Goal: Task Accomplishment & Management: Manage account settings

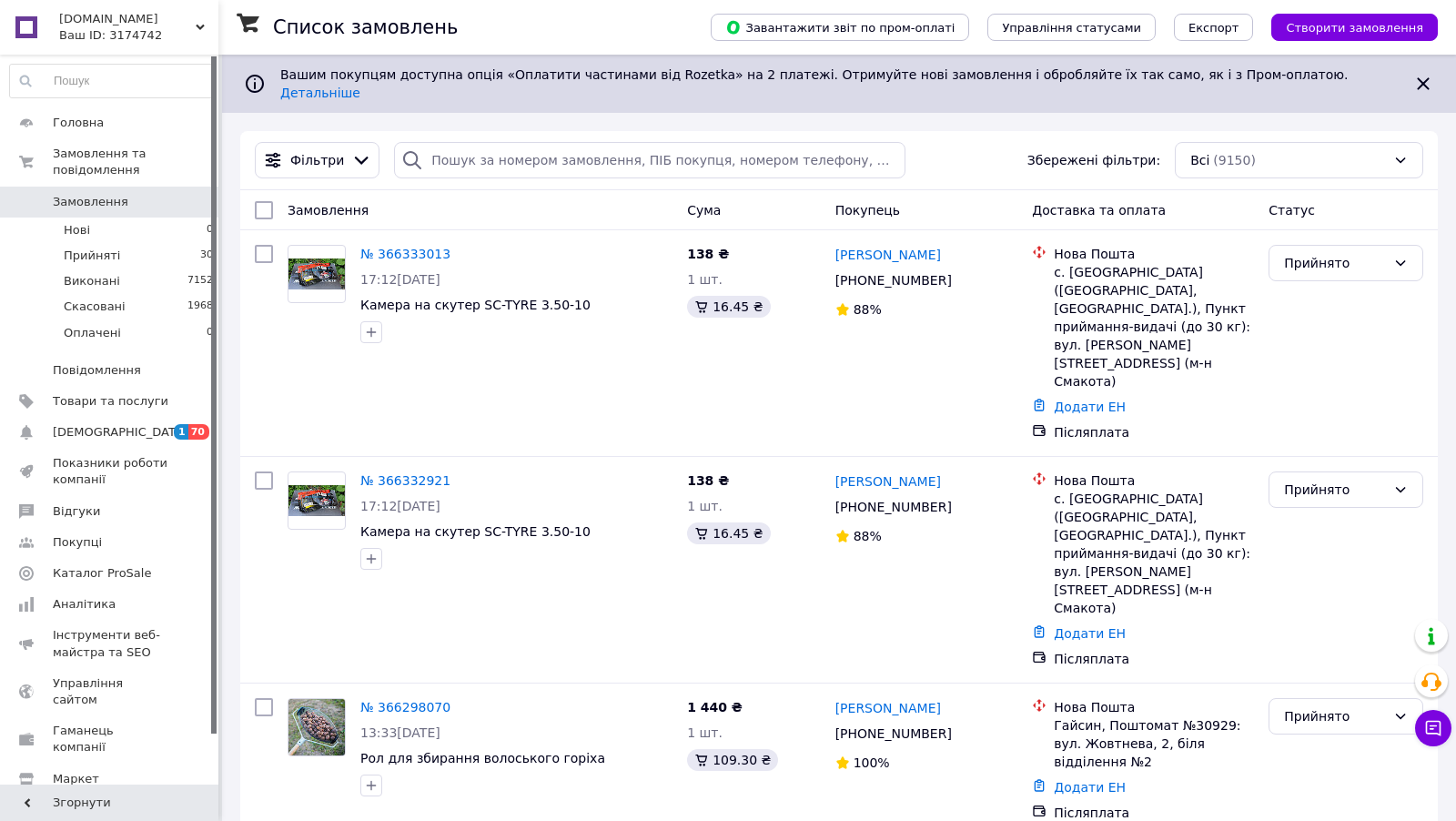
click at [123, 31] on div "Ваш ID: 3174742" at bounding box center [138, 36] width 159 height 17
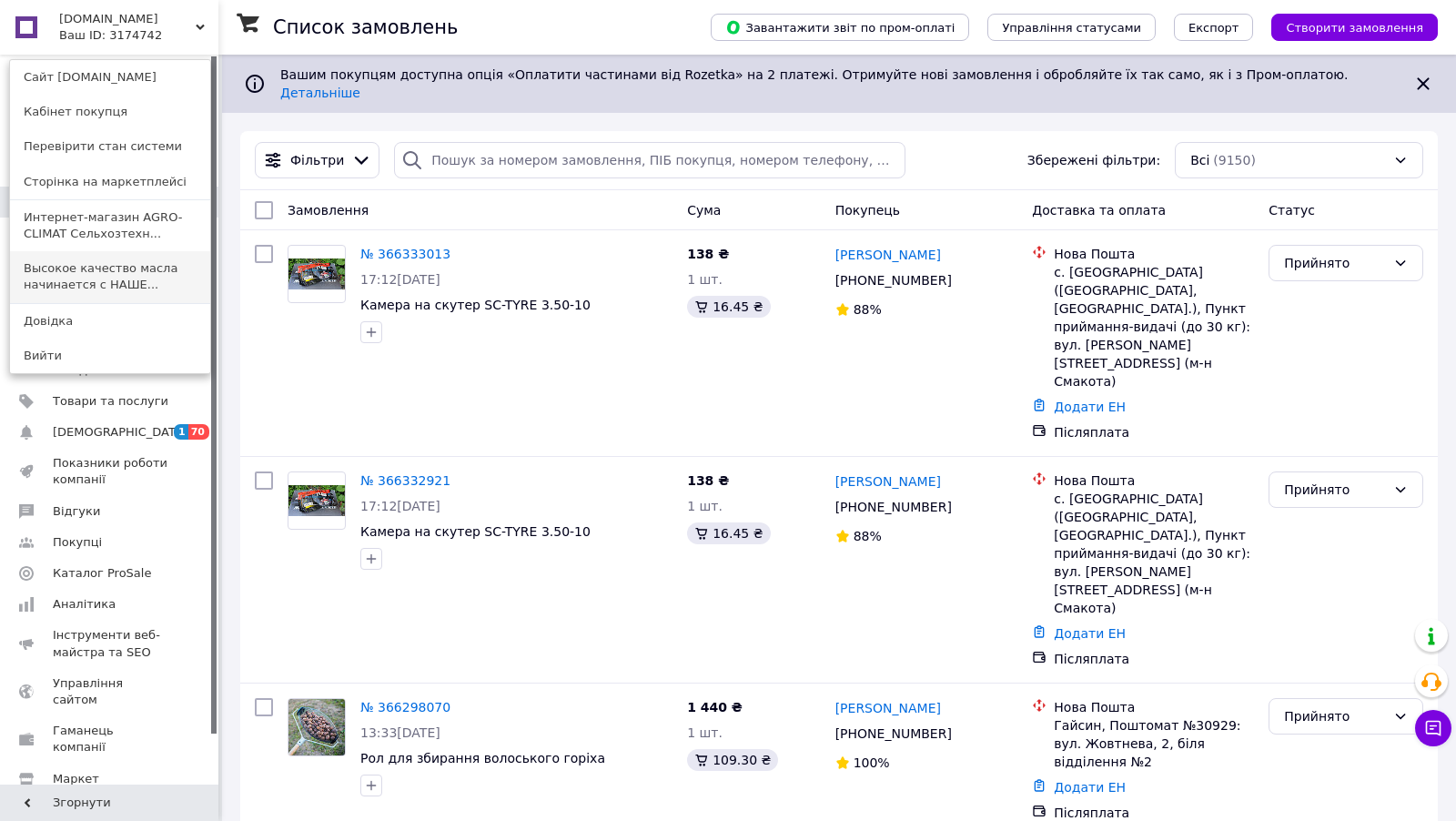
click at [136, 277] on link "Высокое качество масла начинается с НАШЕ..." at bounding box center [110, 276] width 200 height 51
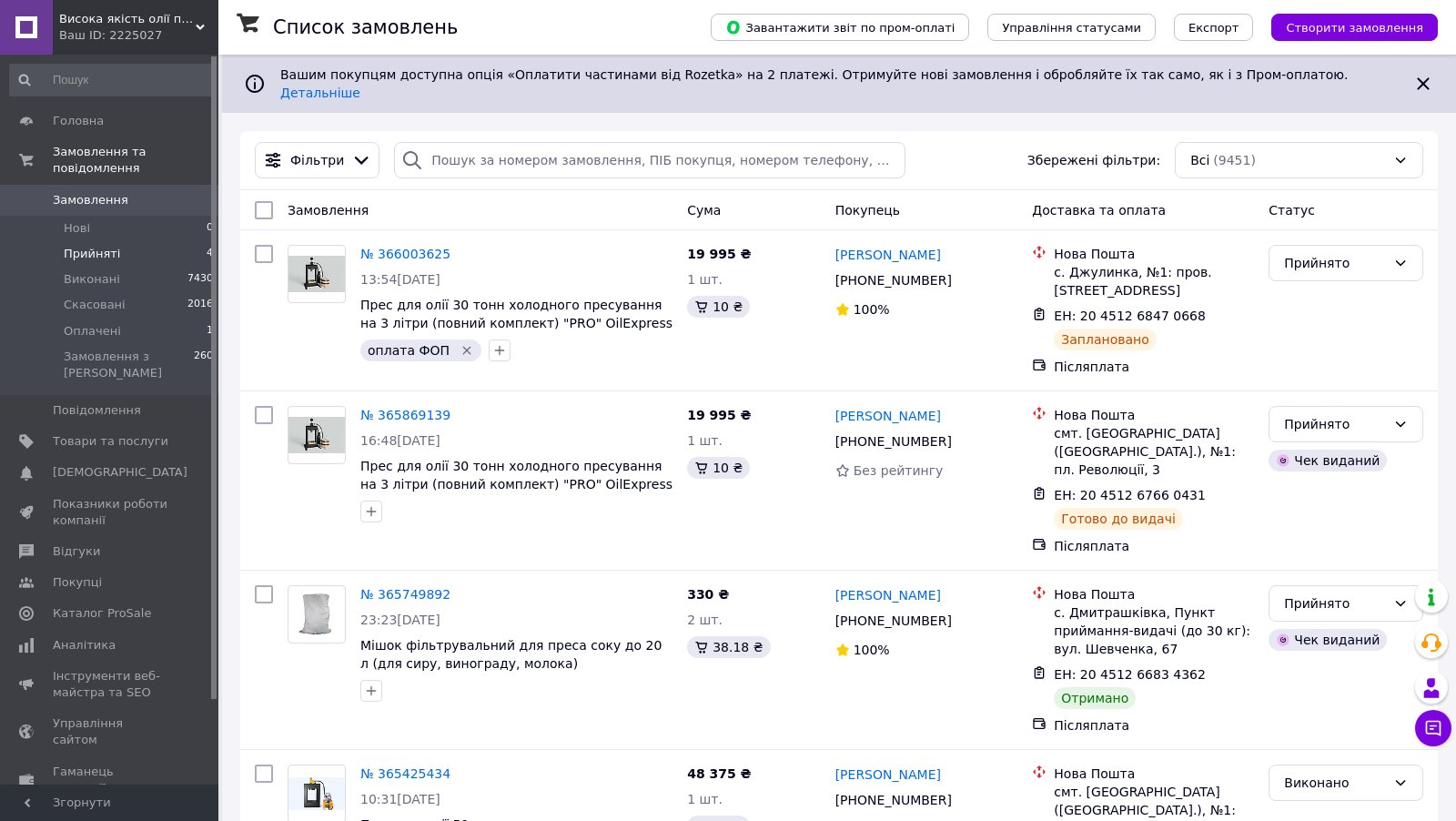
click at [165, 250] on li "Прийняті 4" at bounding box center [112, 254] width 224 height 26
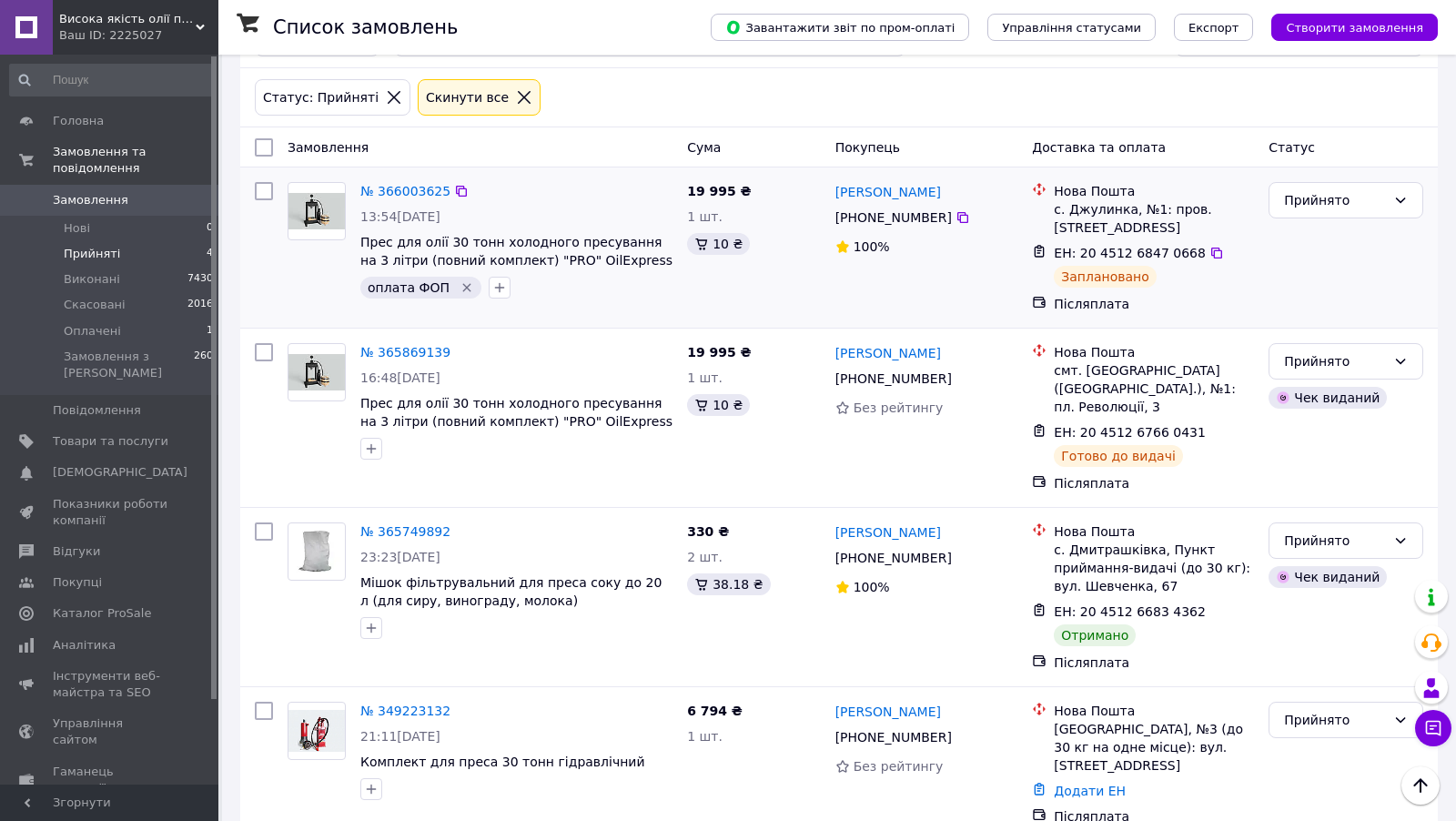
scroll to position [123, 0]
click at [1335, 530] on div "Прийнято" at bounding box center [1334, 540] width 102 height 20
click at [1328, 545] on li "Виконано" at bounding box center [1345, 543] width 153 height 33
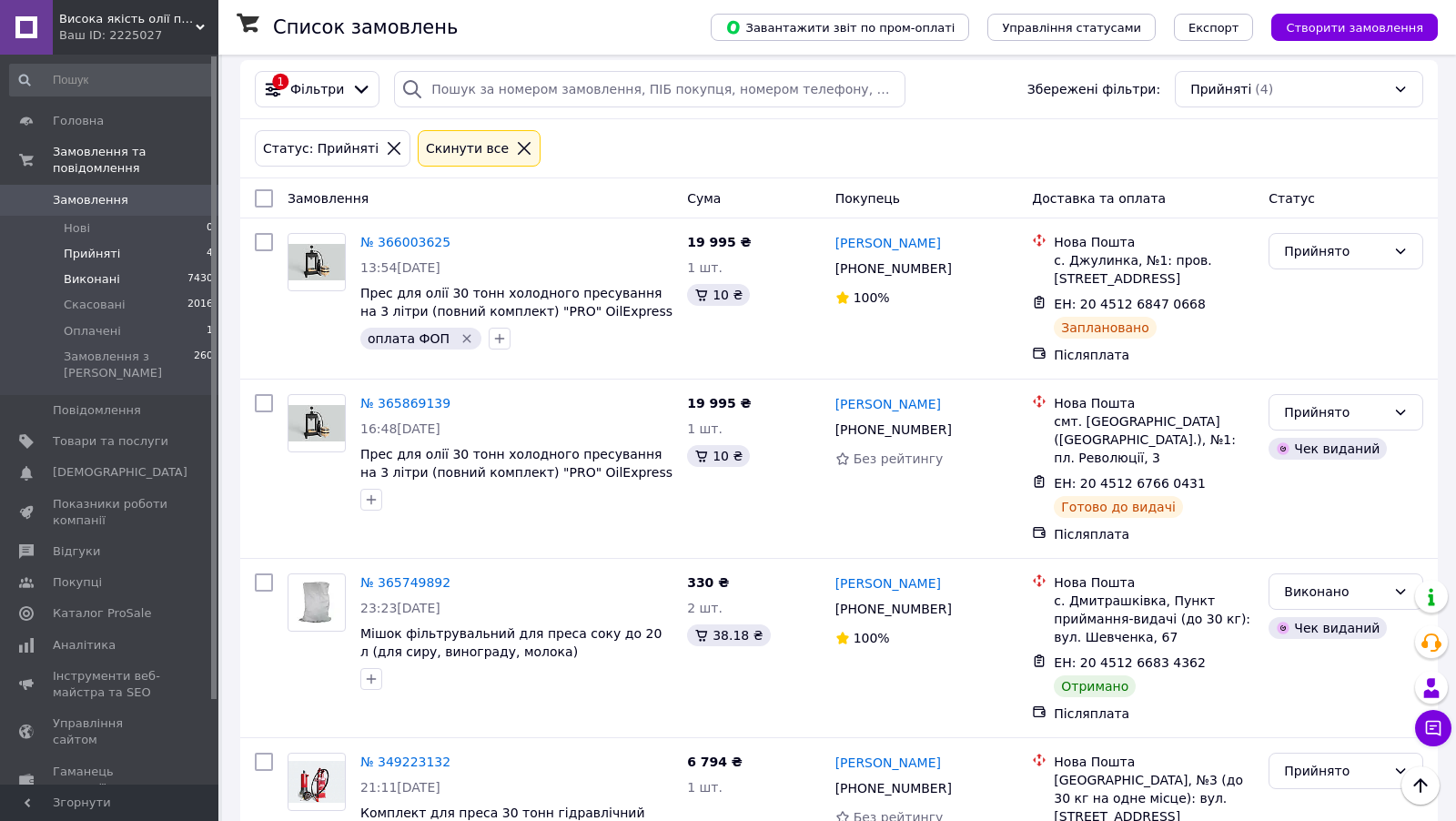
scroll to position [12, 0]
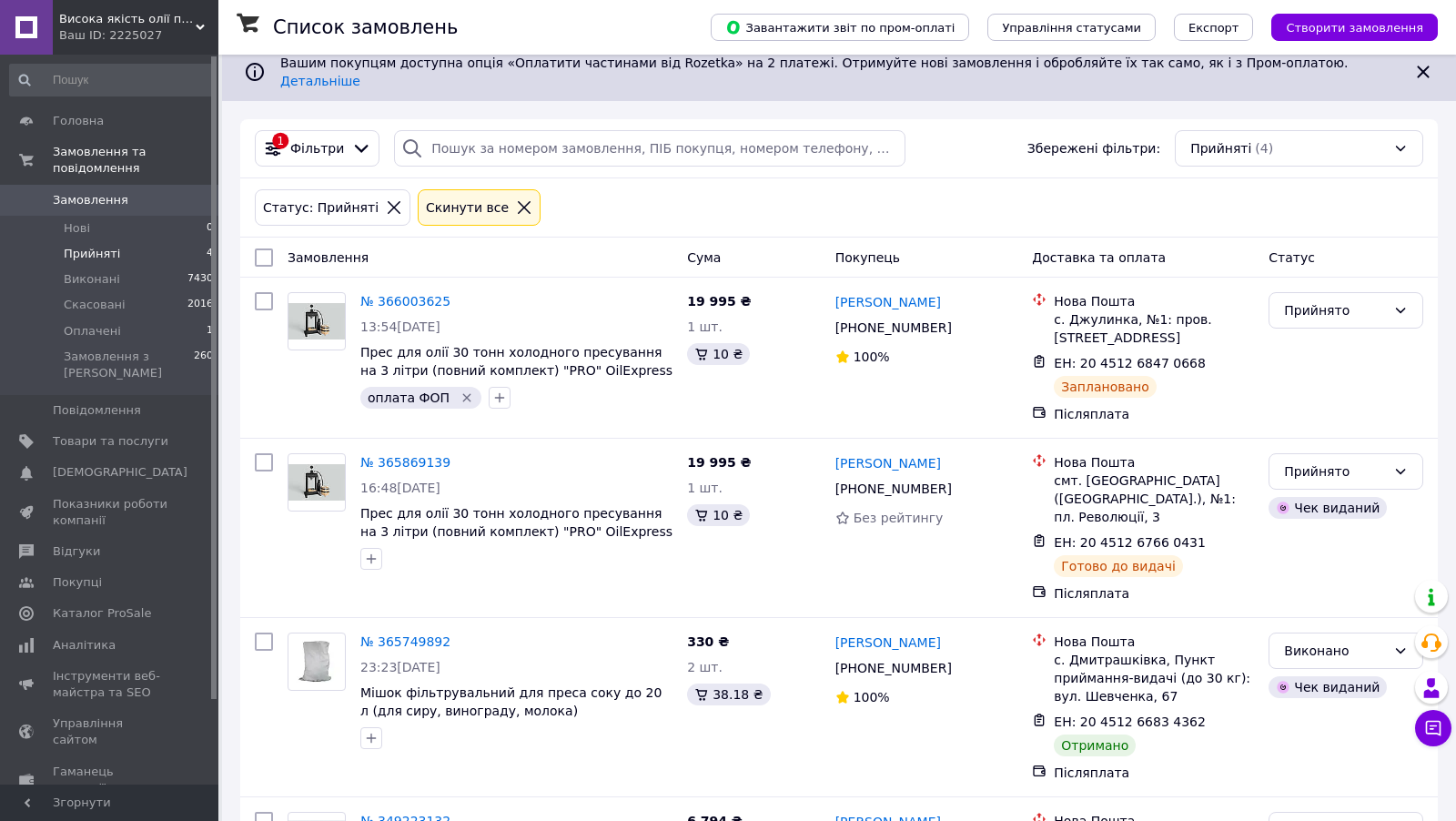
click at [114, 31] on div "Ваш ID: 2225027" at bounding box center [138, 36] width 159 height 17
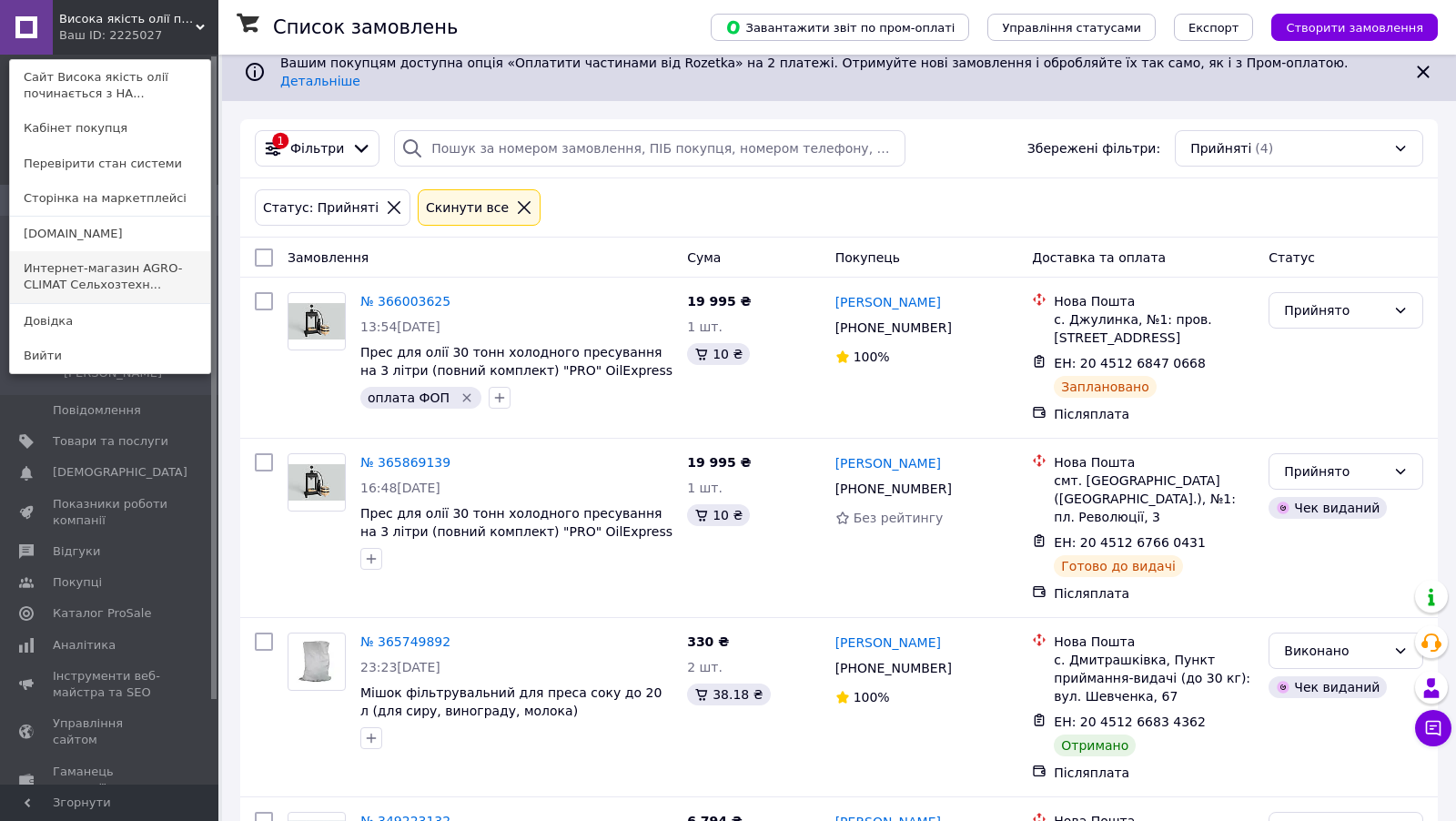
click at [135, 264] on link "Интернет-магазин AGRO-CLIMAT Сельхозтехн..." at bounding box center [110, 276] width 200 height 51
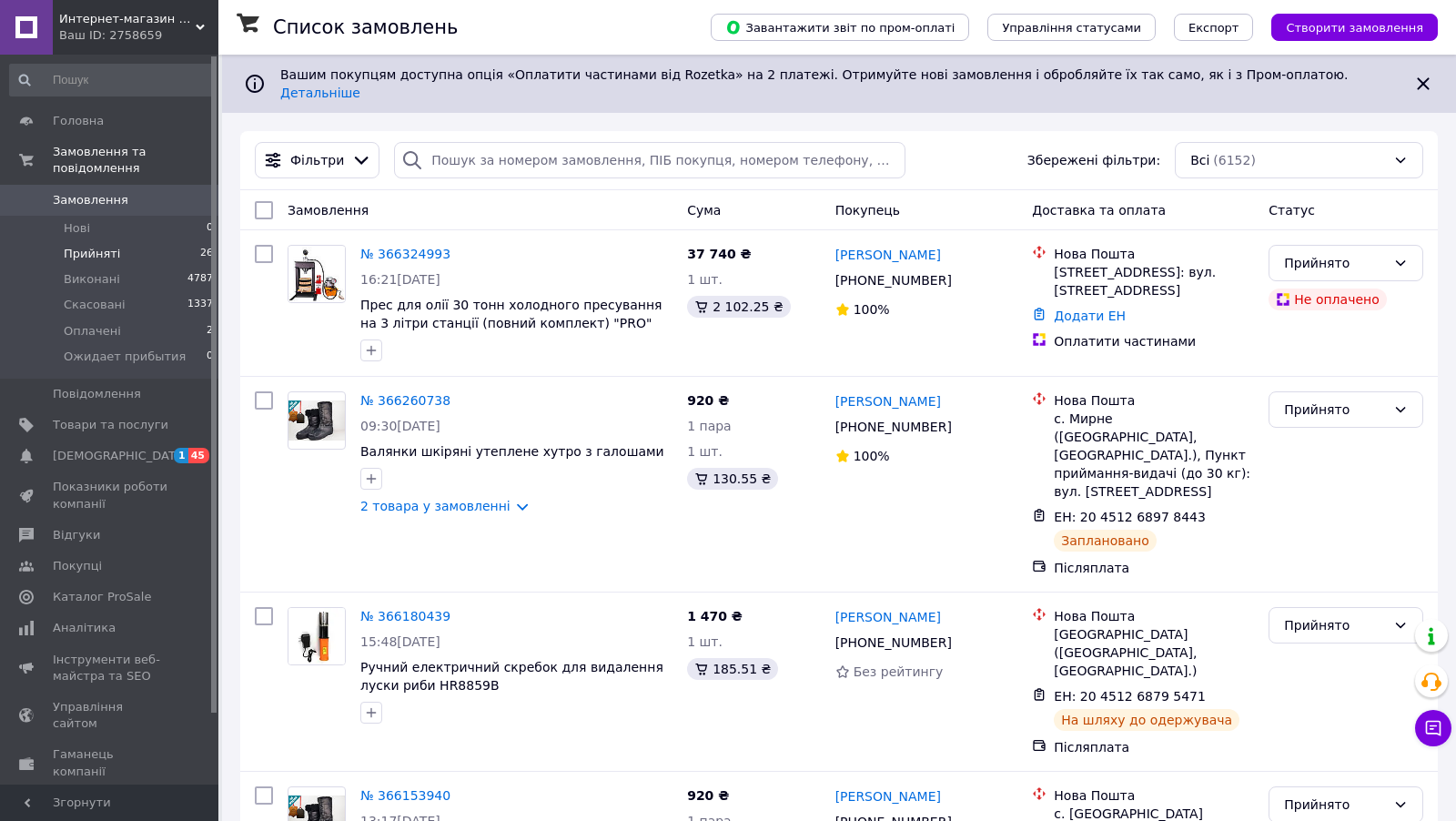
click at [88, 258] on span "Прийняті" at bounding box center [91, 254] width 56 height 17
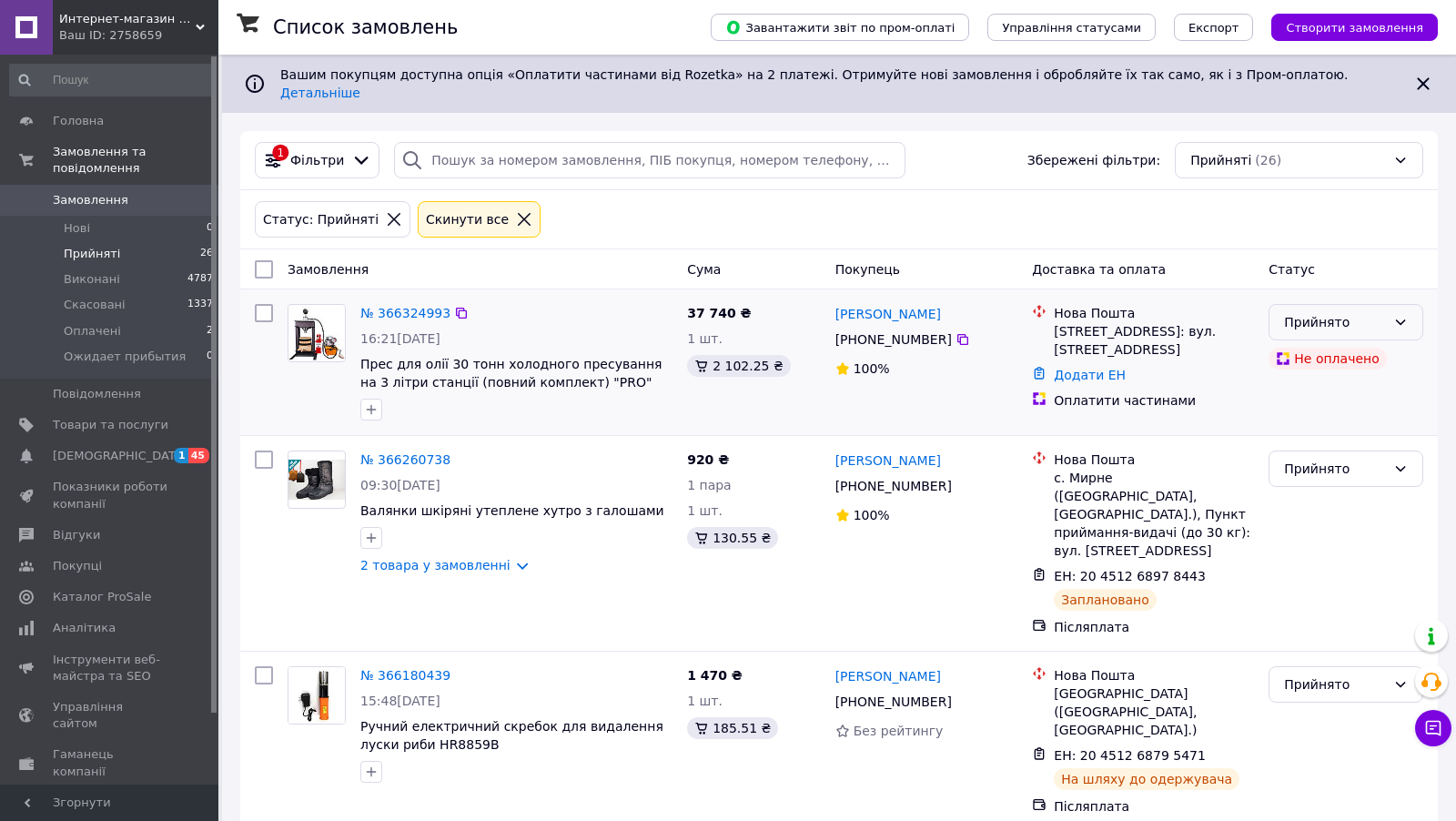
click at [1313, 312] on div "Прийнято" at bounding box center [1334, 323] width 102 height 20
click at [1314, 364] on li "Скасовано" at bounding box center [1345, 377] width 153 height 33
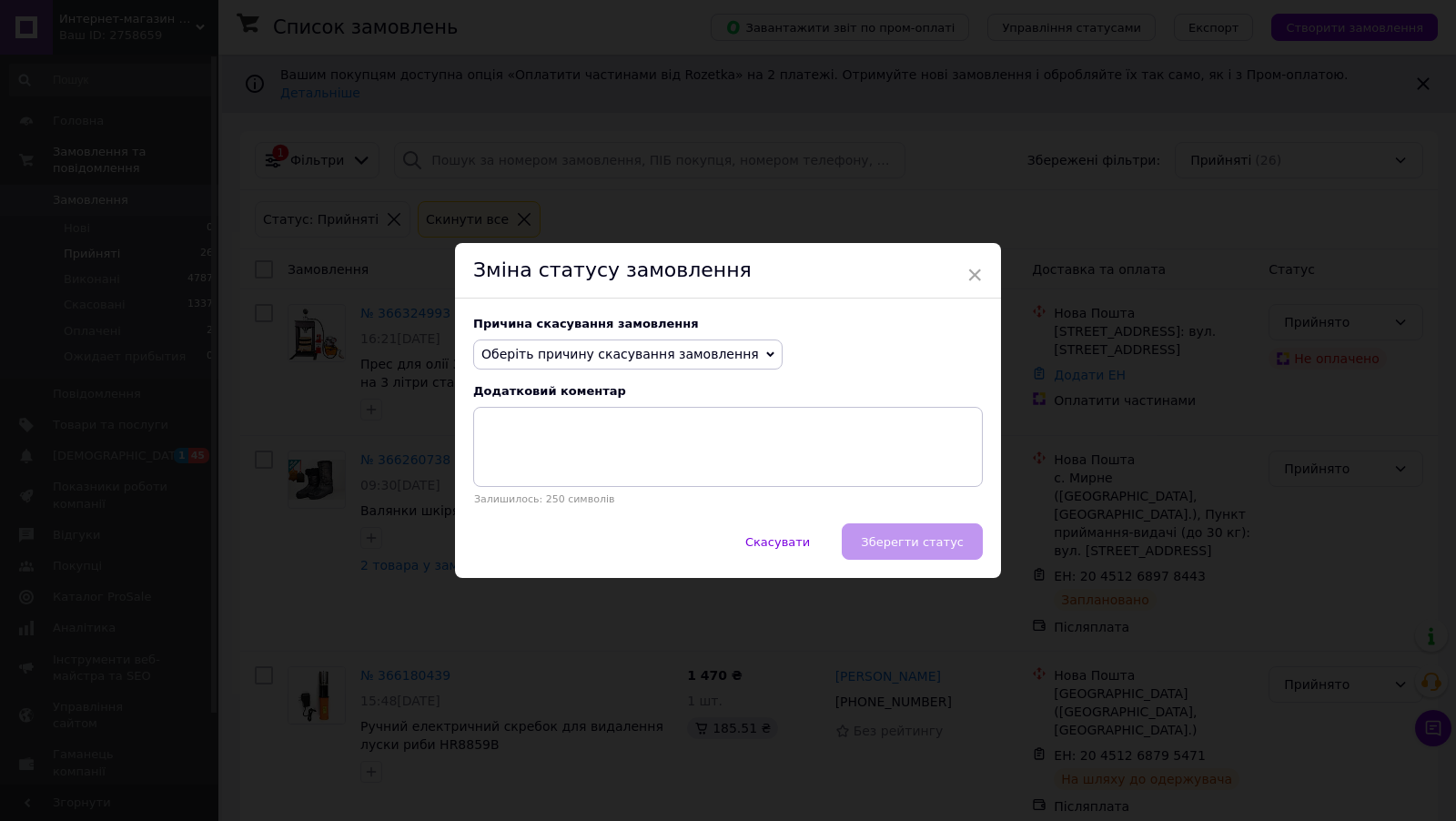
click at [658, 356] on span "Оберіть причину скасування замовлення" at bounding box center [619, 354] width 277 height 15
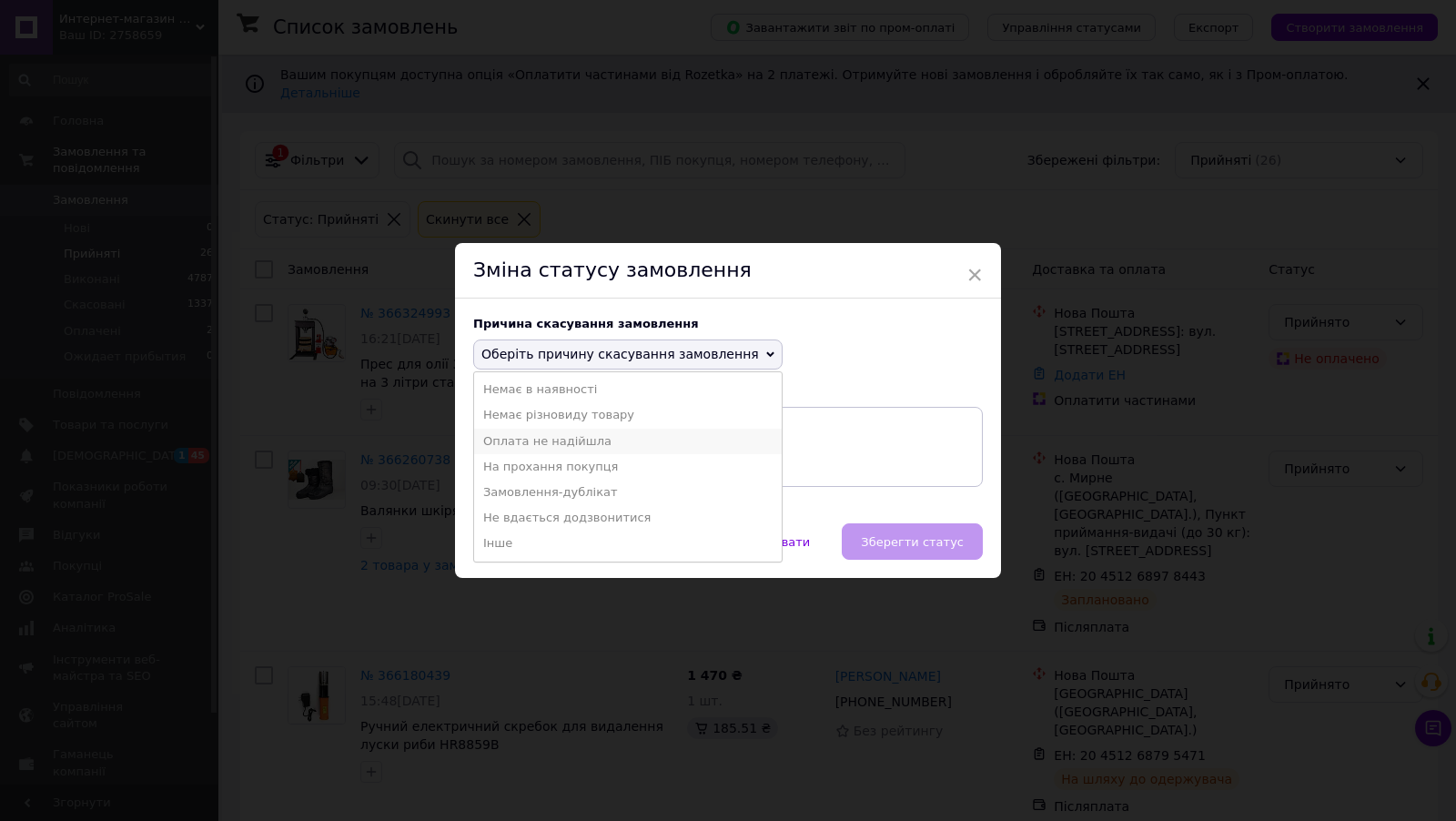
click at [552, 444] on li "Оплата не надійшла" at bounding box center [628, 441] width 308 height 26
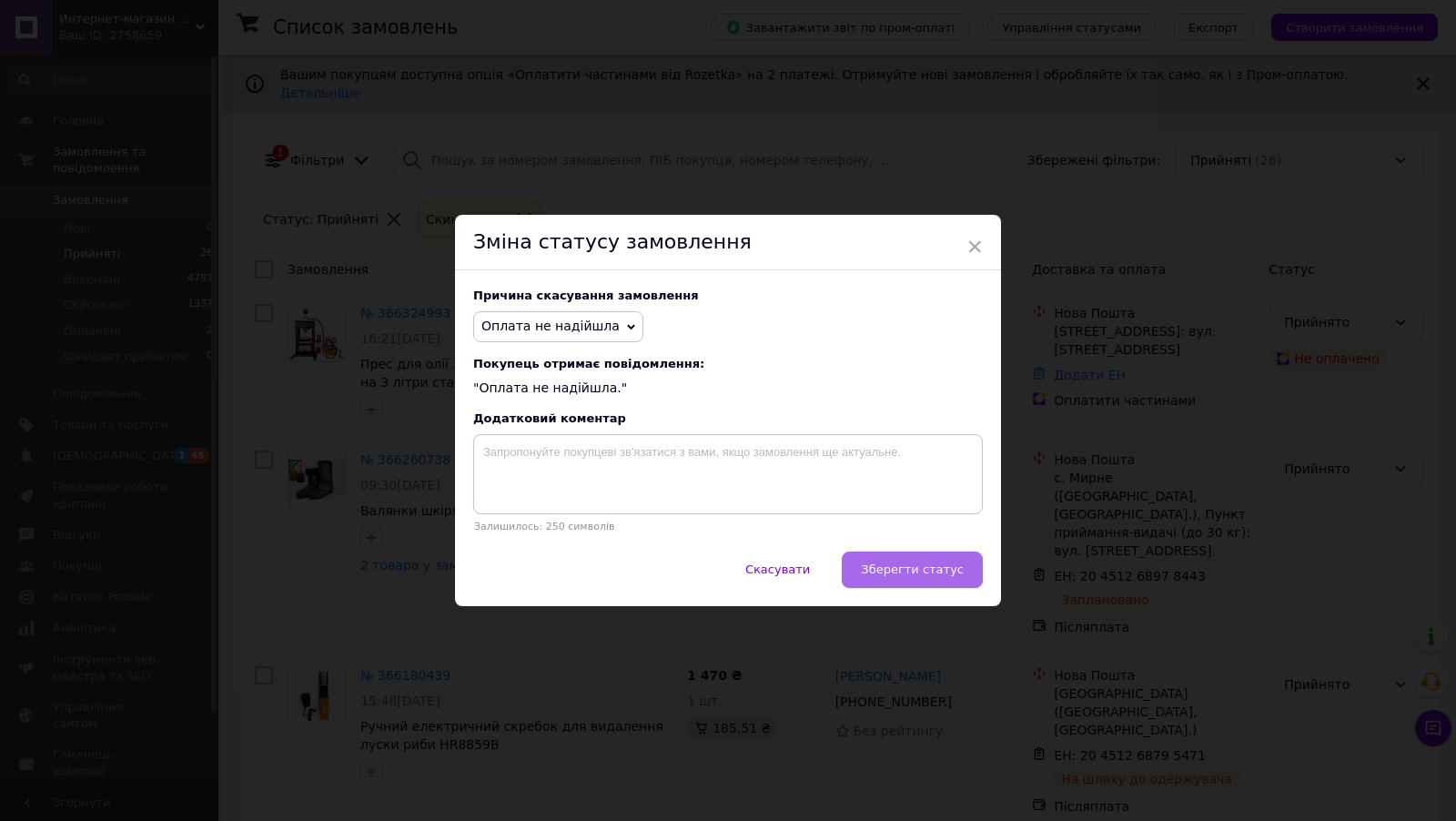
click at [908, 568] on span "Зберегти статус" at bounding box center [912, 569] width 103 height 14
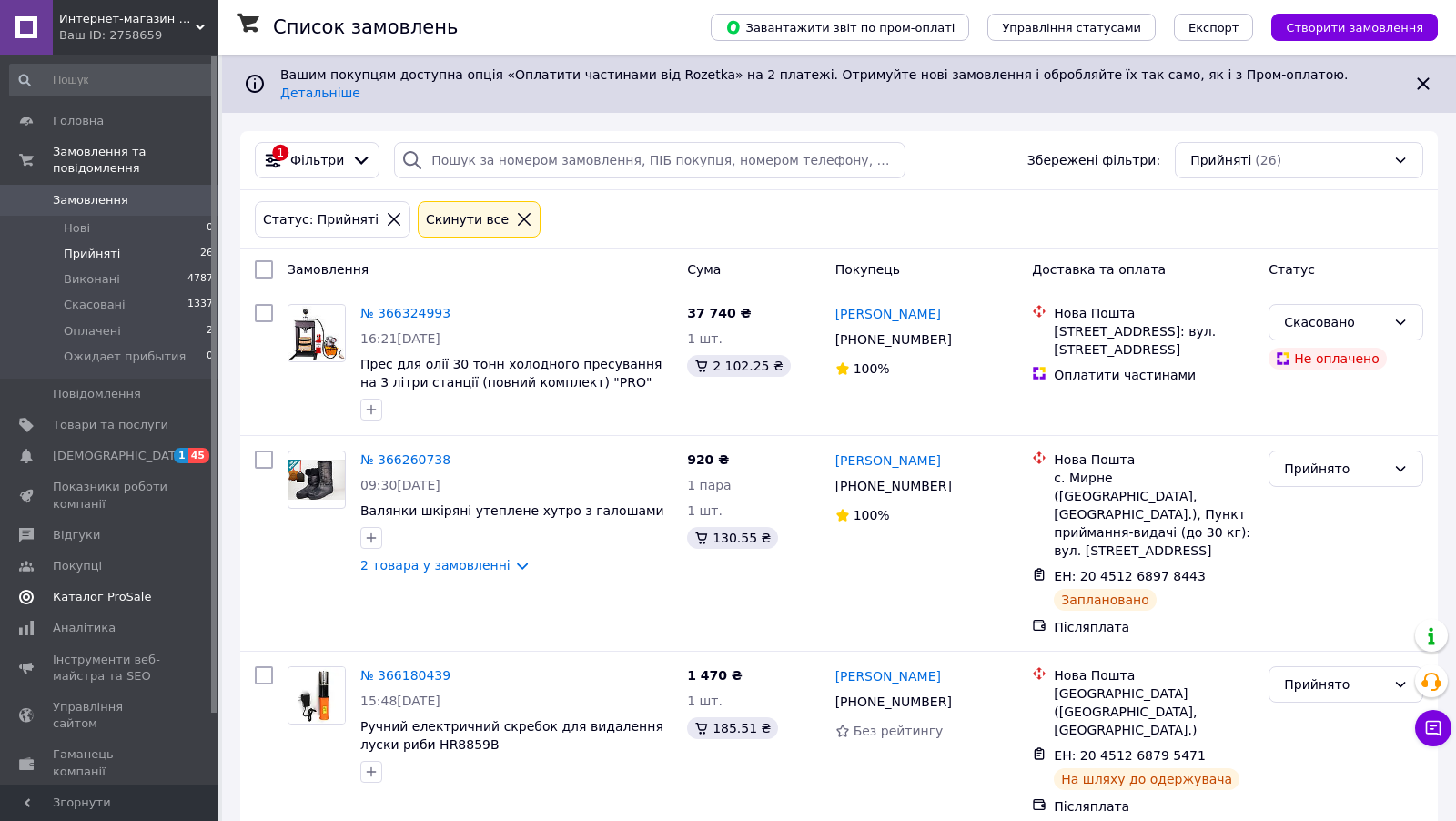
click at [121, 605] on span "Каталог ProSale" at bounding box center [101, 597] width 99 height 17
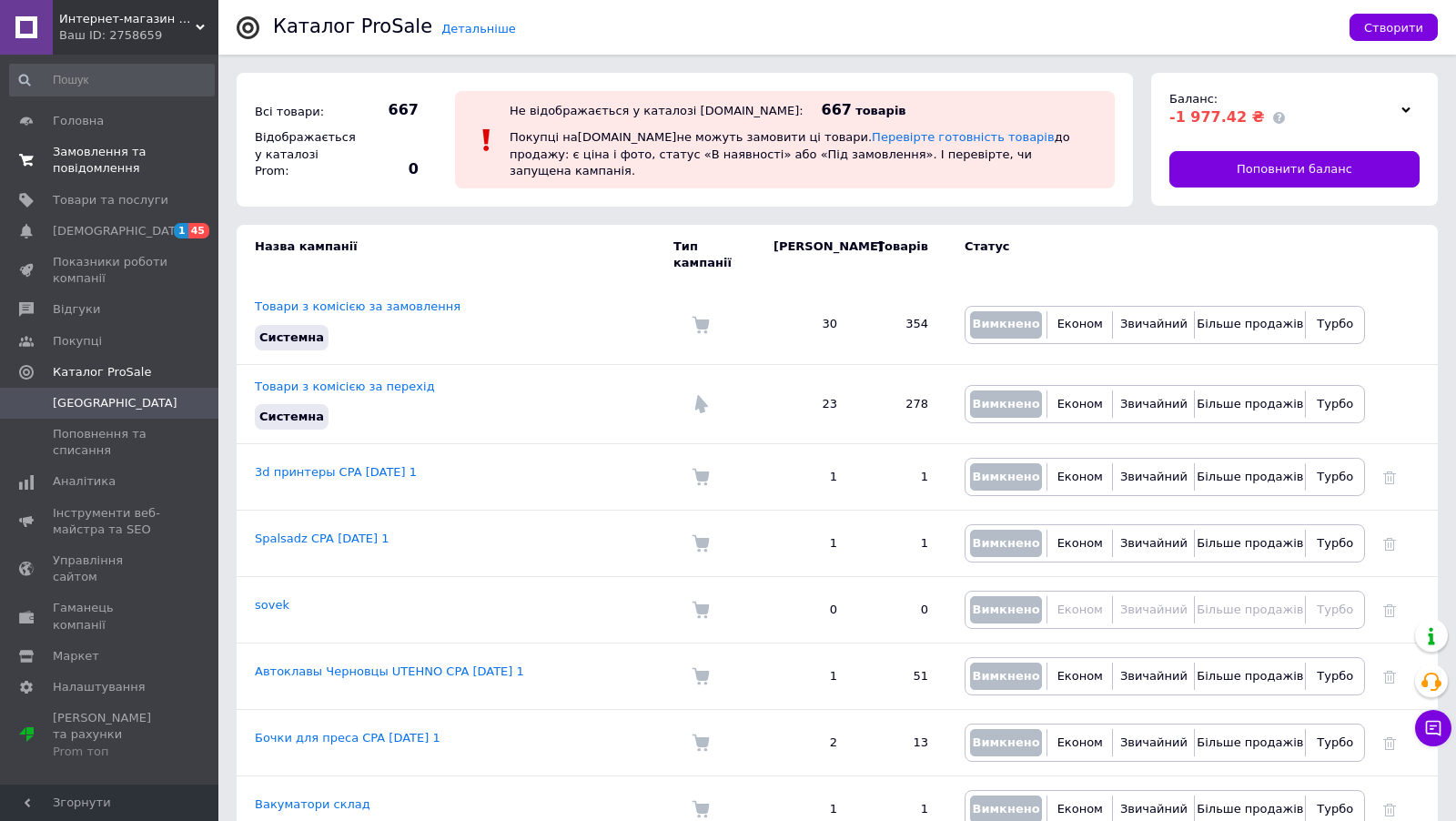
click at [100, 160] on span "Замовлення та повідомлення" at bounding box center [110, 160] width 115 height 33
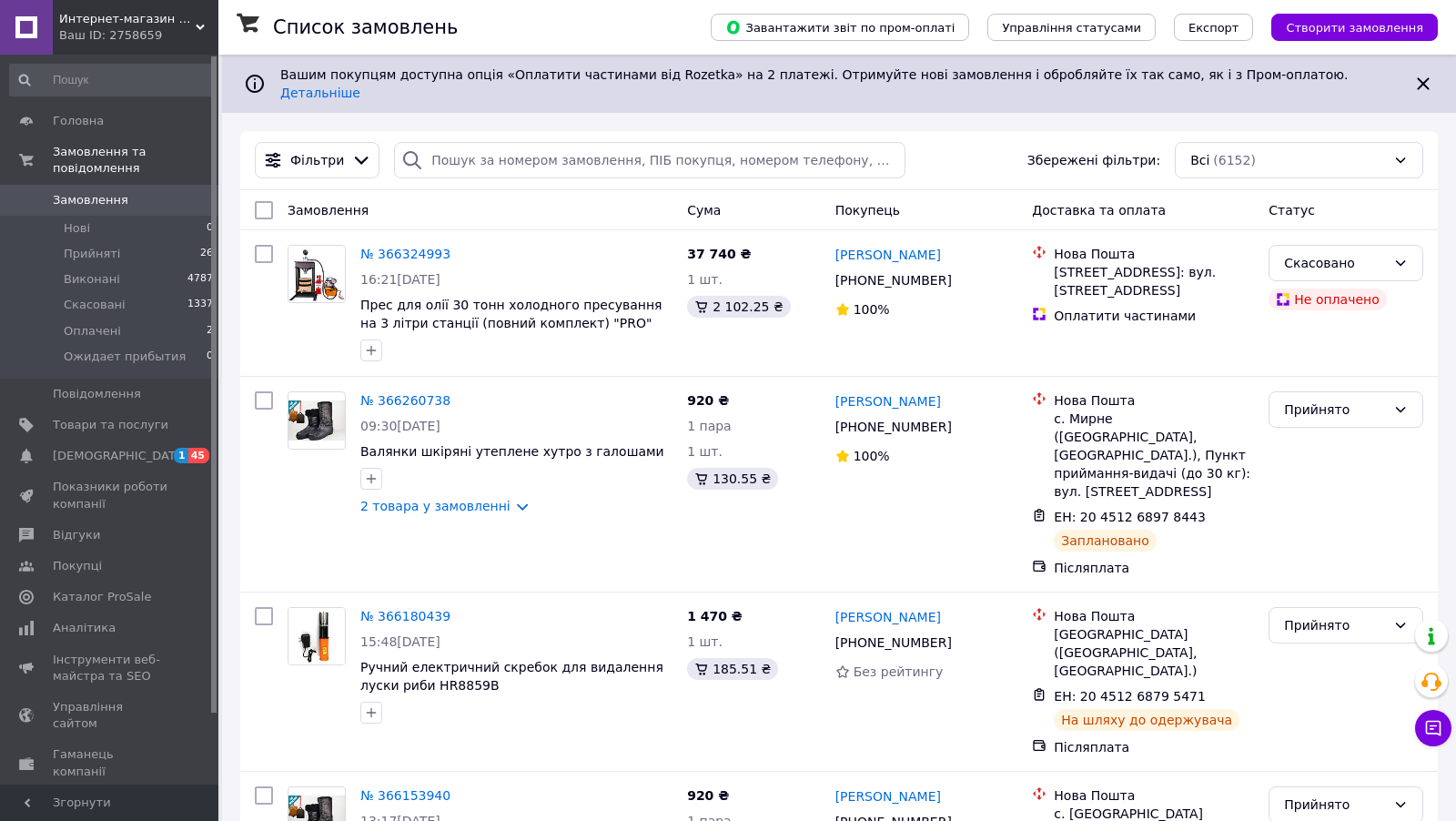
click at [196, 20] on div "Интернет-магазин AGRO-CLIMAT Сельхозтехники и оборудования Ваш ID: 2758659" at bounding box center [135, 27] width 166 height 54
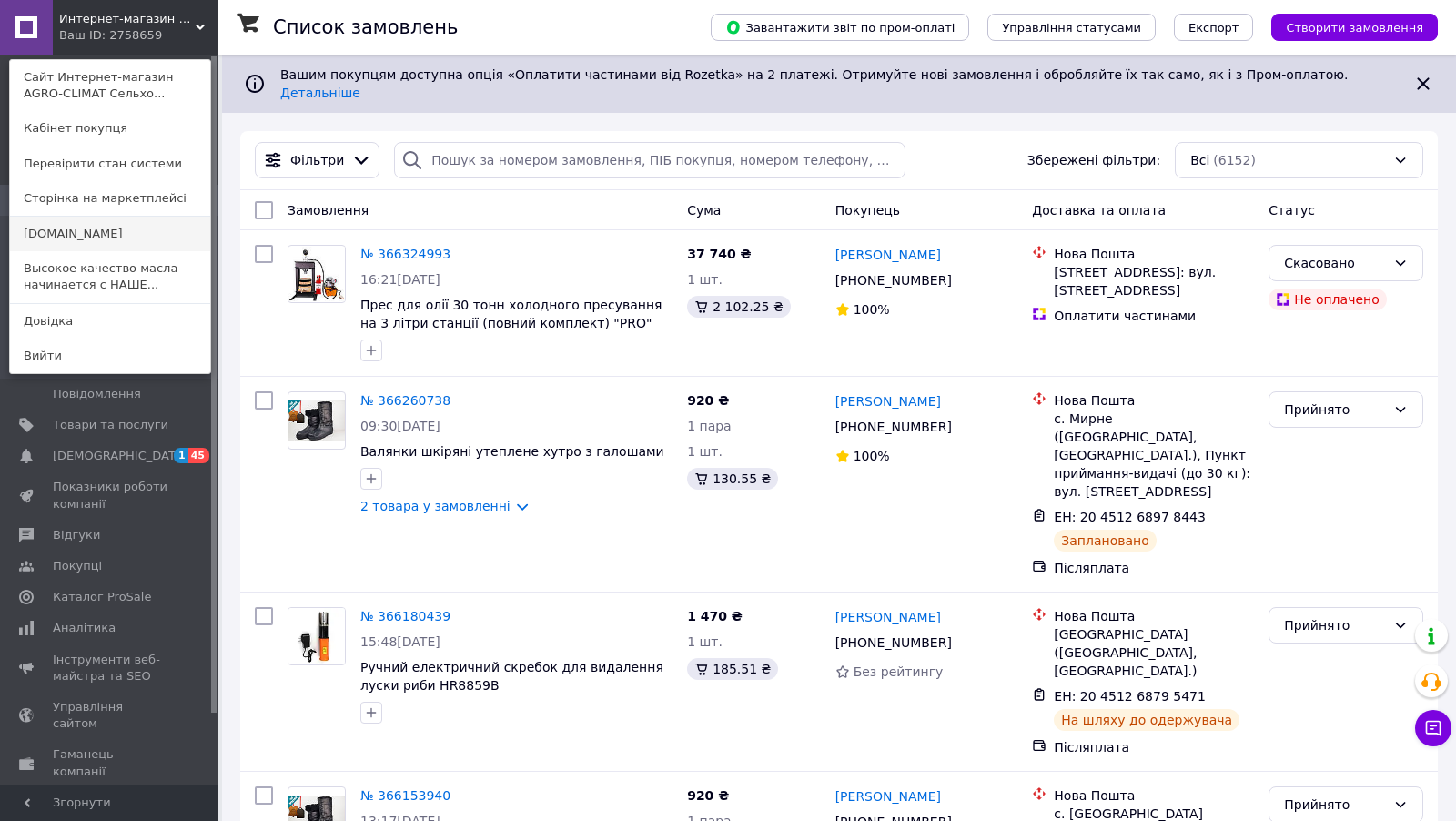
click at [121, 231] on link "[DOMAIN_NAME]" at bounding box center [110, 234] width 200 height 35
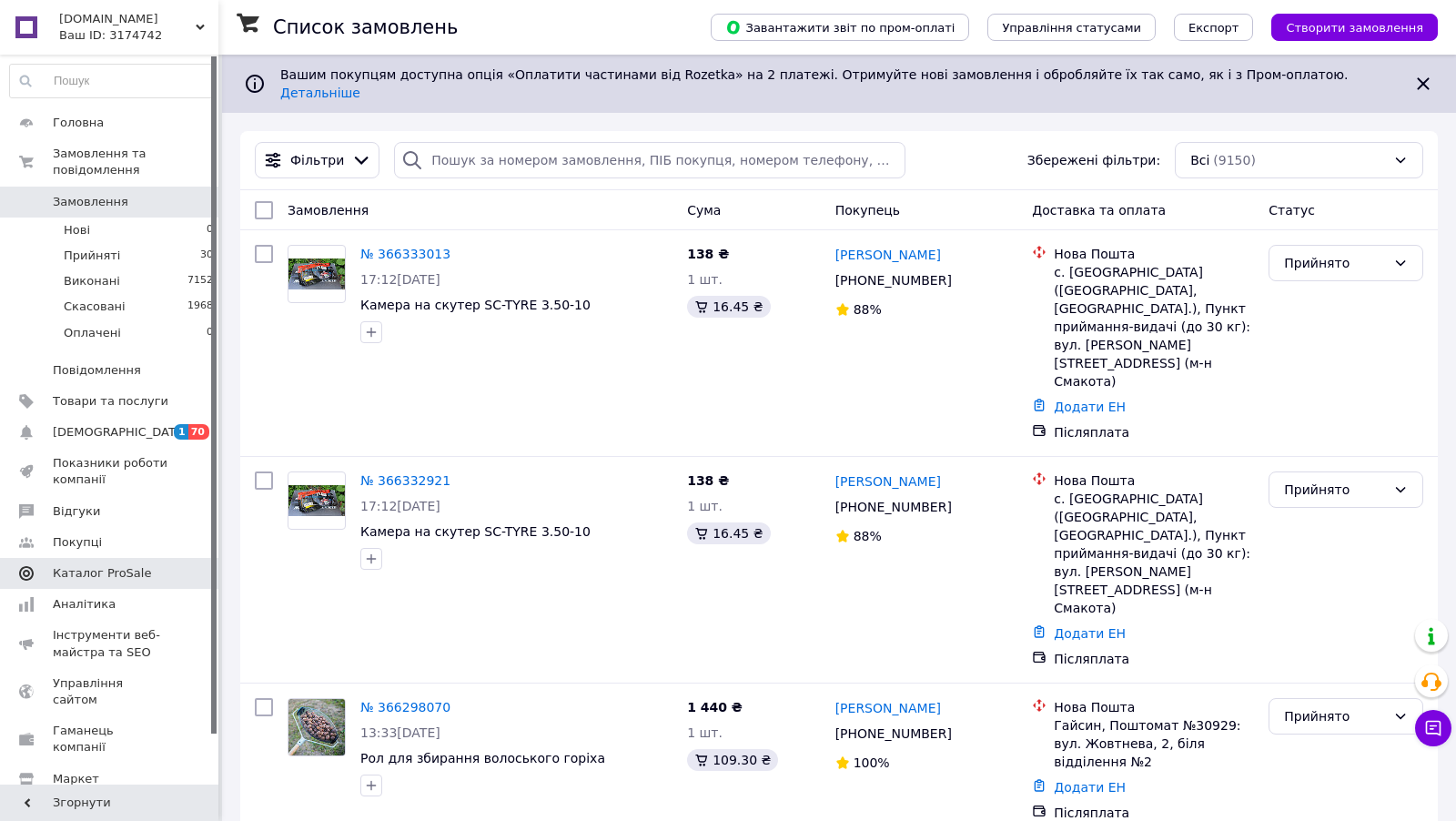
click at [113, 568] on span "Каталог ProSale" at bounding box center [101, 573] width 99 height 17
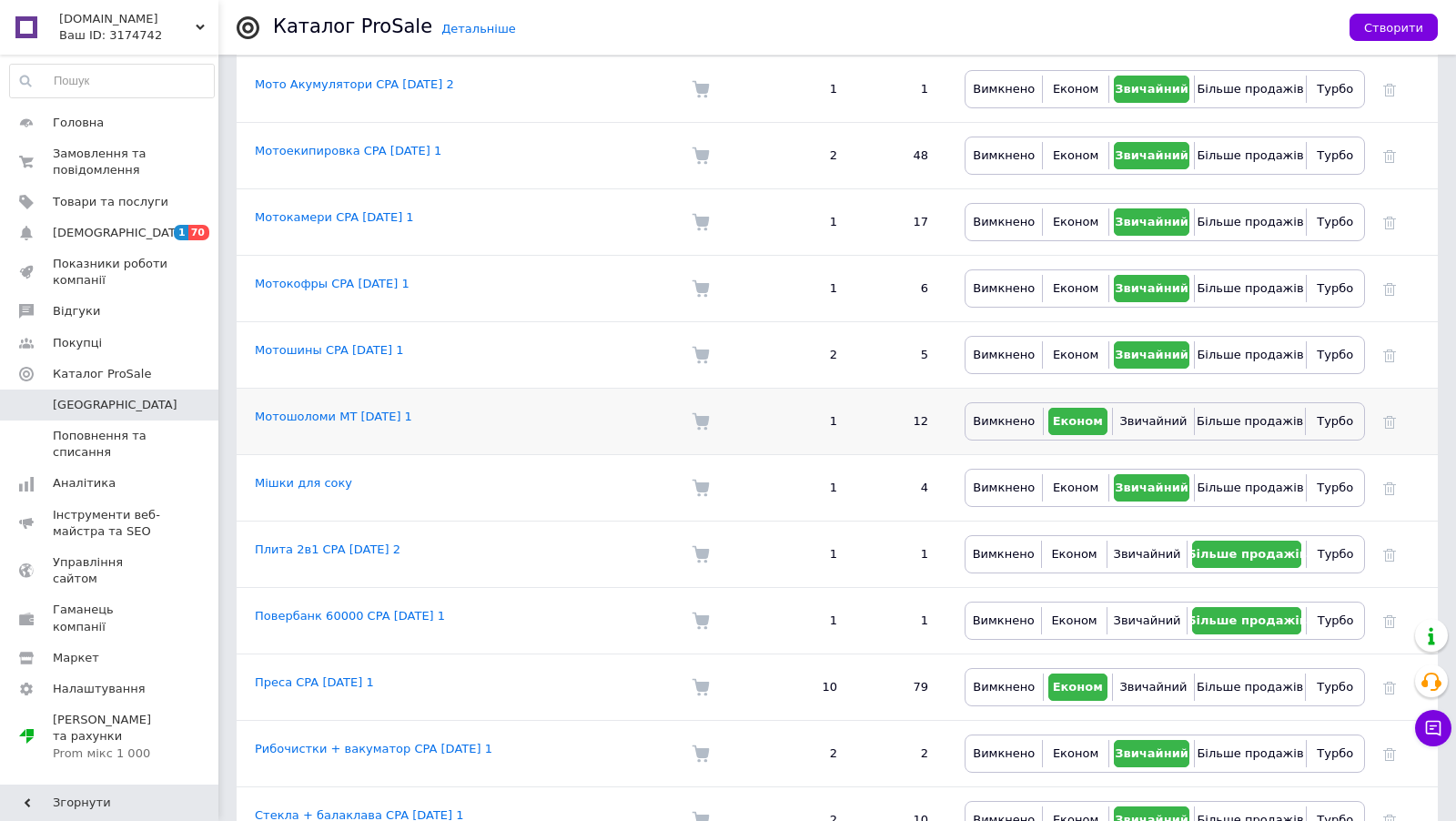
scroll to position [741, 0]
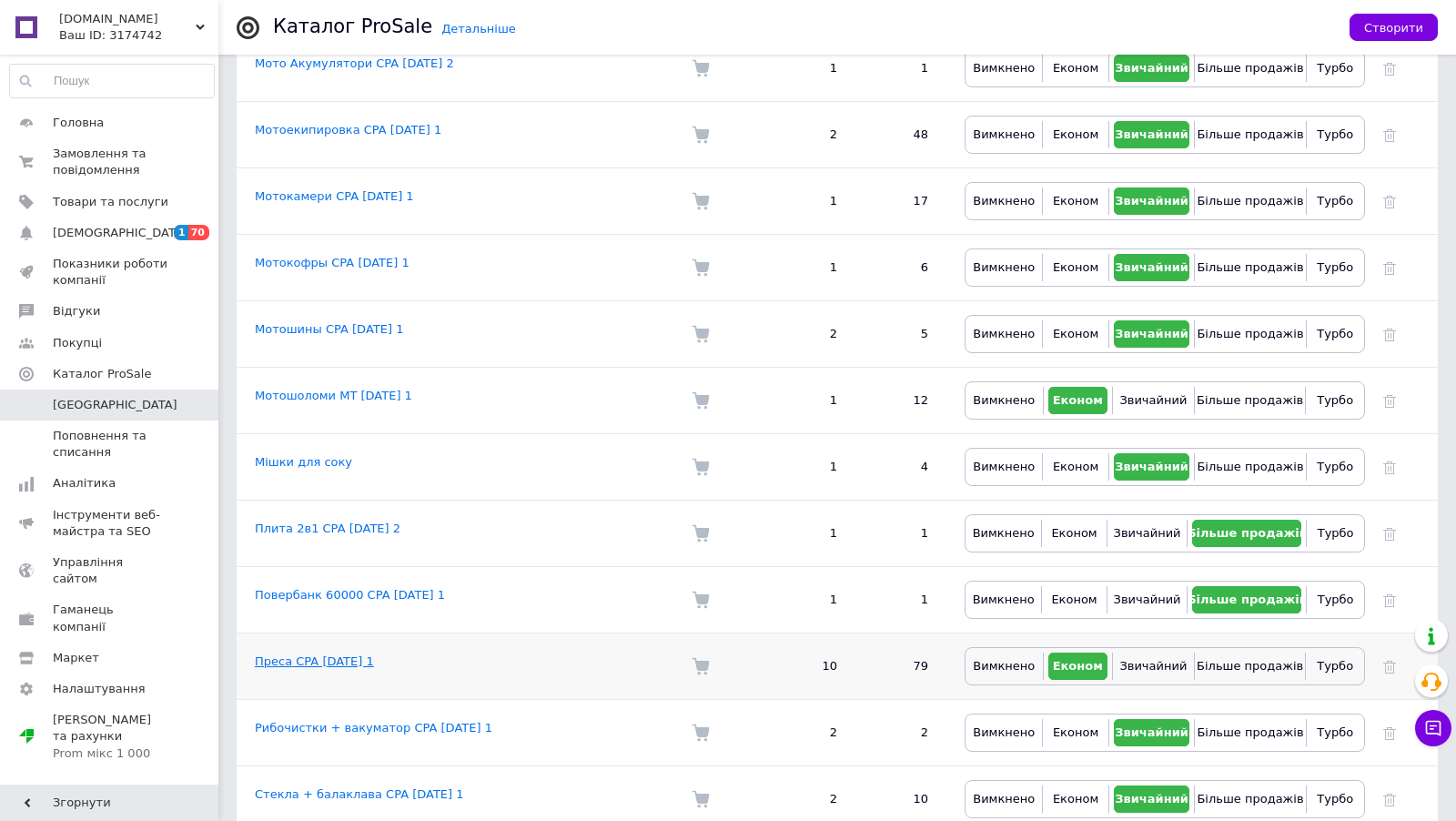
click at [347, 654] on link "Преса CPA 18.11.2024 1" at bounding box center [313, 661] width 119 height 14
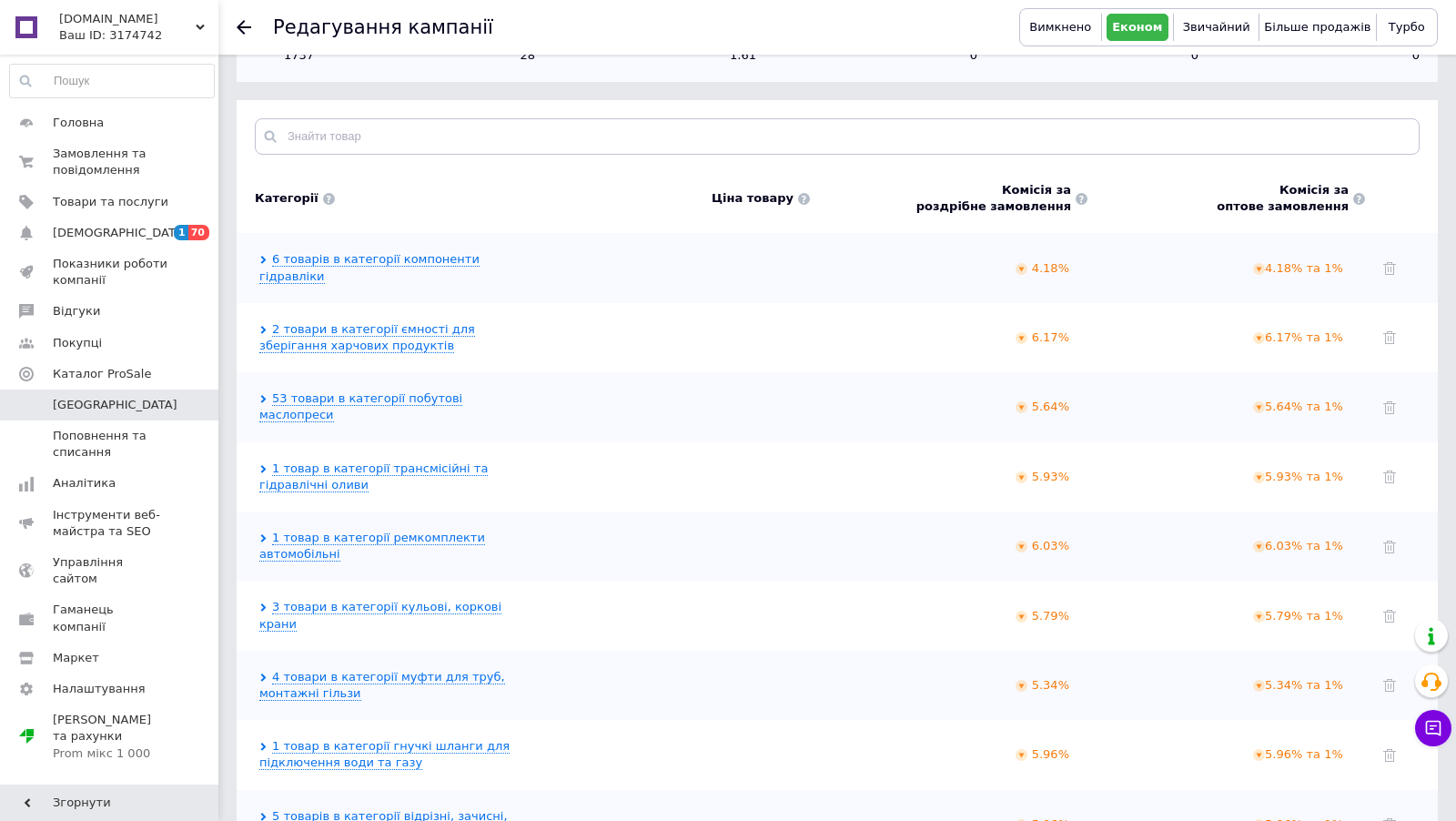
scroll to position [487, 0]
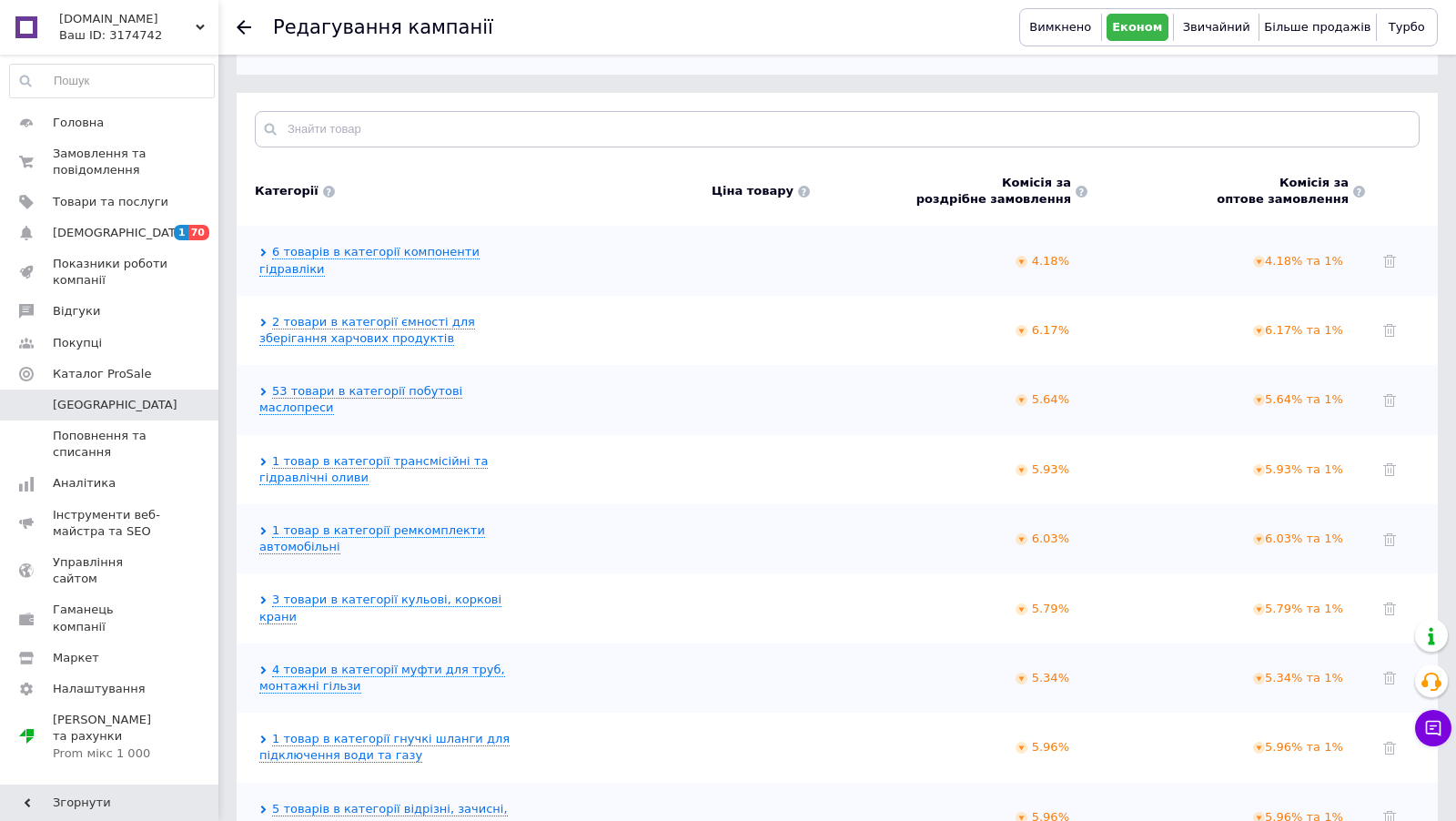
click at [239, 17] on div at bounding box center [254, 27] width 36 height 54
click at [242, 29] on icon at bounding box center [244, 28] width 15 height 15
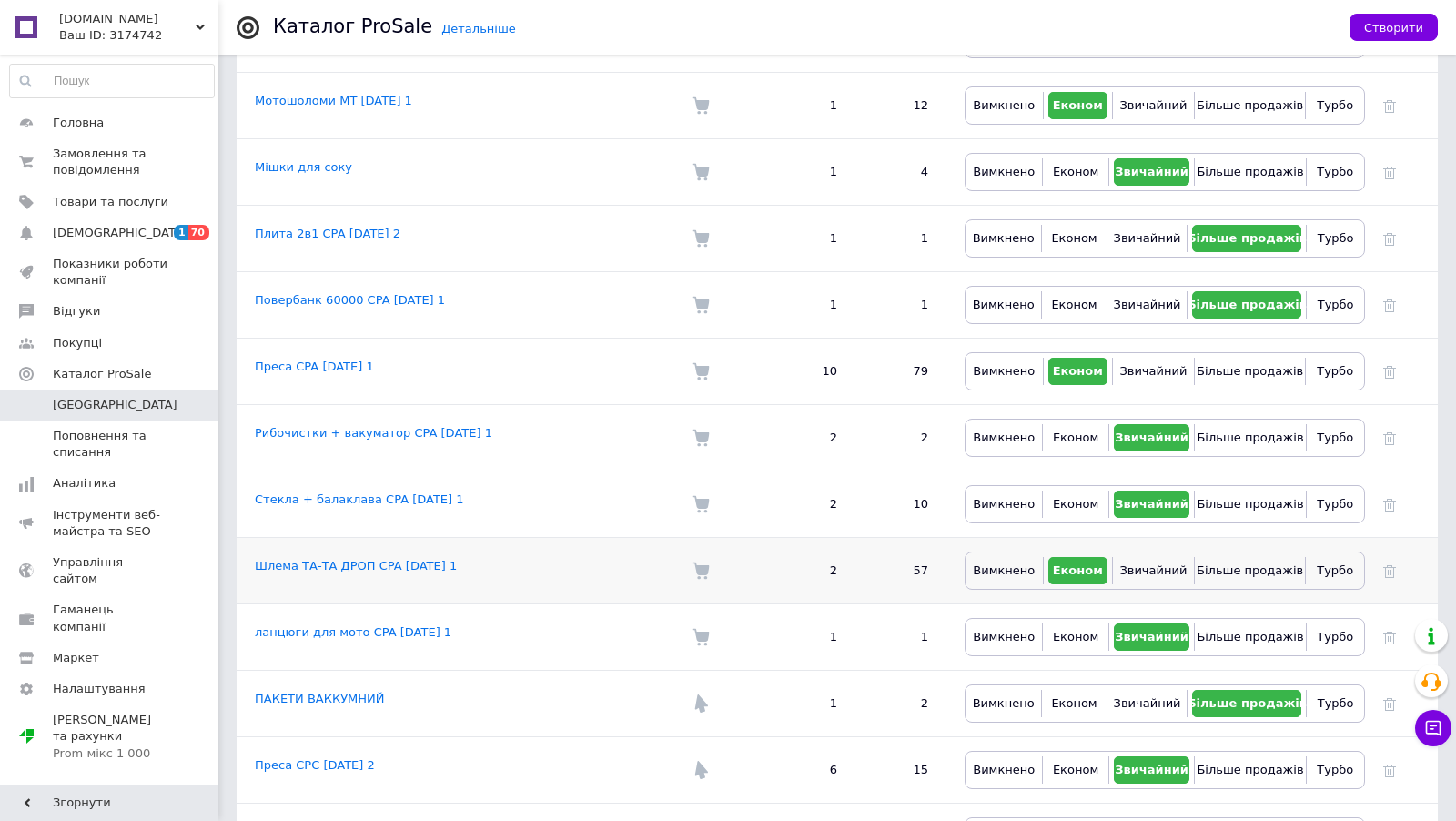
scroll to position [1087, 0]
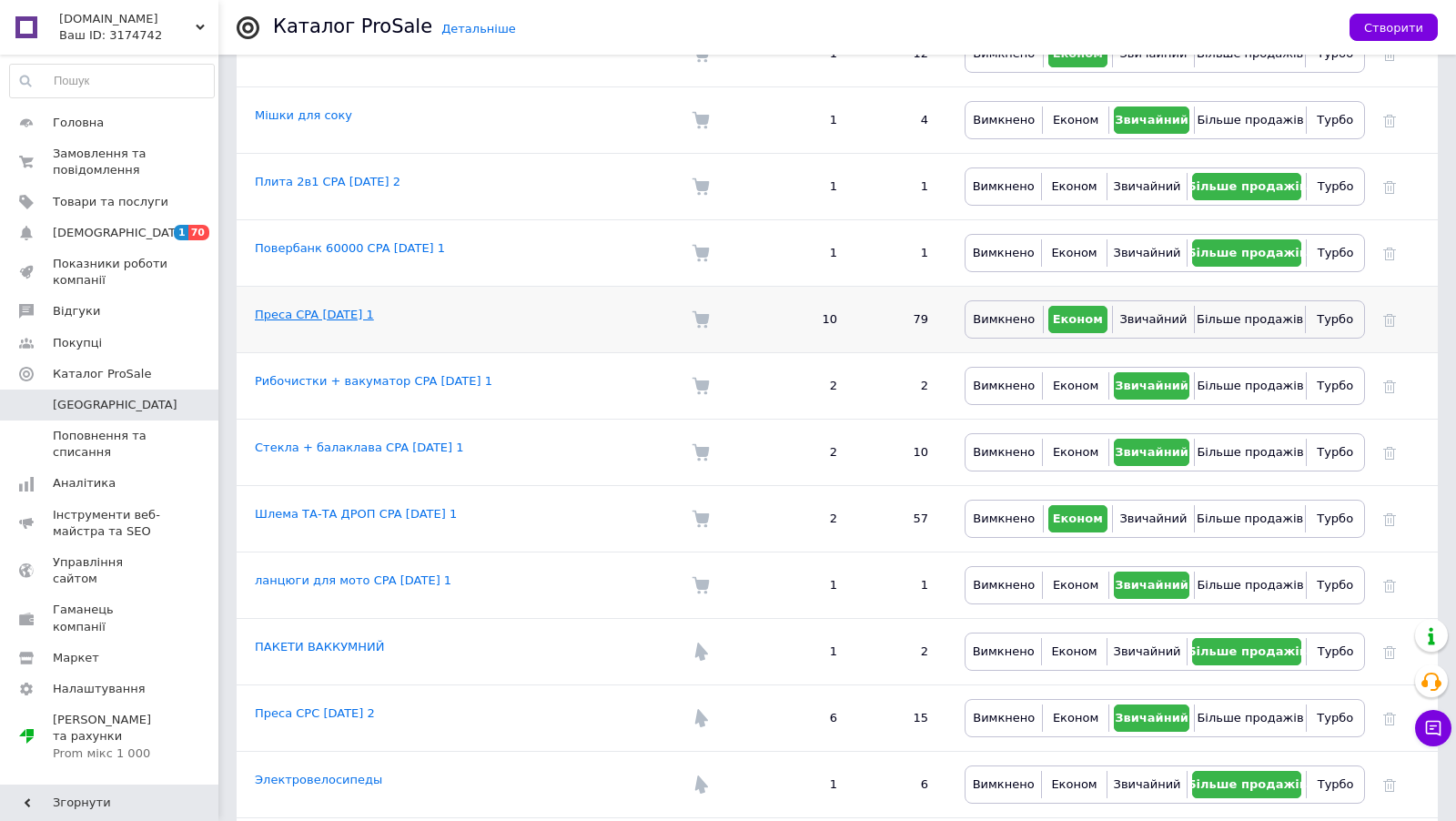
click at [345, 308] on link "Преса CPA 18.11.2024 1" at bounding box center [313, 314] width 119 height 14
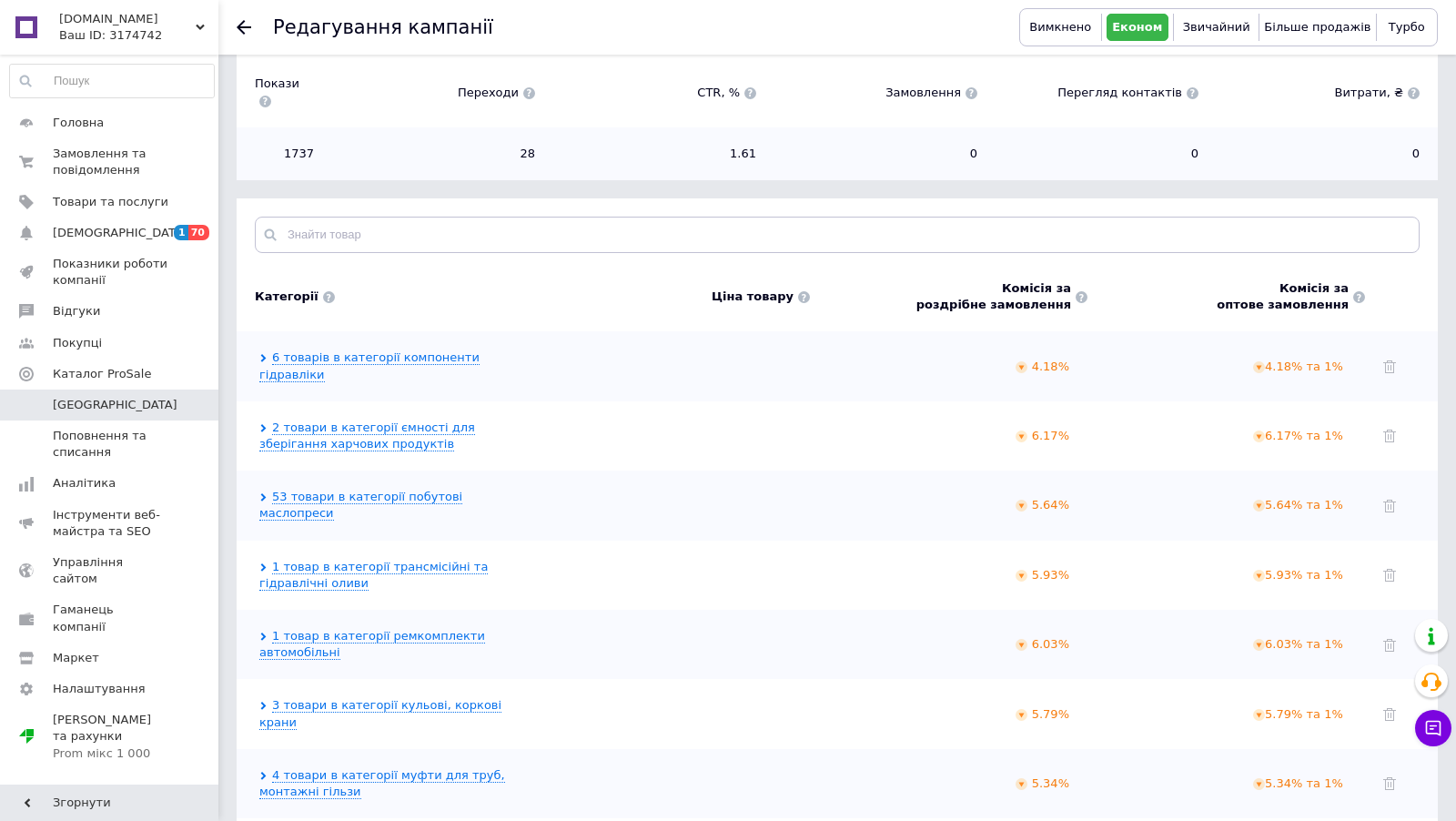
scroll to position [570, 0]
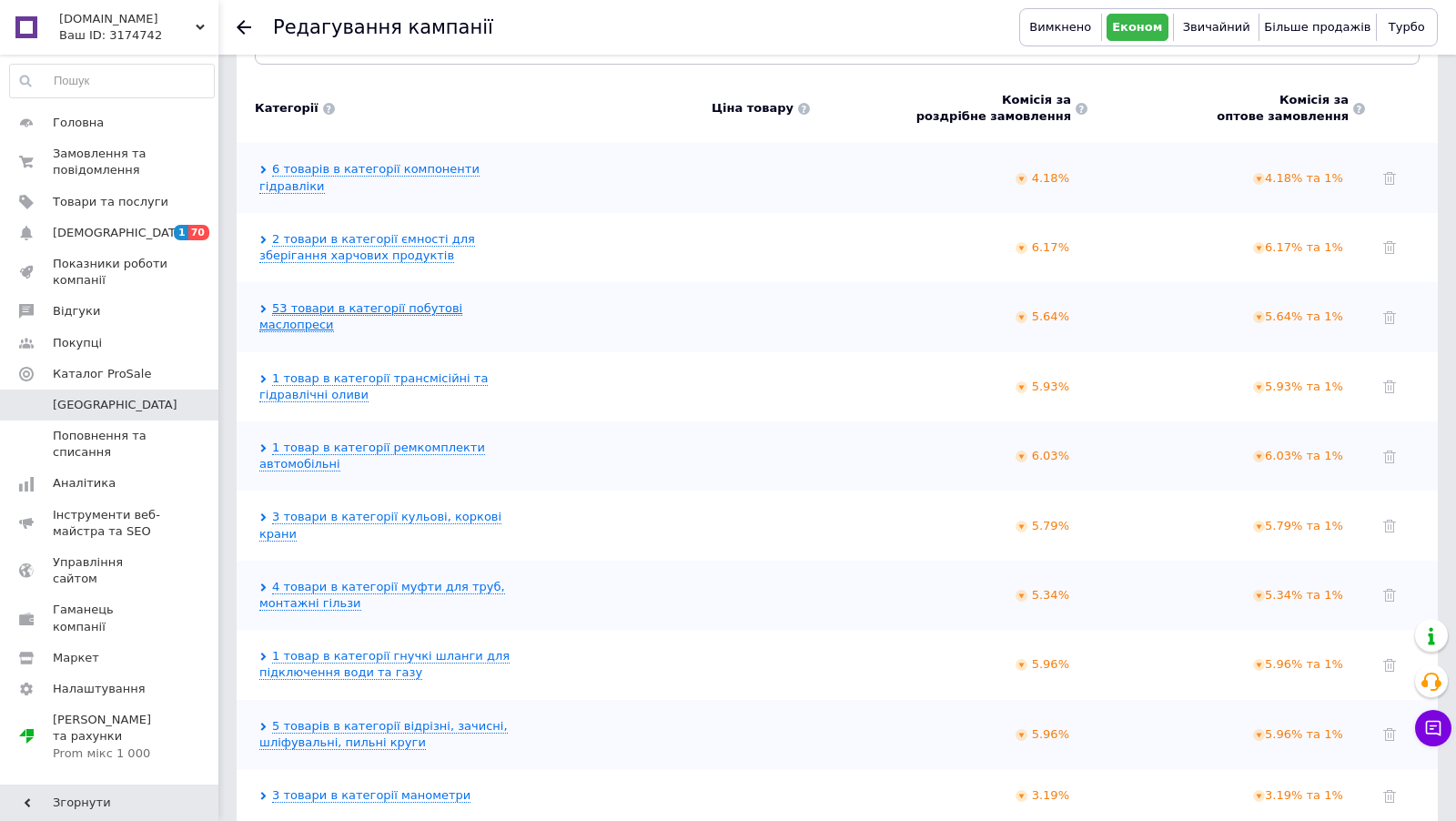
click at [399, 301] on link "53 товари в категорії побутові маслопреси" at bounding box center [360, 317] width 203 height 31
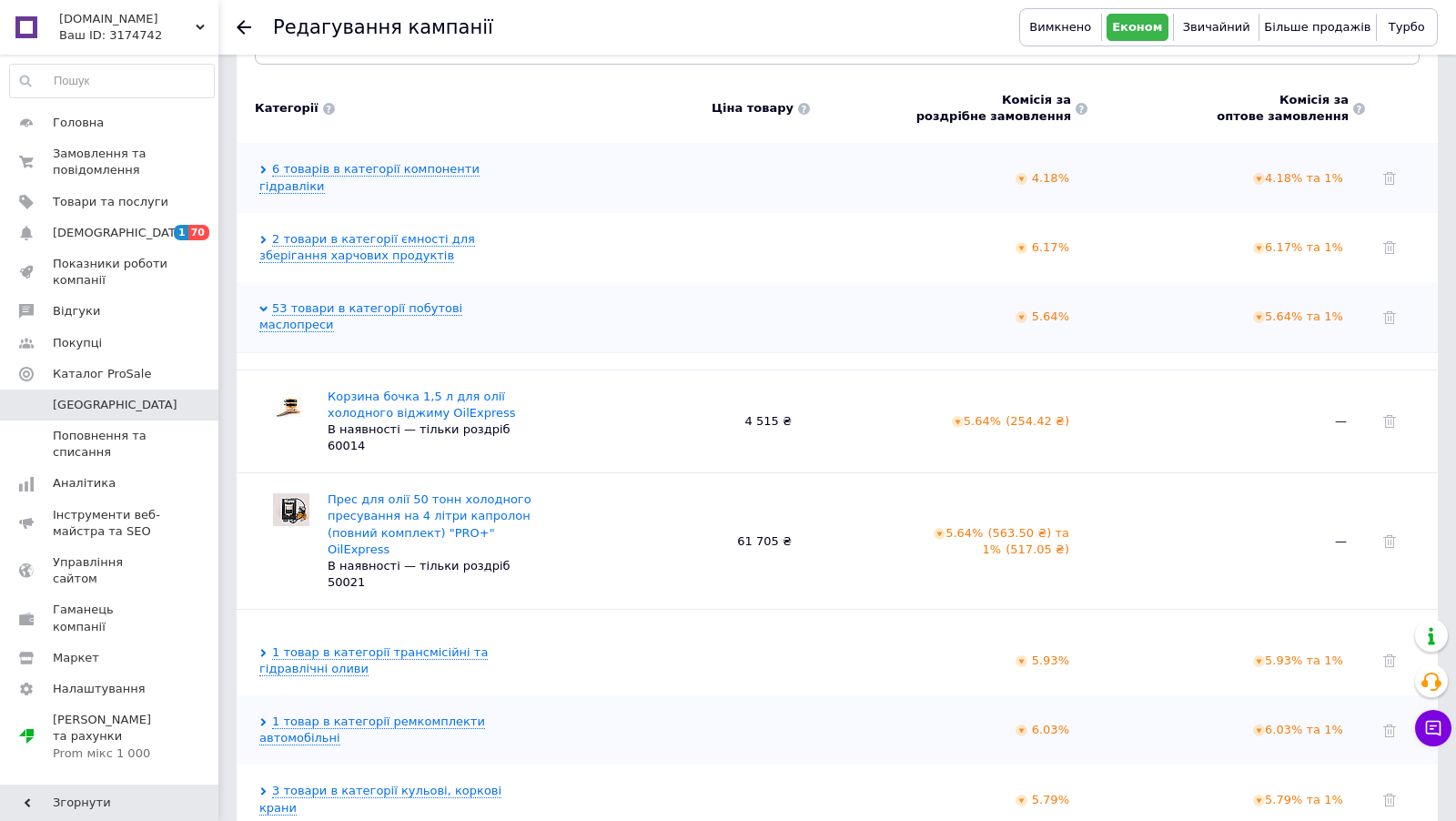
scroll to position [0, 0]
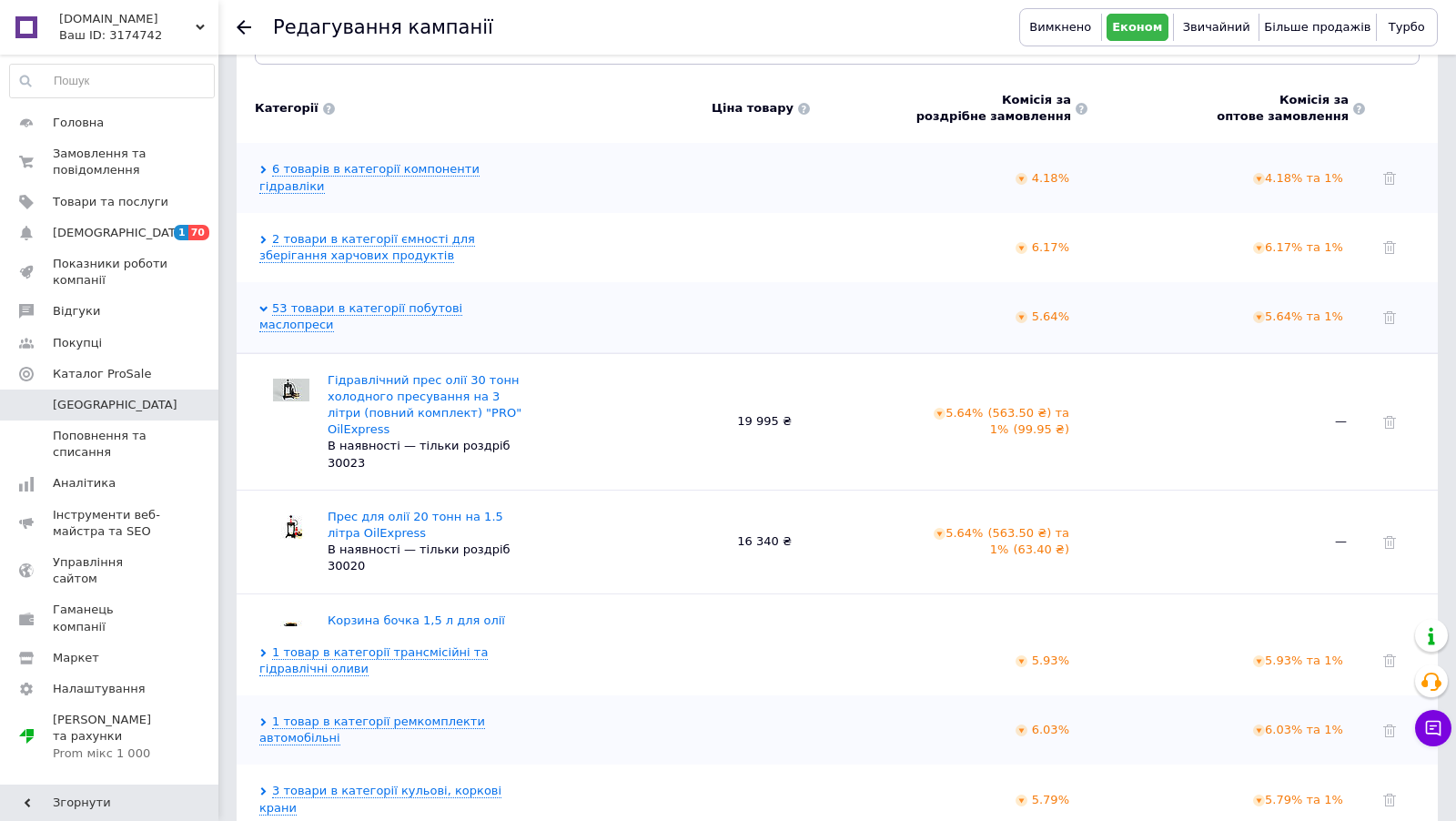
click at [199, 25] on icon at bounding box center [200, 28] width 9 height 9
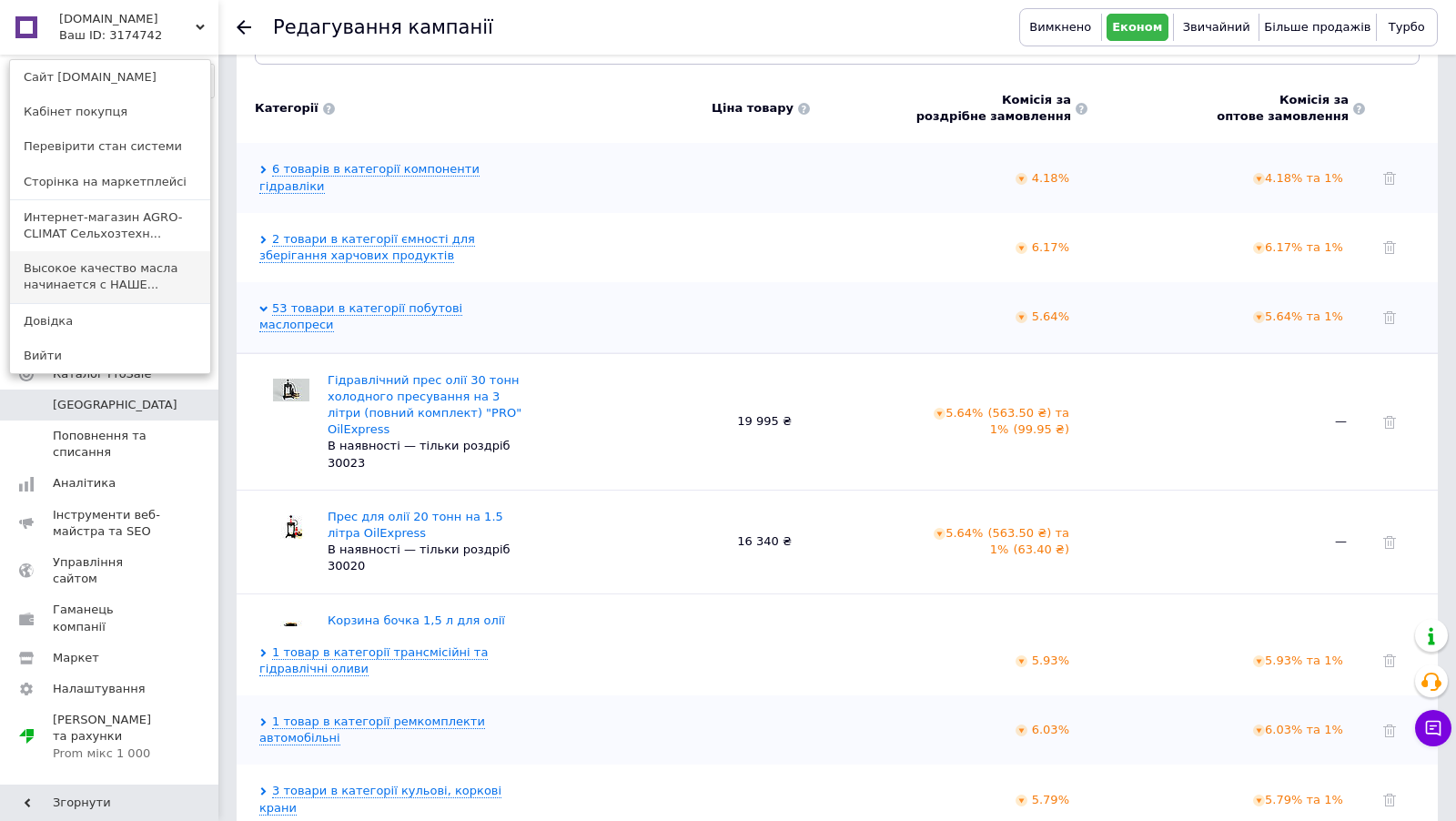
click at [113, 293] on link "Высокое качество масла начинается с НАШЕ..." at bounding box center [110, 276] width 200 height 51
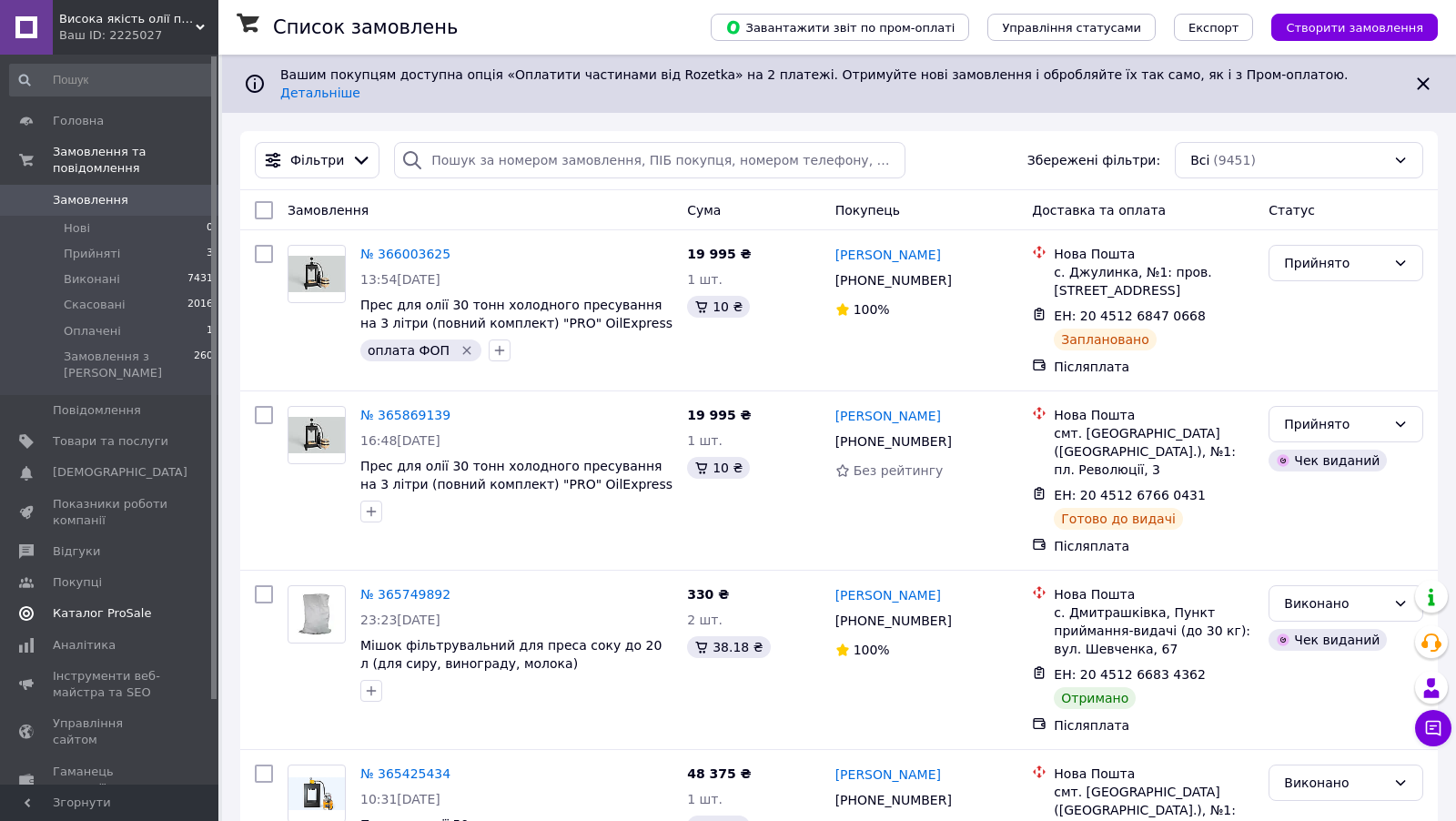
click at [106, 599] on link "Каталог ProSale" at bounding box center [112, 614] width 224 height 31
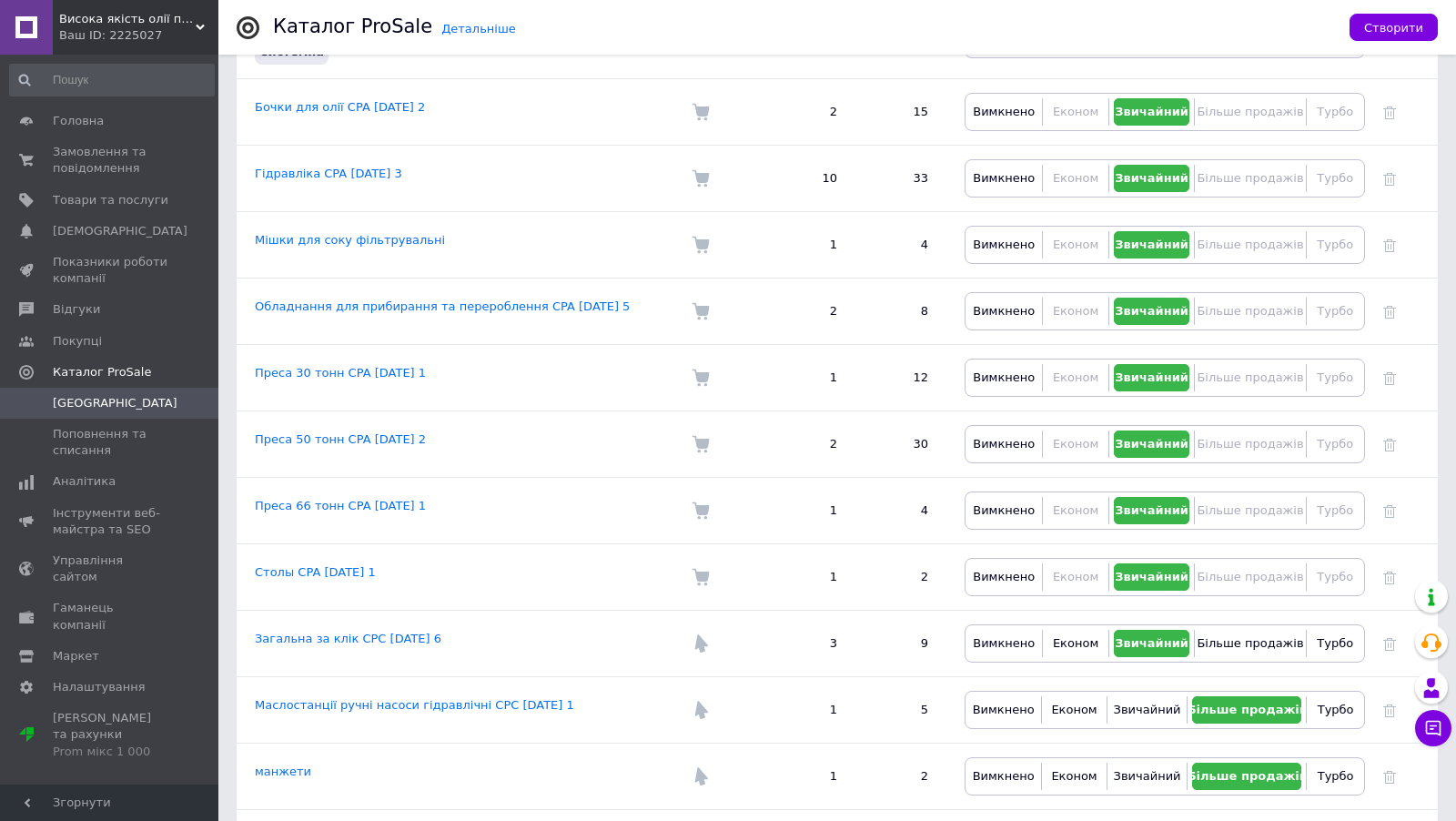
scroll to position [366, 0]
click at [91, 253] on span "Показники роботи компанії" at bounding box center [110, 270] width 115 height 33
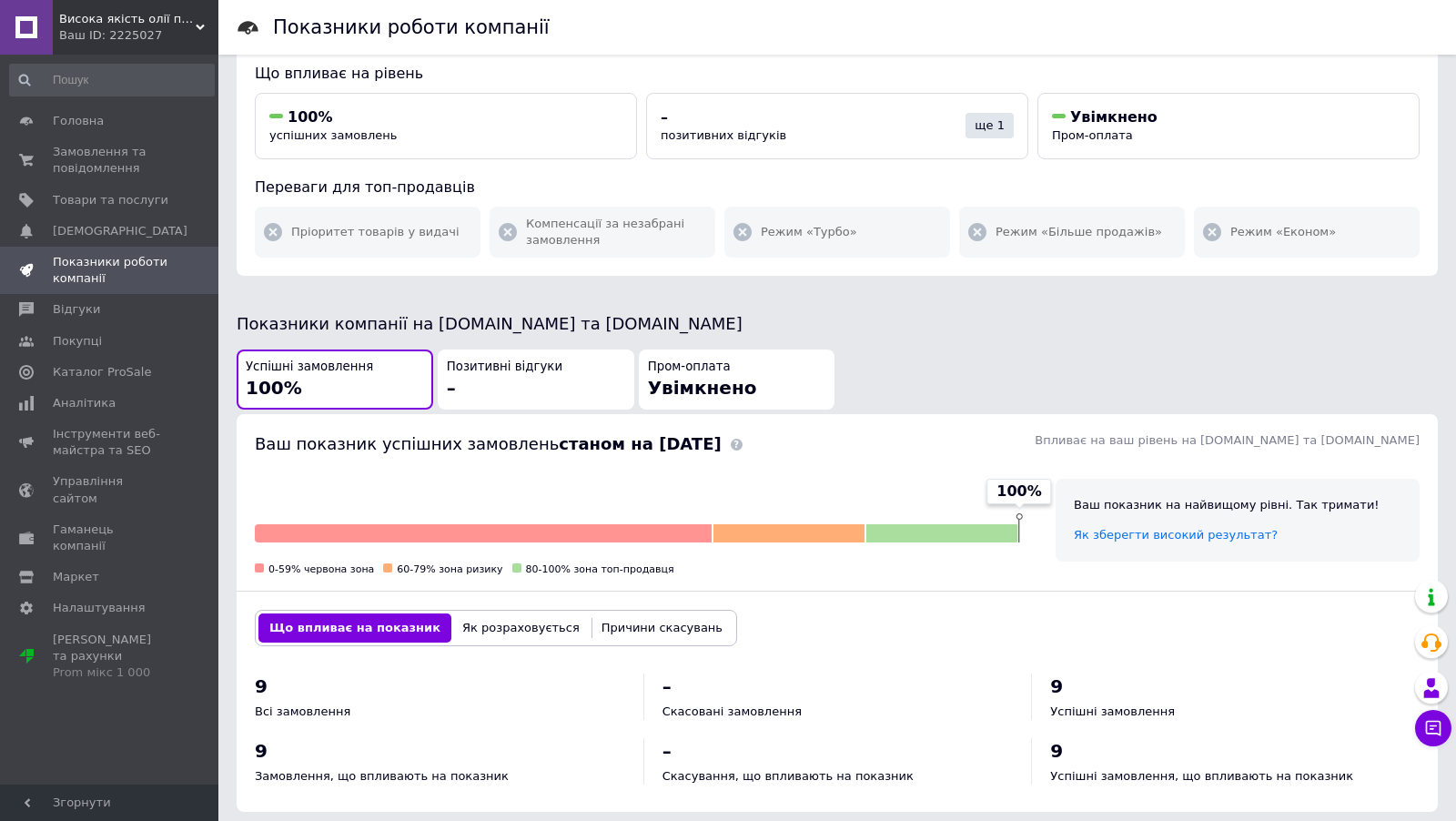
scroll to position [165, 0]
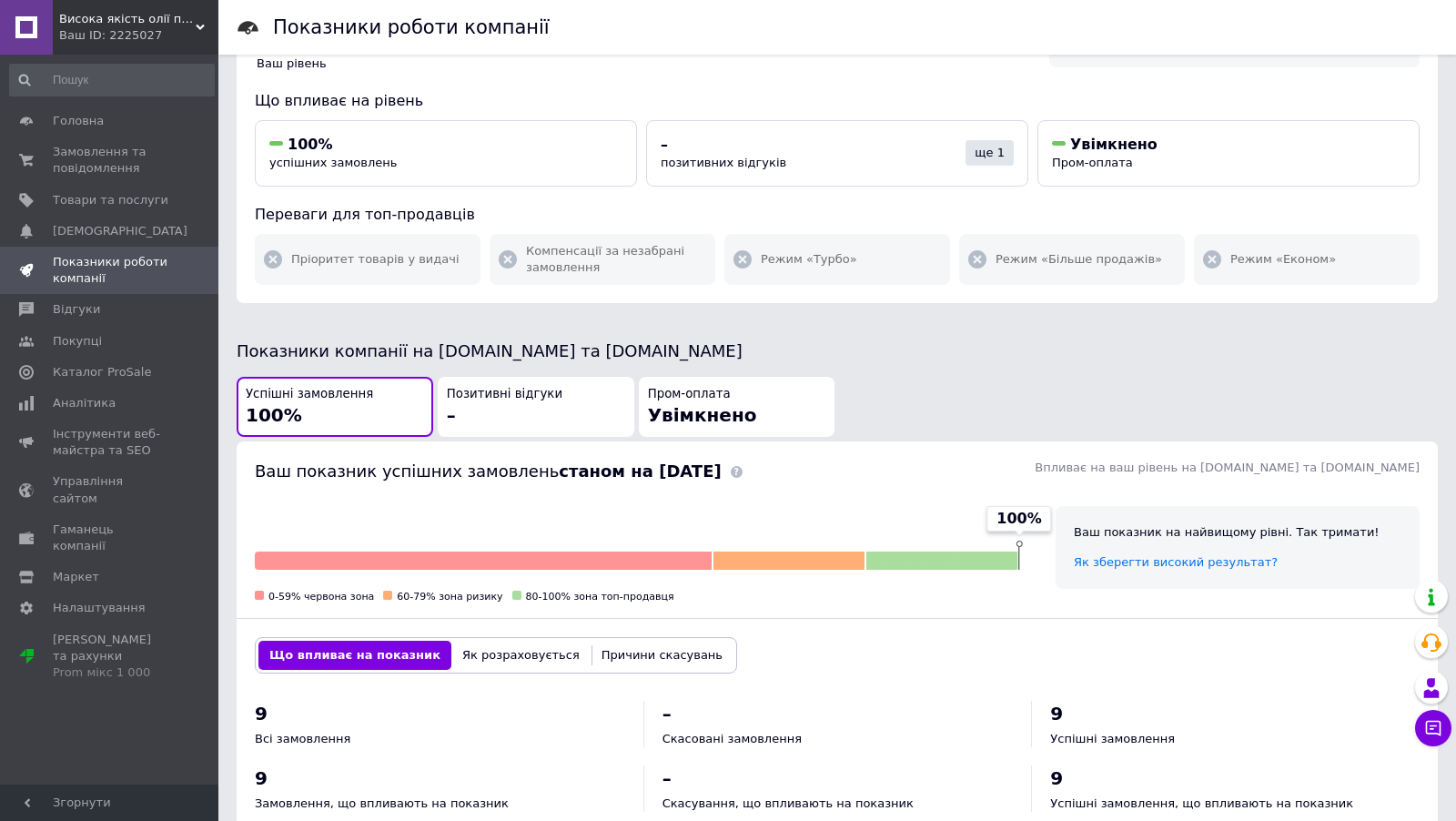
click at [192, 14] on span "Висока якість олії починається з НАШОГО ОБЛАДНАННЯ." at bounding box center [127, 19] width 136 height 17
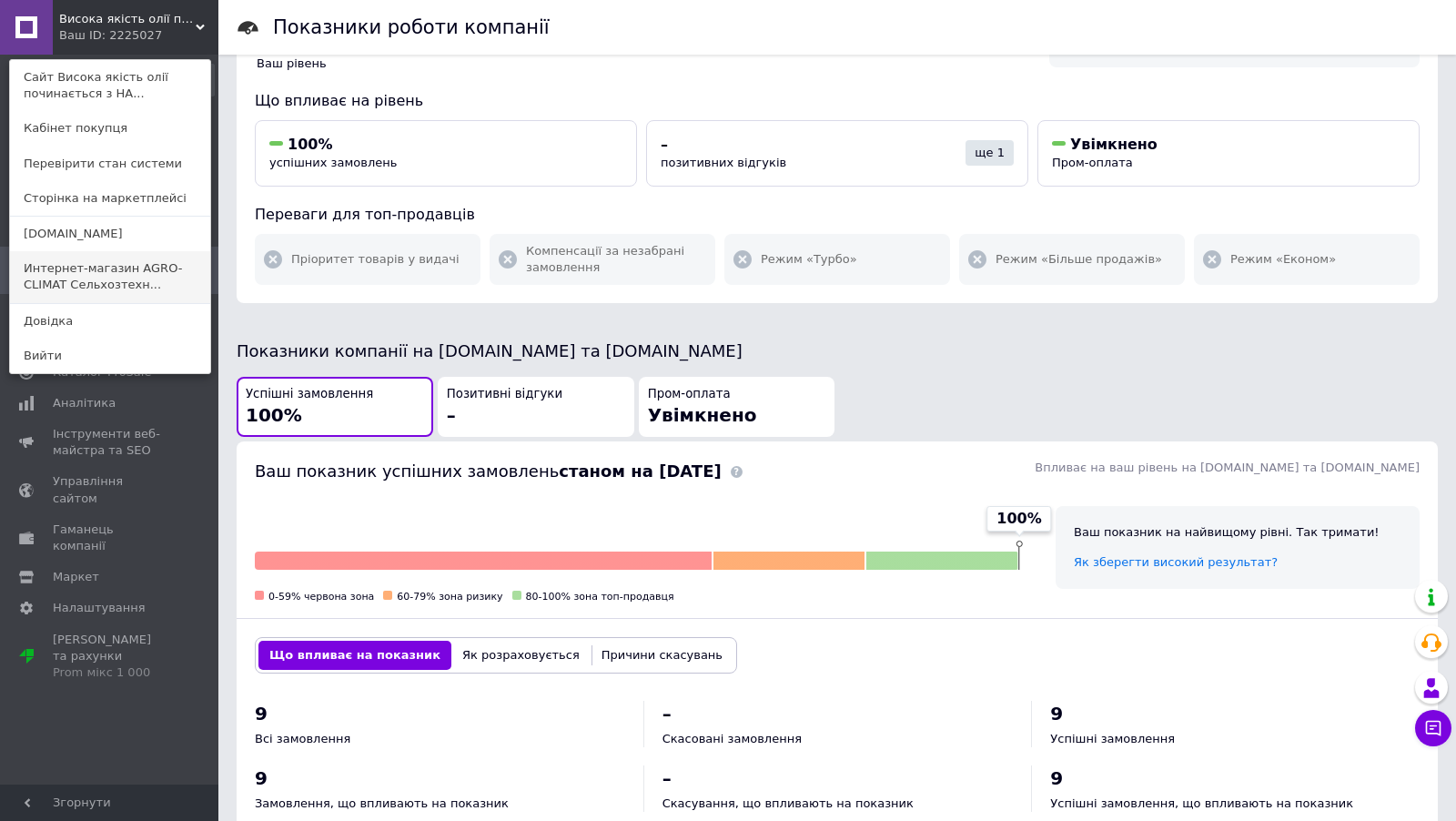
click at [137, 294] on link "Интернет-магазин AGRO-CLIMAT Сельхозтехн..." at bounding box center [110, 276] width 200 height 51
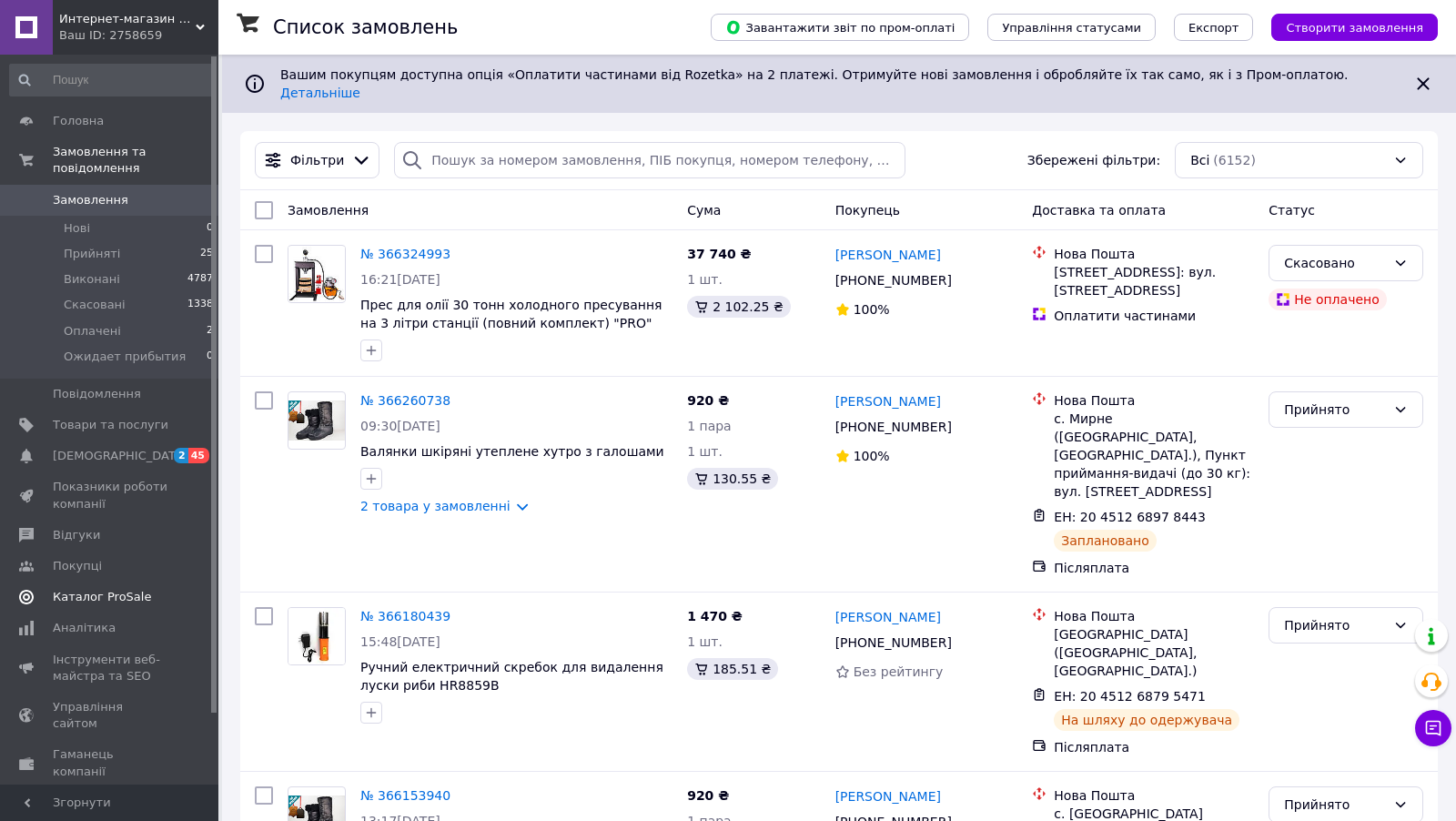
click at [128, 603] on span "Каталог ProSale" at bounding box center [101, 597] width 99 height 17
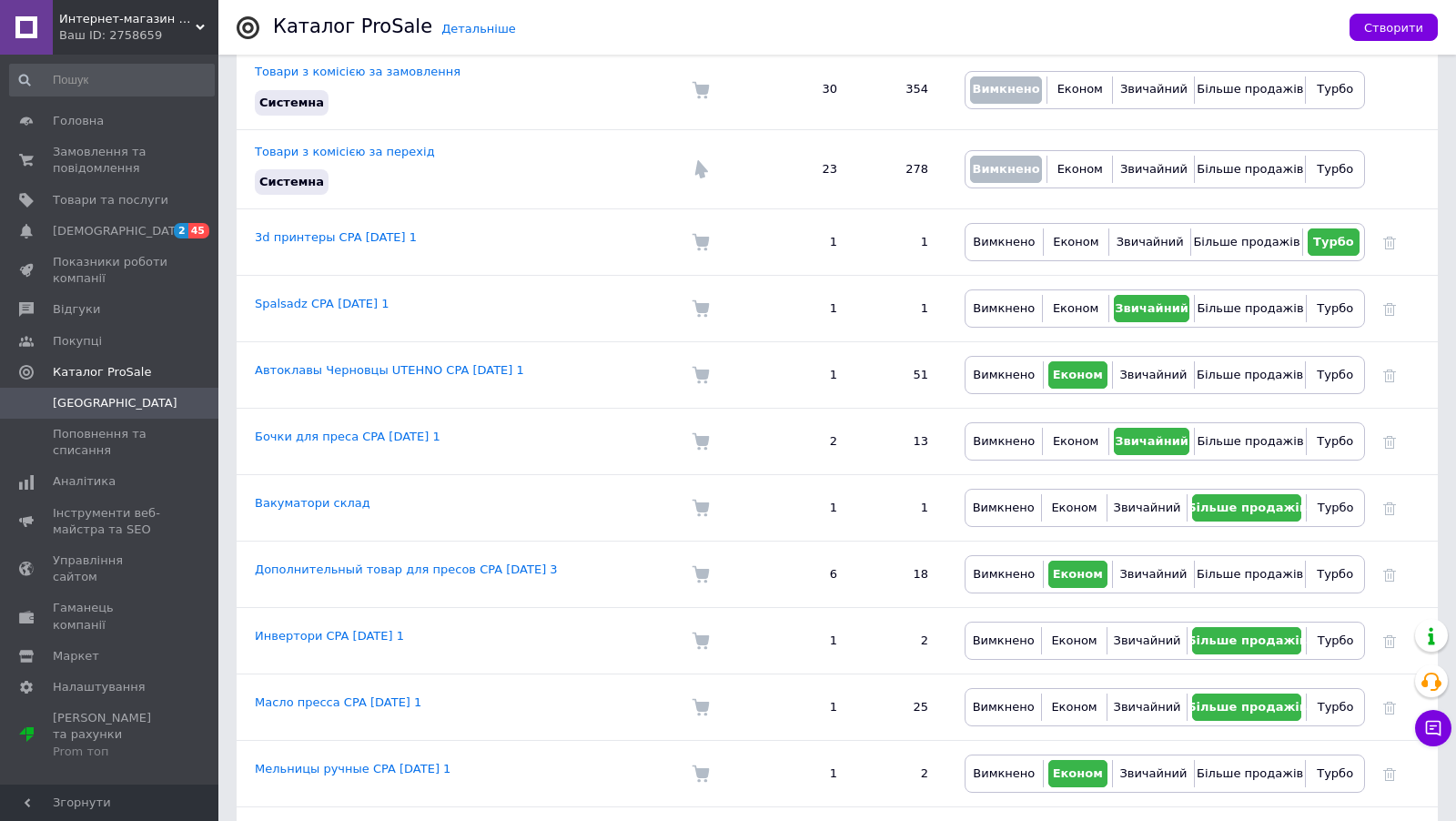
scroll to position [238, 0]
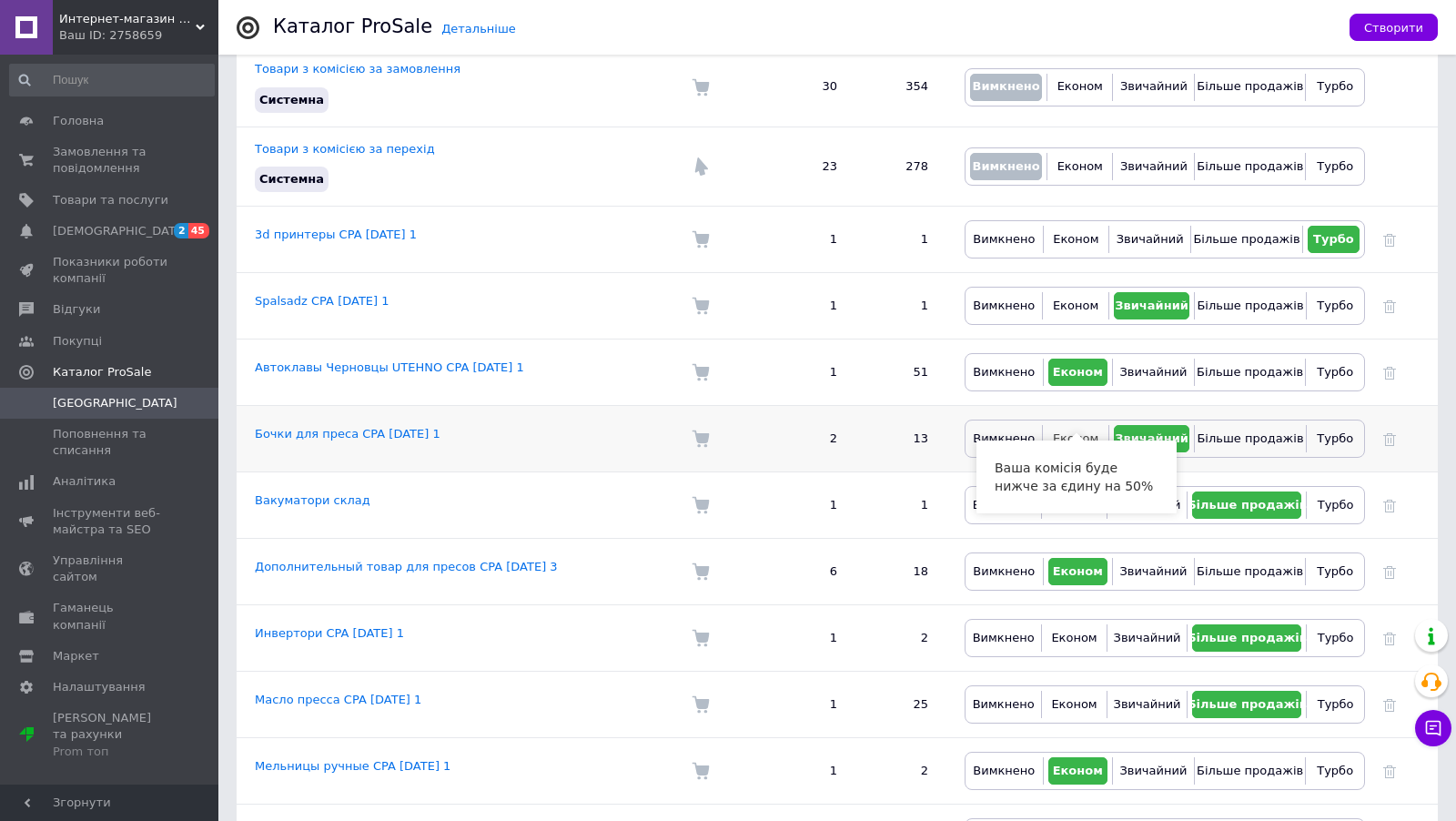
click at [1090, 431] on span "Економ" at bounding box center [1074, 438] width 45 height 14
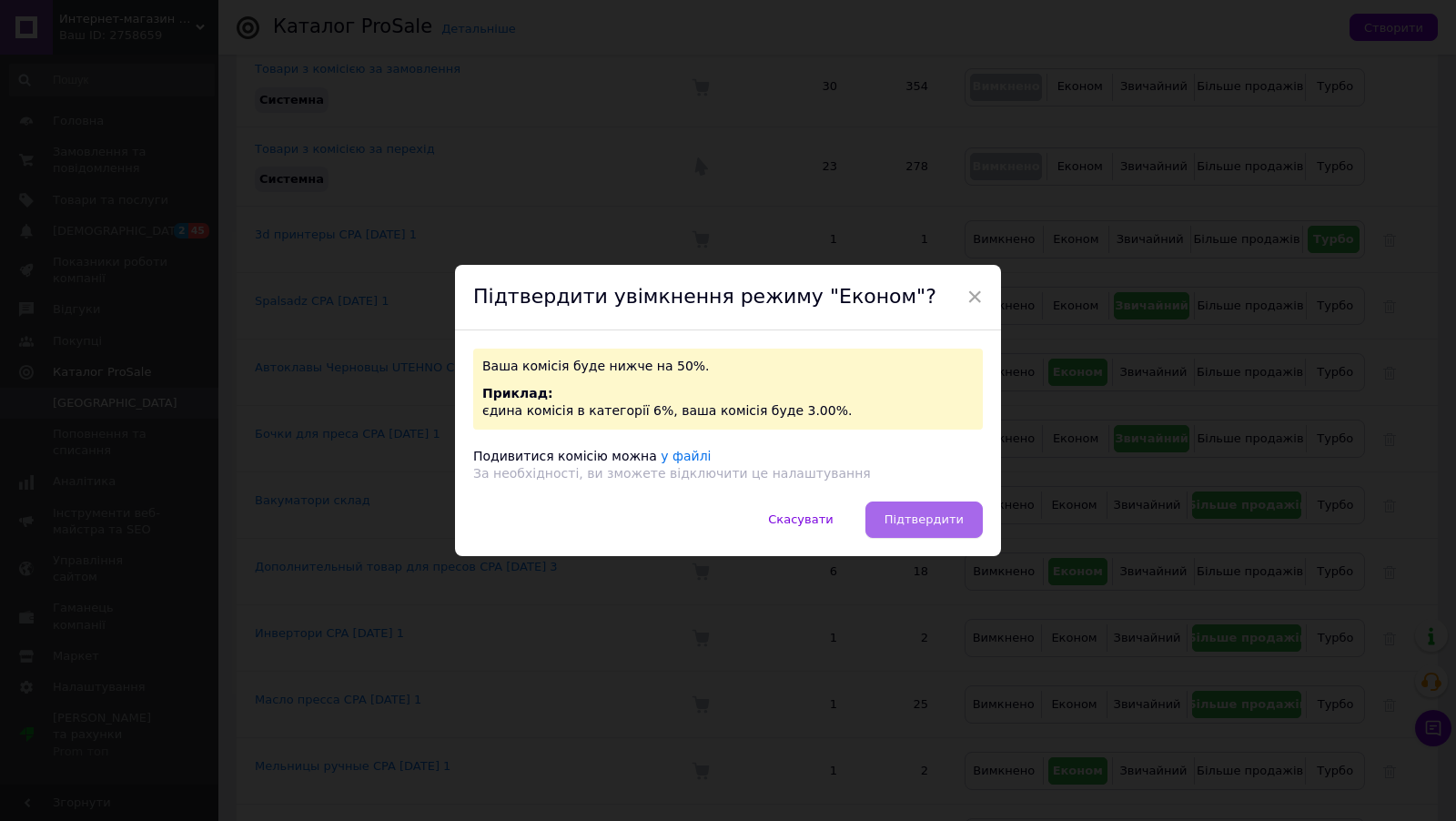
click at [910, 503] on button "Підтвердити" at bounding box center [923, 519] width 117 height 36
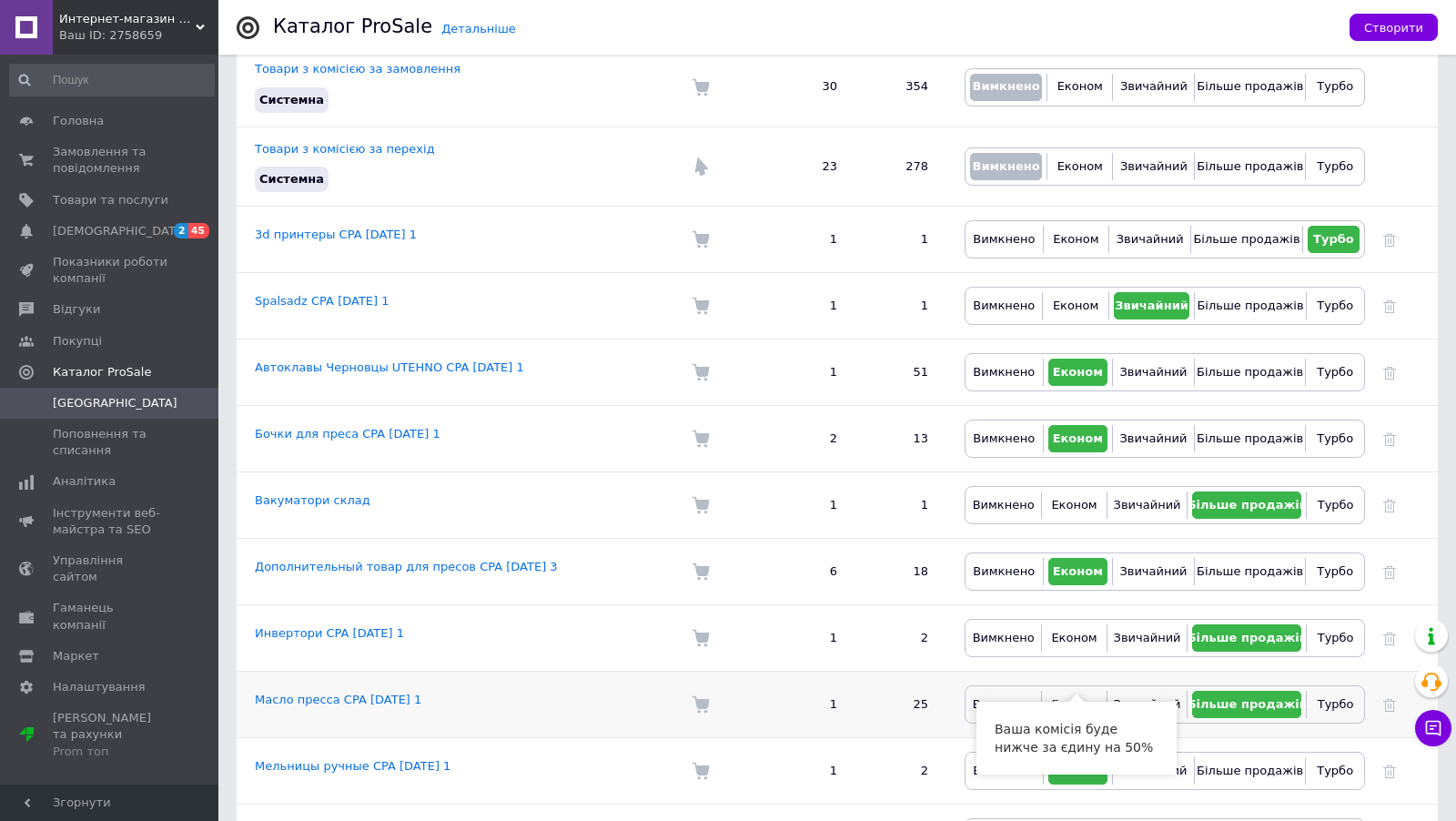
click at [1079, 697] on span "Економ" at bounding box center [1073, 703] width 45 height 14
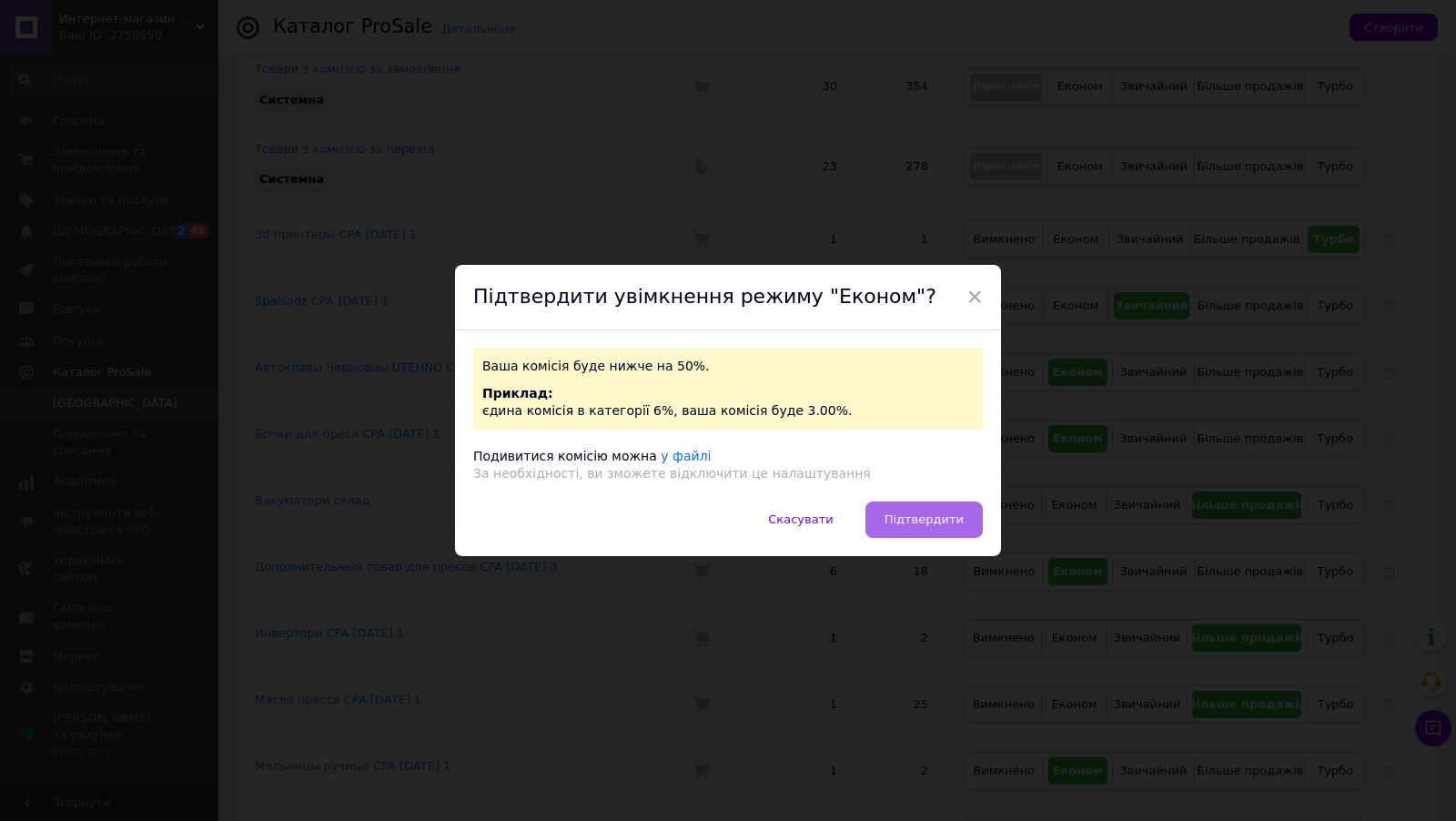
click at [919, 516] on span "Підтвердити" at bounding box center [924, 519] width 79 height 14
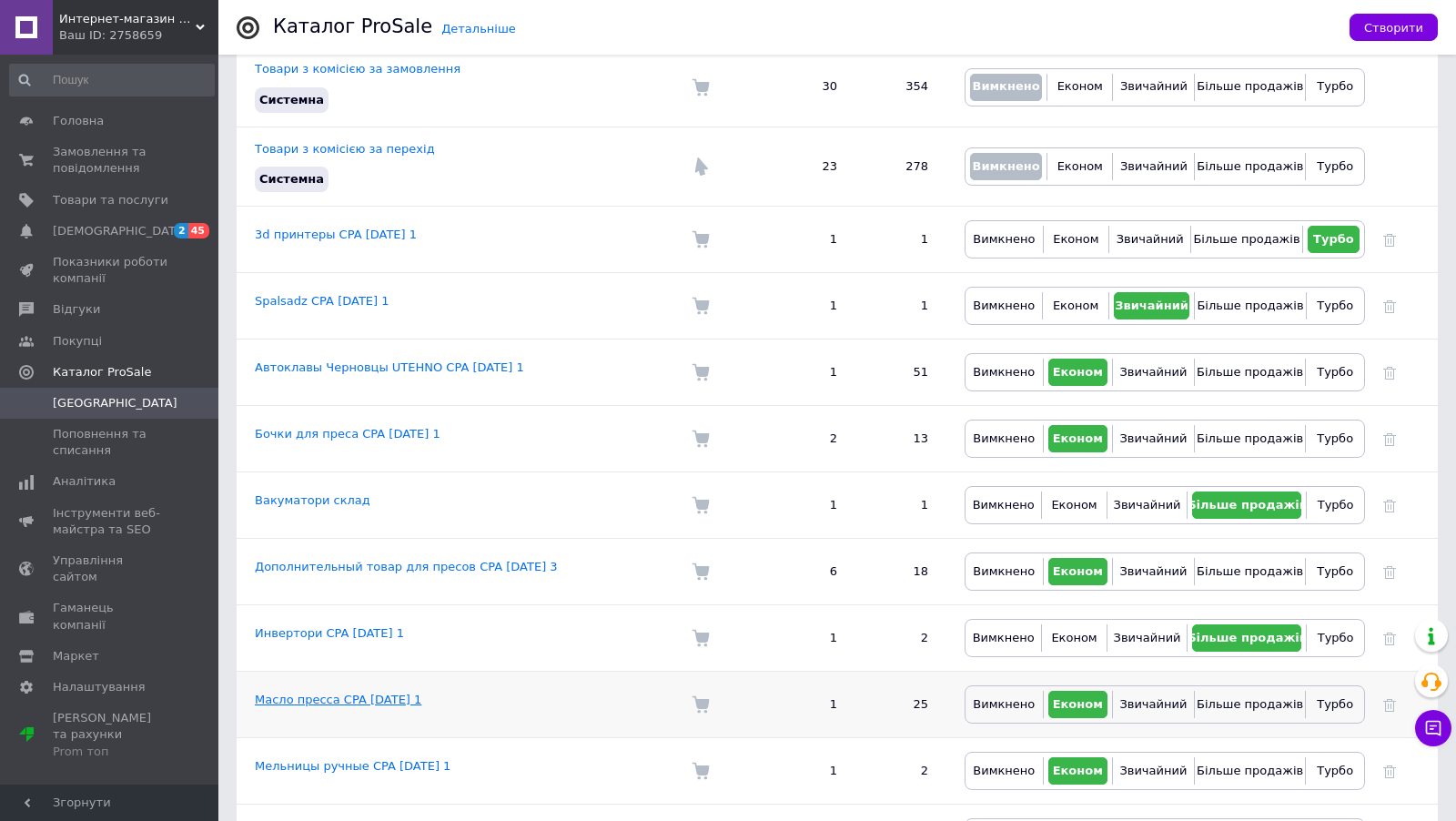
click at [363, 692] on link "Масло пресса CPA 03.04.2022 1" at bounding box center [337, 698] width 167 height 14
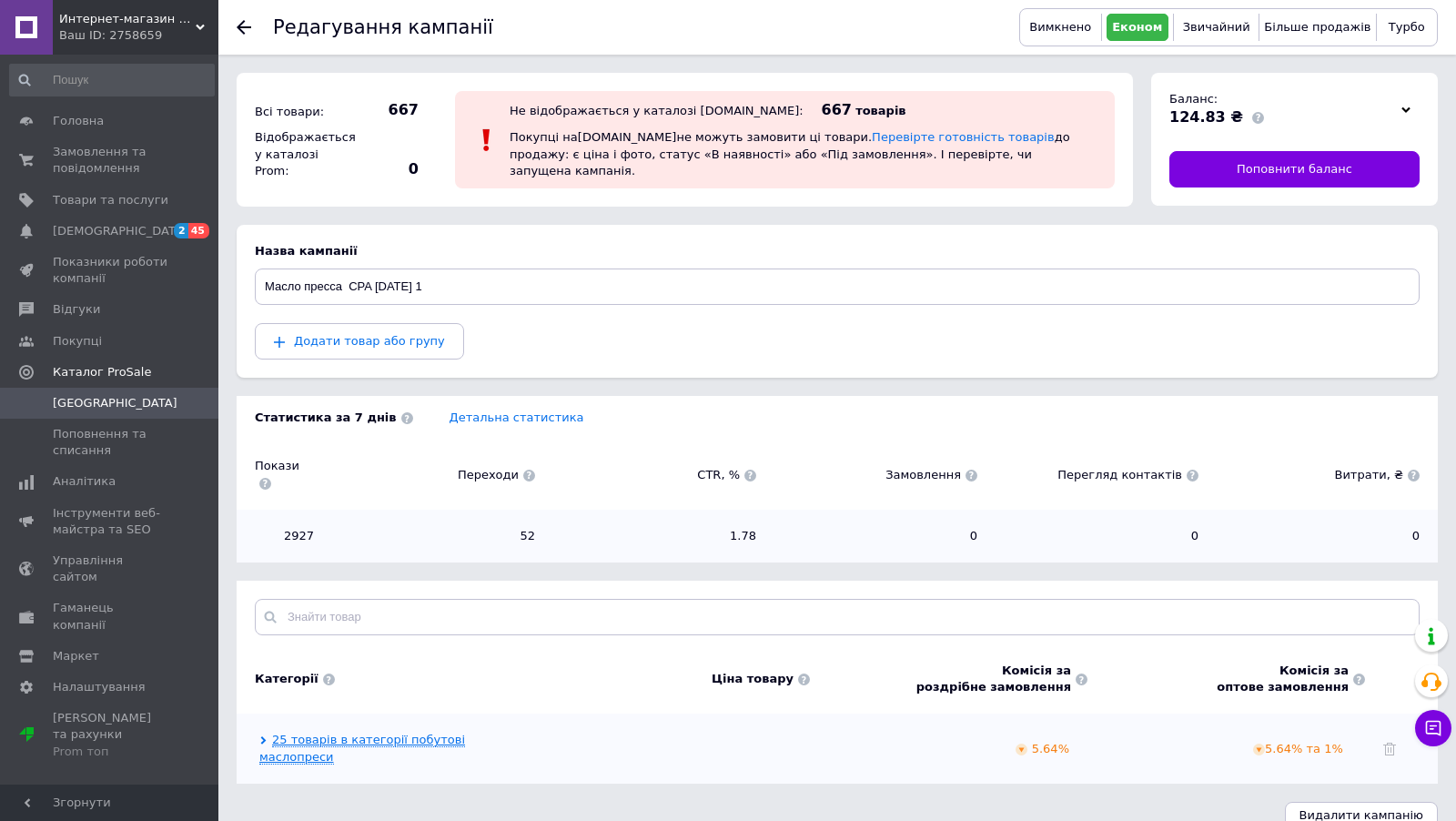
click at [417, 733] on link "25 товарів в категорії побутові маслопреси" at bounding box center [361, 748] width 205 height 31
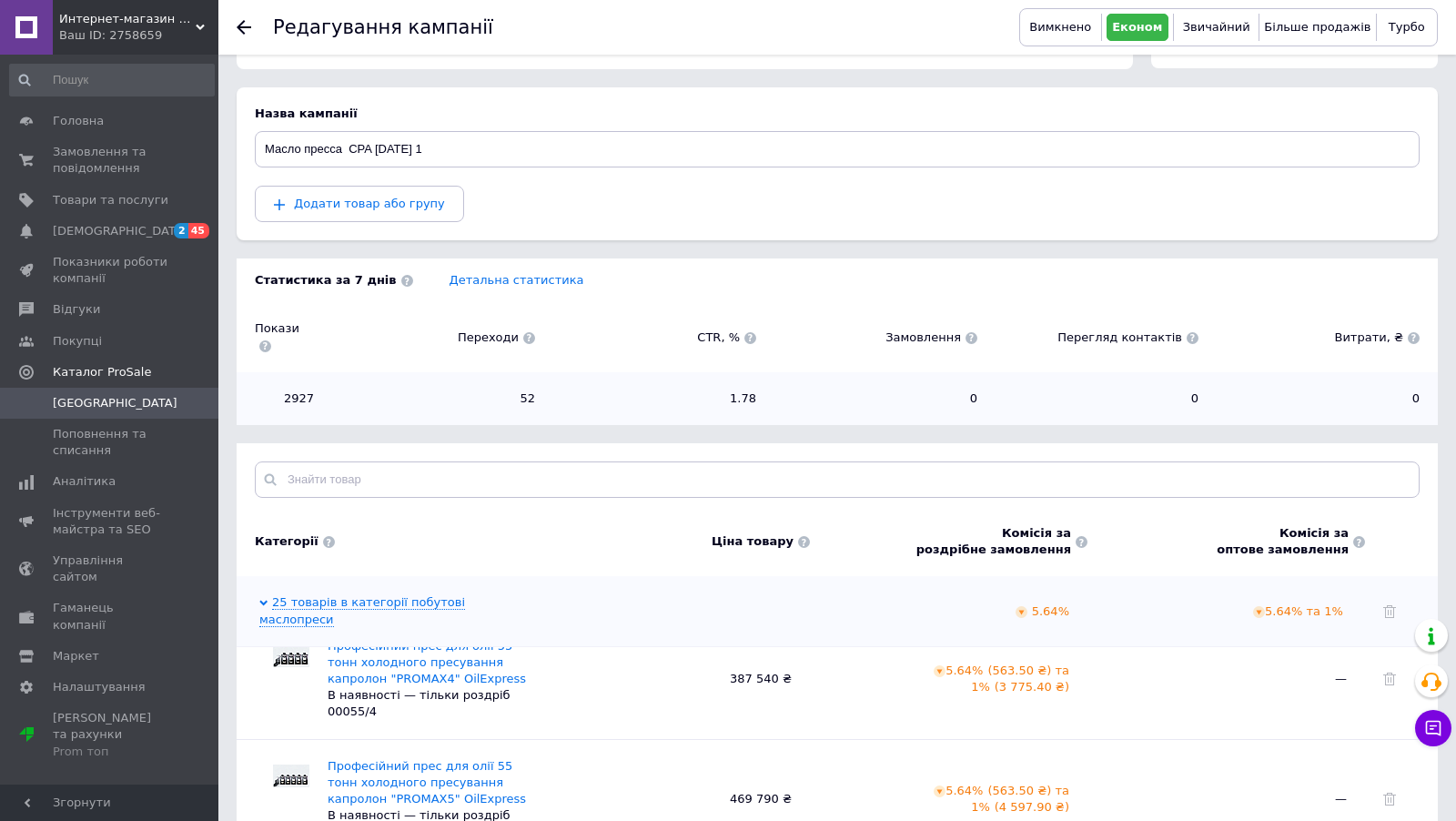
scroll to position [264, 0]
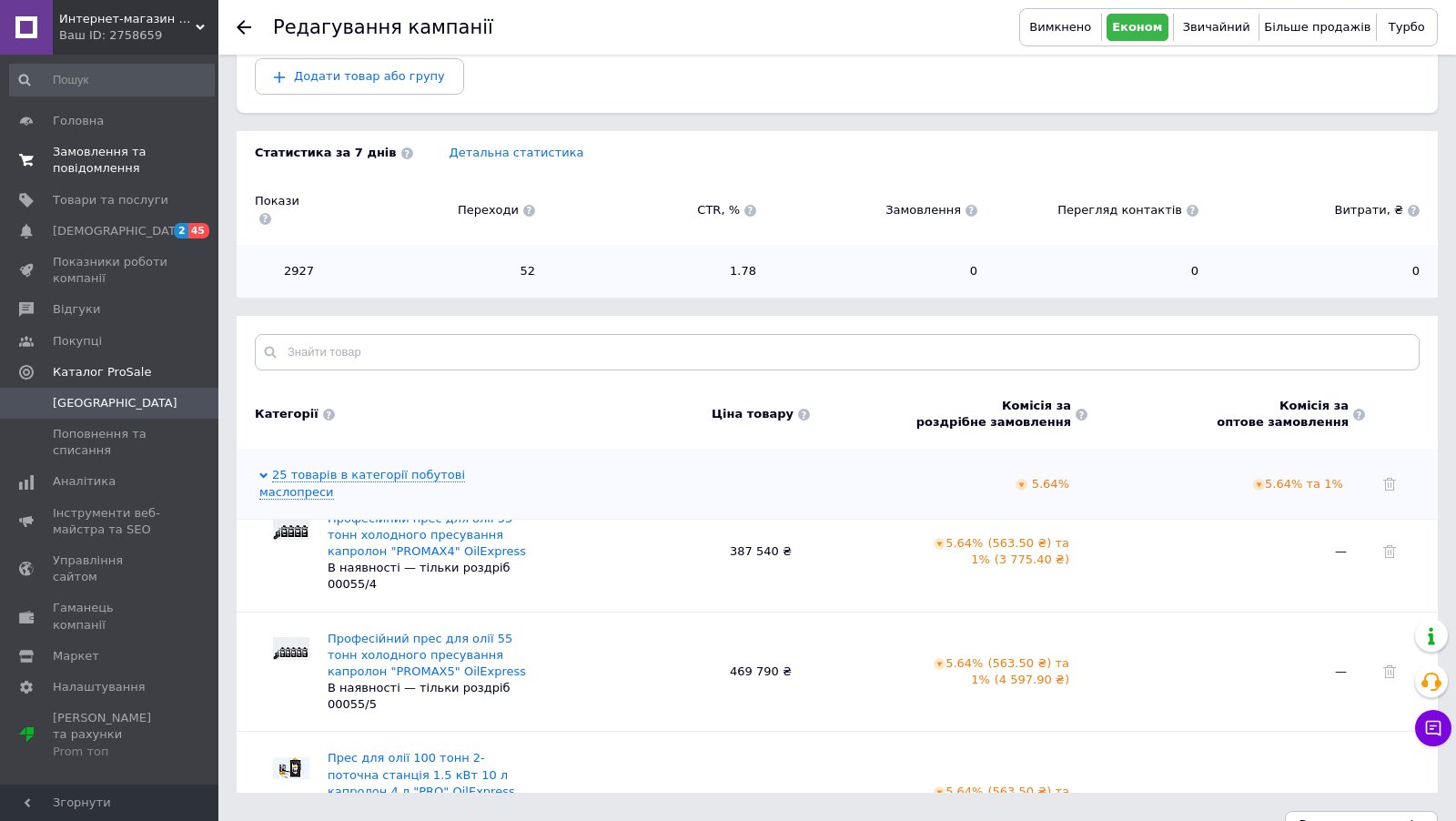
click at [92, 148] on span "Замовлення та повідомлення" at bounding box center [110, 160] width 115 height 33
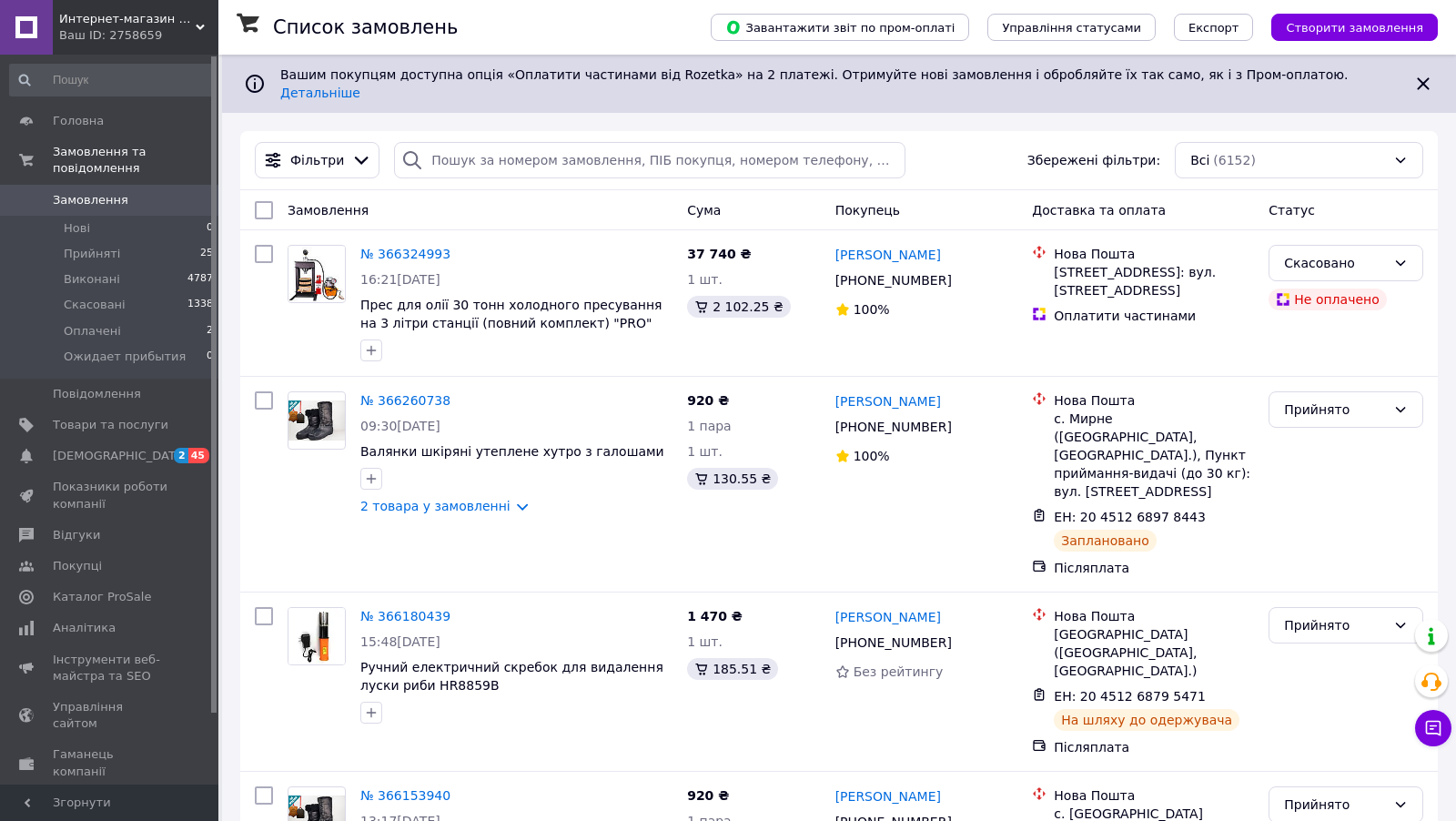
click at [391, 247] on link "№ 366324993" at bounding box center [405, 254] width 90 height 15
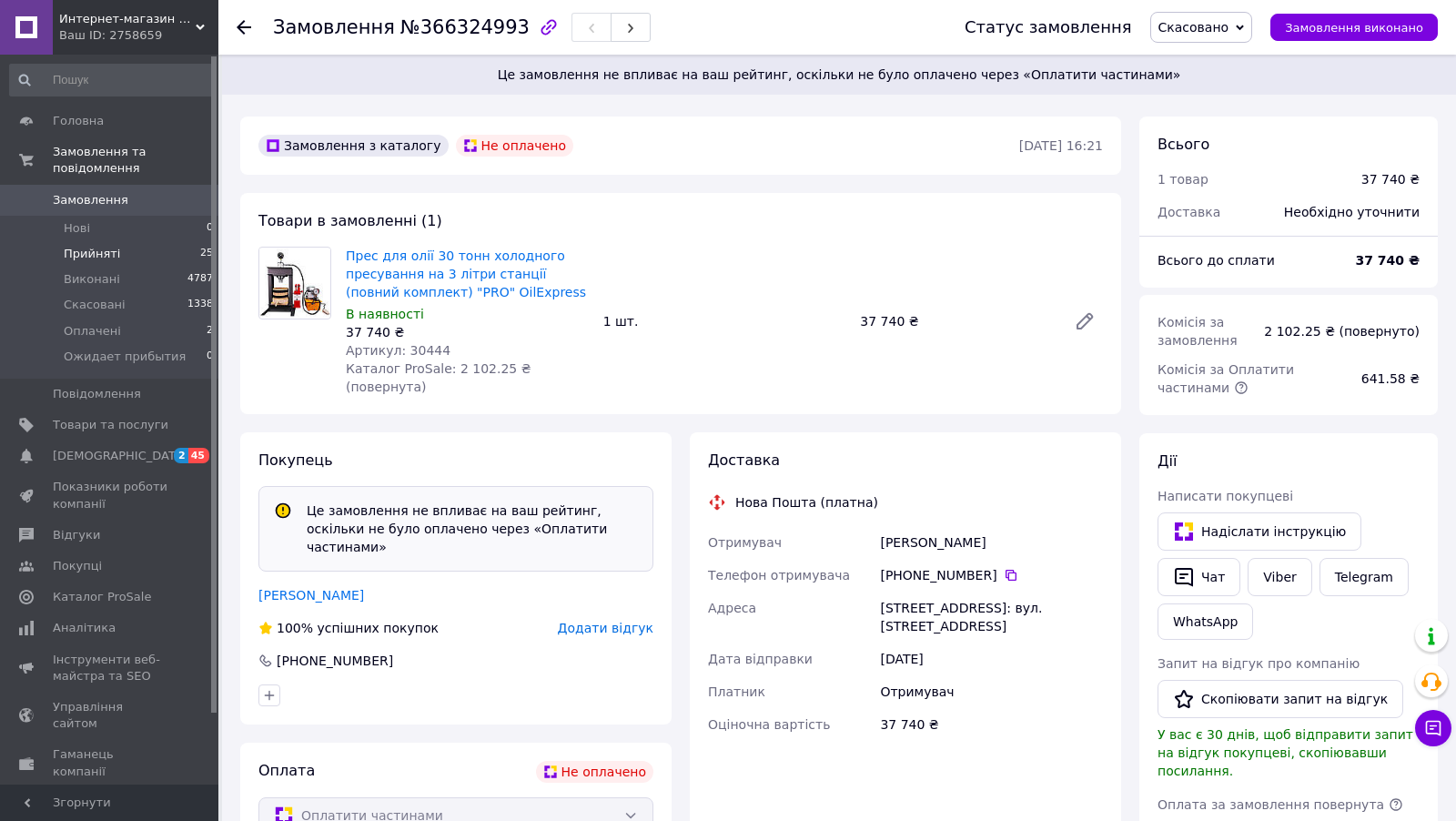
click at [132, 255] on li "Прийняті 25" at bounding box center [112, 254] width 224 height 26
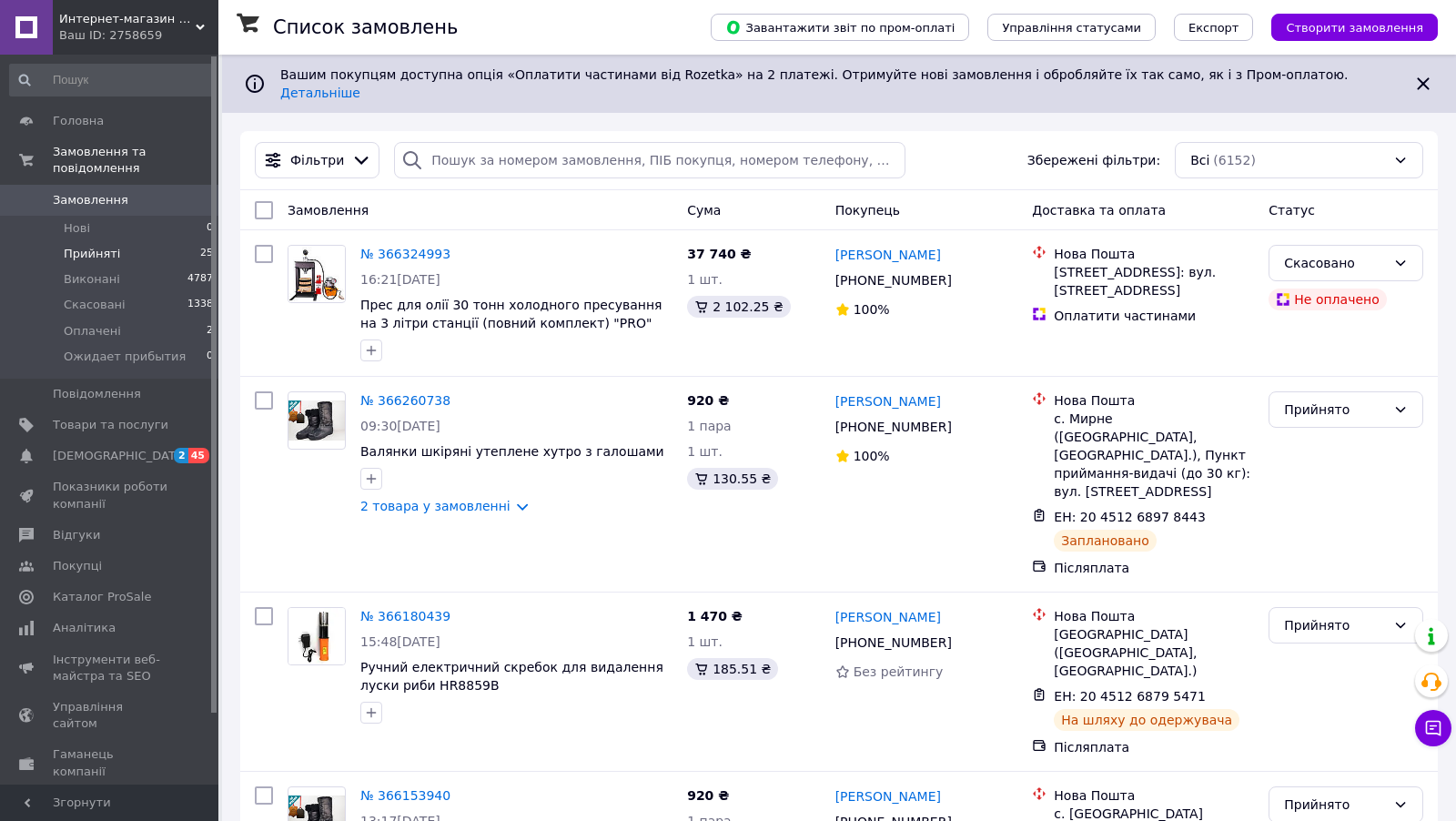
click at [187, 252] on li "Прийняті 25" at bounding box center [112, 254] width 224 height 26
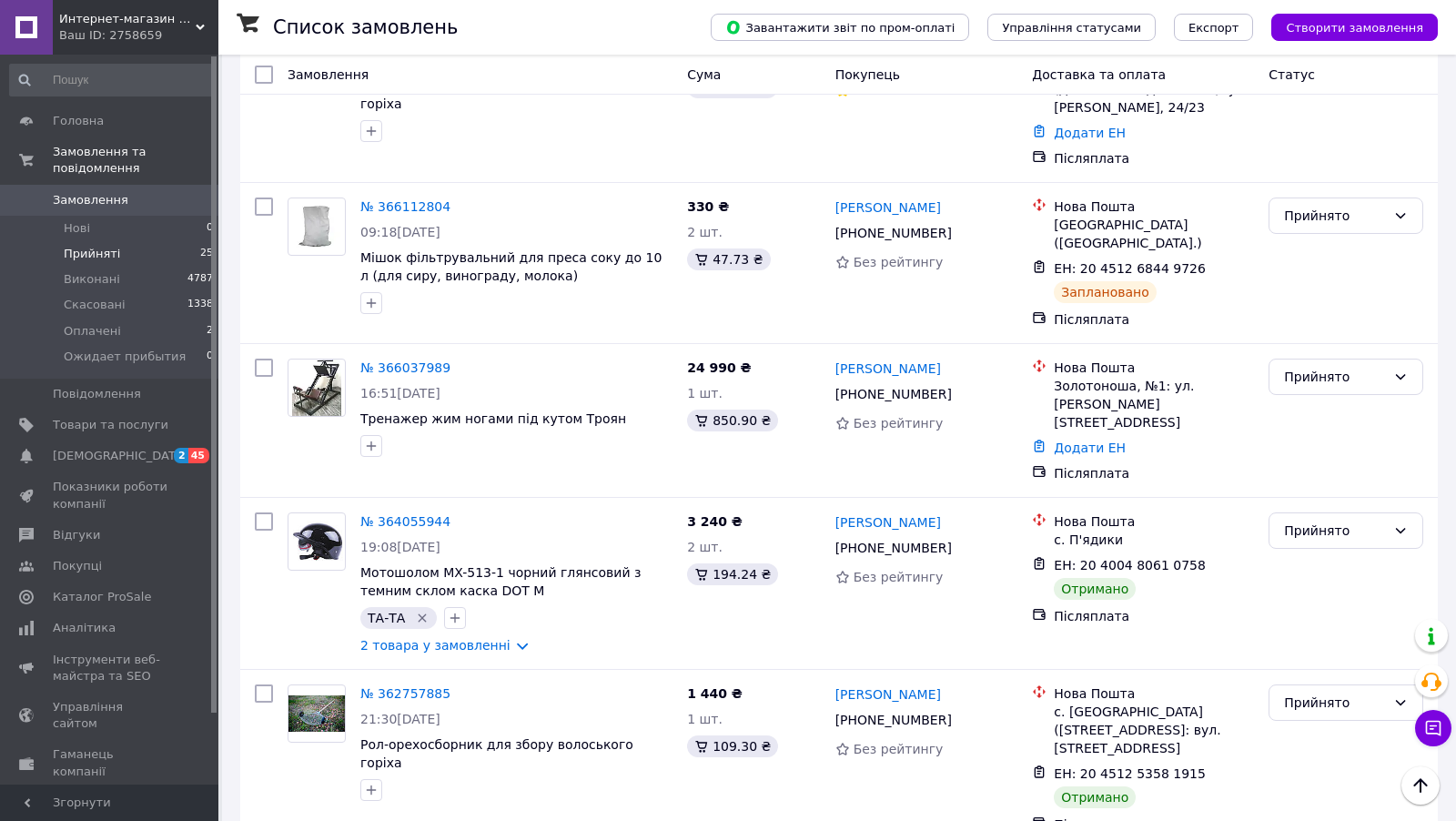
scroll to position [788, 0]
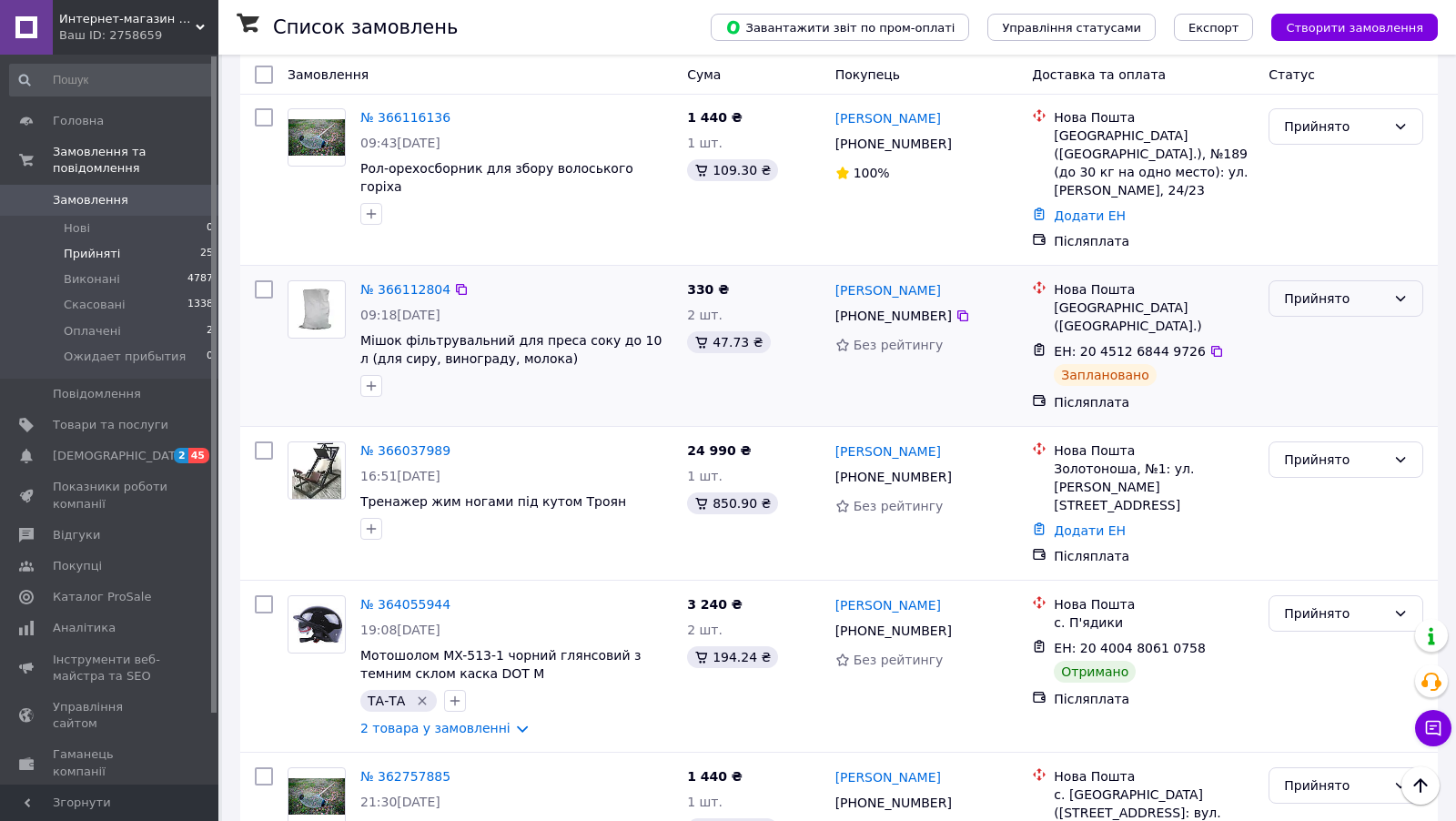
click at [1287, 280] on div "Прийнято" at bounding box center [1345, 298] width 155 height 36
click at [1301, 259] on li "Виконано" at bounding box center [1345, 264] width 153 height 33
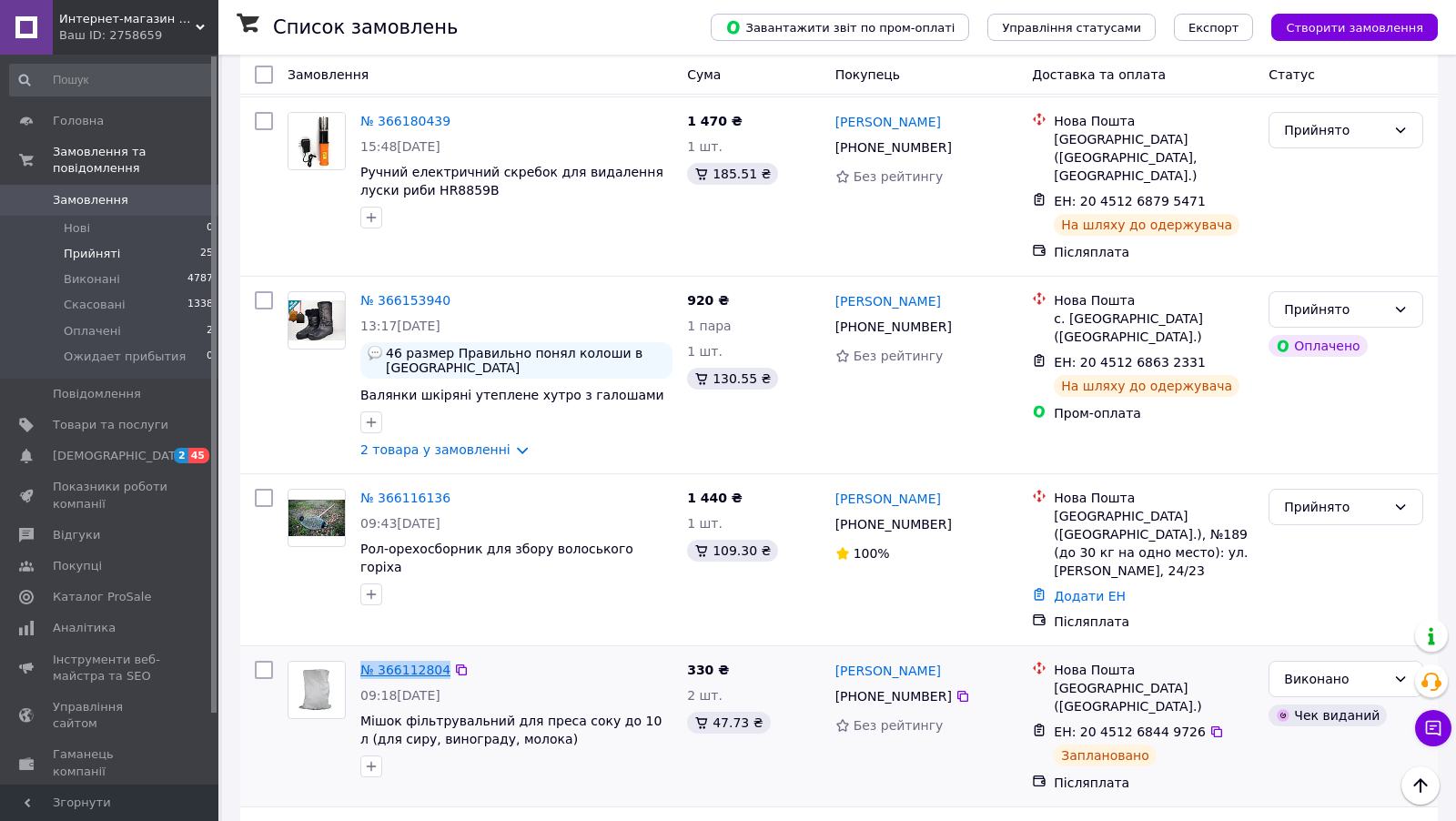
scroll to position [399, 0]
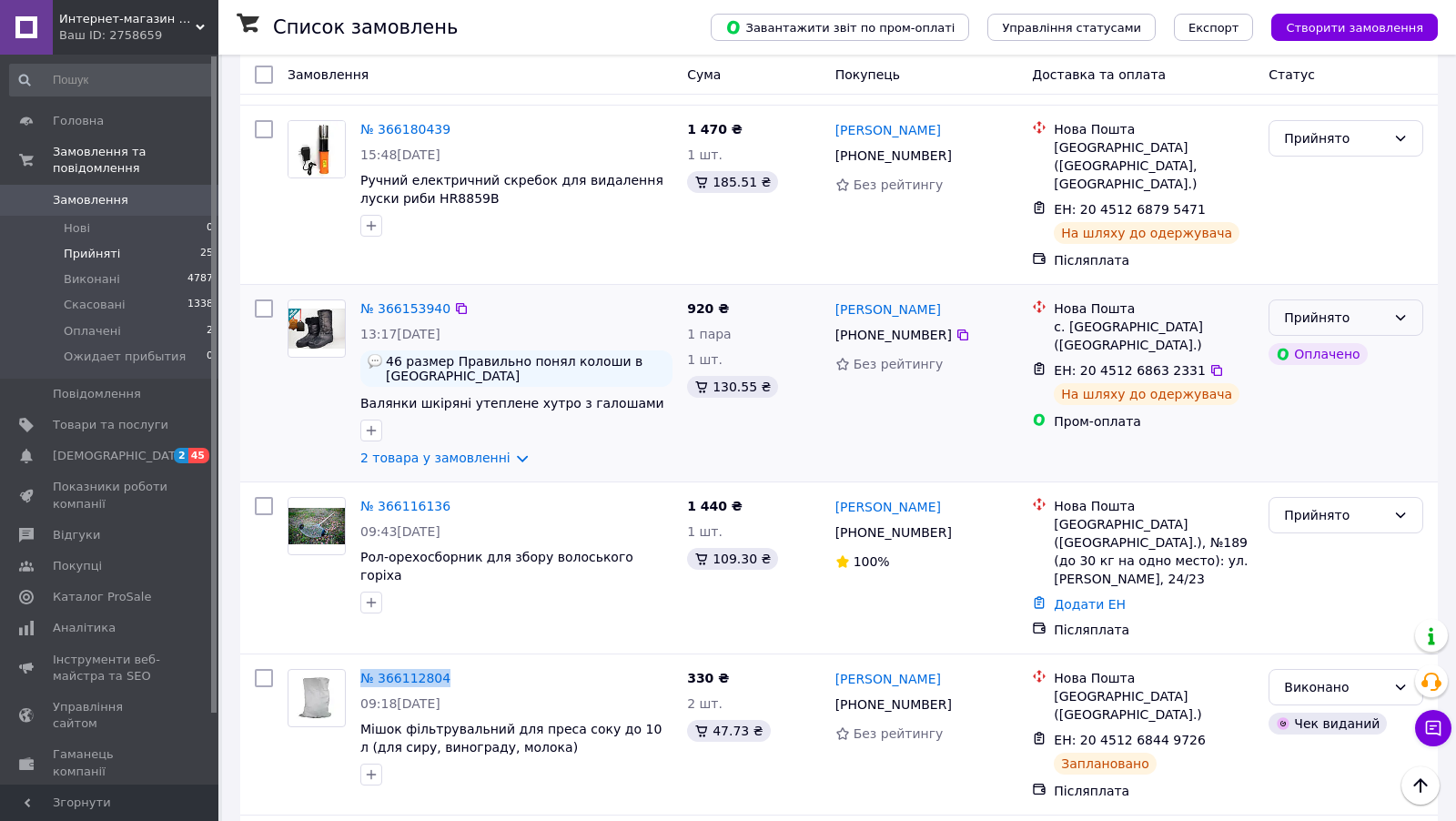
click at [1353, 308] on div "Прийнято" at bounding box center [1334, 318] width 102 height 20
click at [1351, 295] on li "Виконано" at bounding box center [1345, 301] width 153 height 33
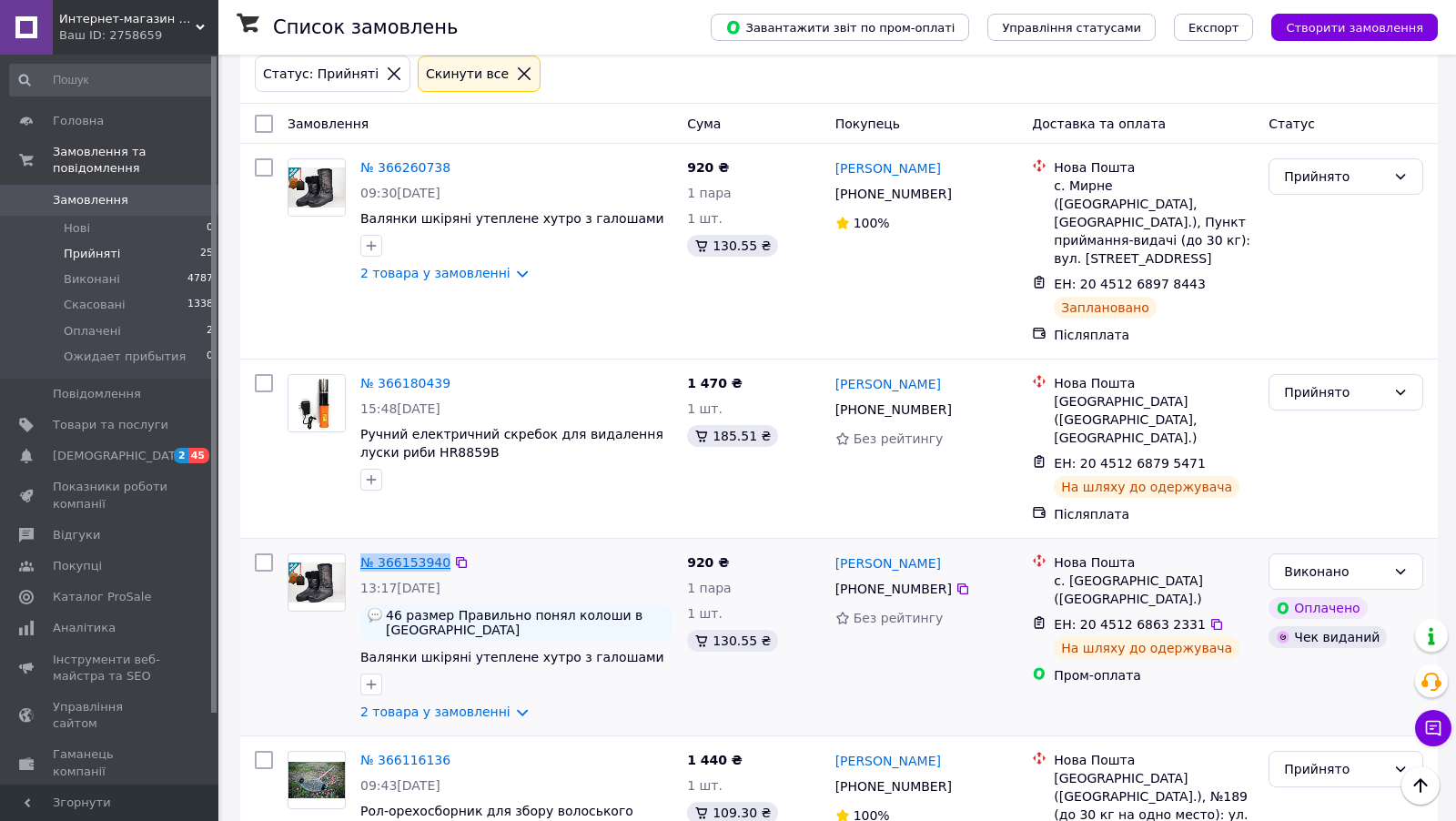
scroll to position [108, 0]
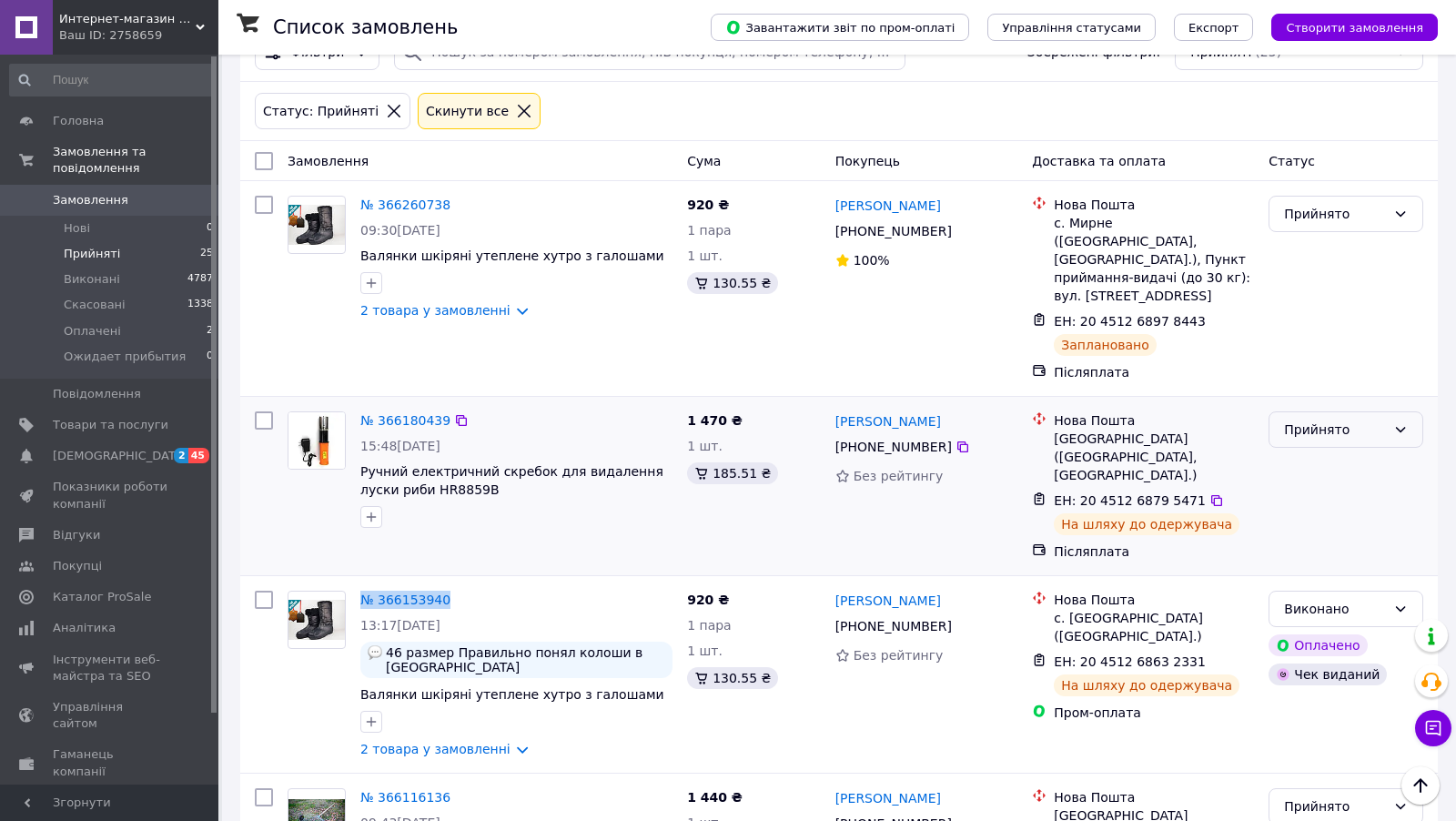
click at [1339, 419] on div "Прийнято" at bounding box center [1334, 429] width 102 height 20
click at [1337, 428] on li "Виконано" at bounding box center [1345, 432] width 153 height 33
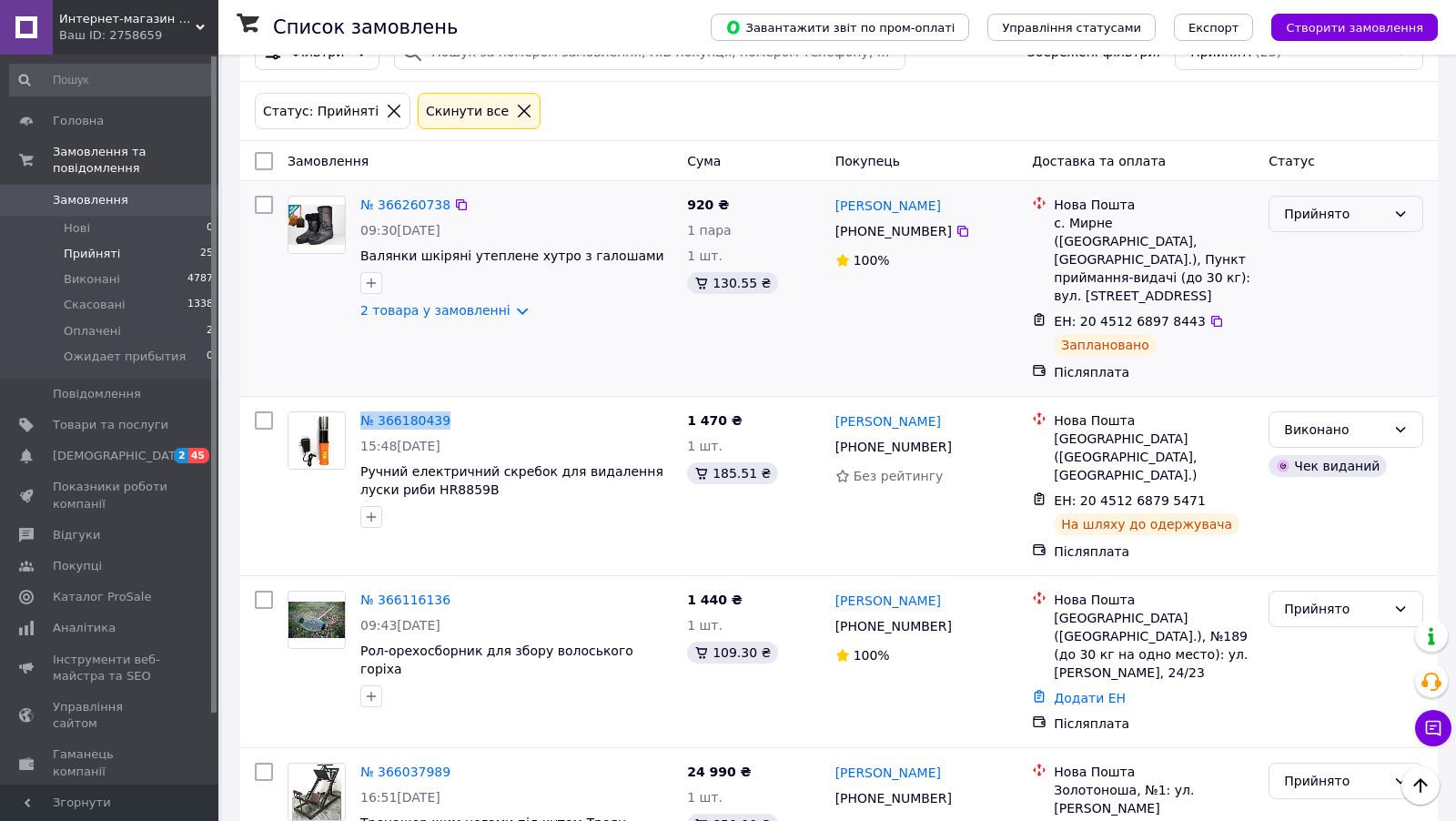
click at [1344, 204] on div "Прийнято" at bounding box center [1334, 214] width 102 height 20
click at [1334, 228] on li "Виконано" at bounding box center [1345, 235] width 153 height 33
click at [408, 197] on link "№ 366260738" at bounding box center [405, 205] width 90 height 15
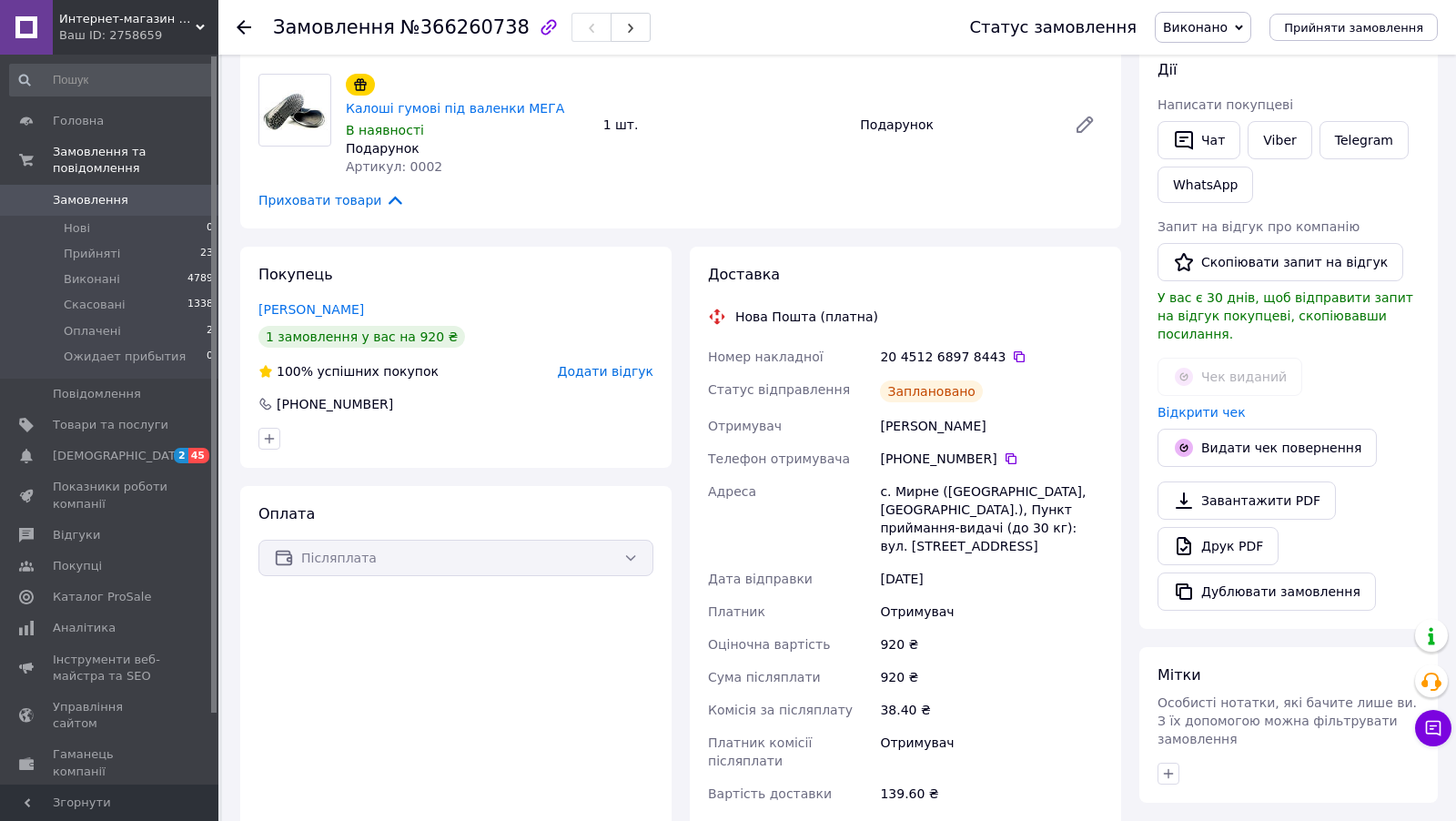
scroll to position [287, 0]
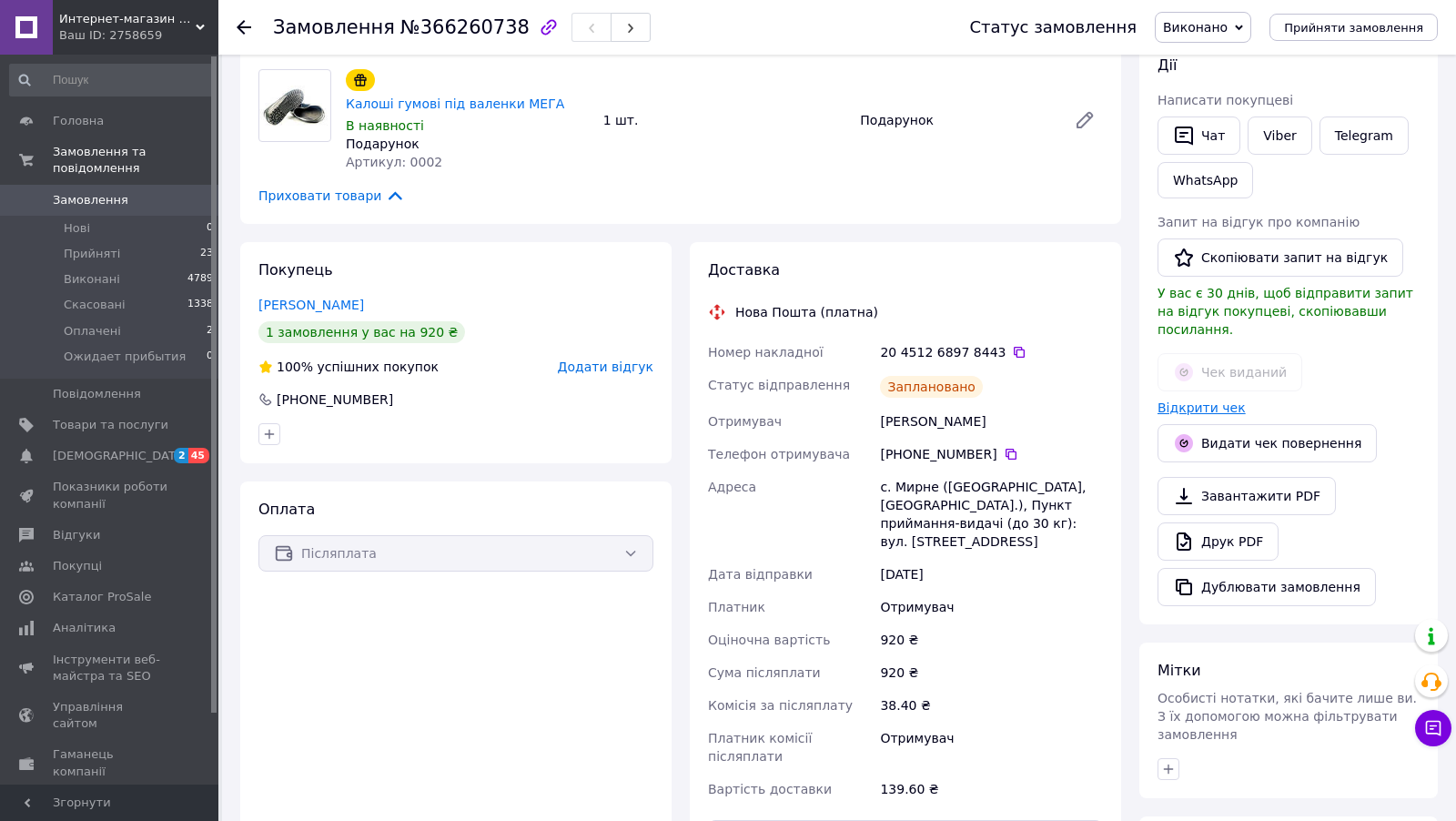
click at [1191, 400] on link "Відкрити чек" at bounding box center [1202, 407] width 88 height 15
click at [1263, 134] on link "Viber" at bounding box center [1279, 135] width 64 height 38
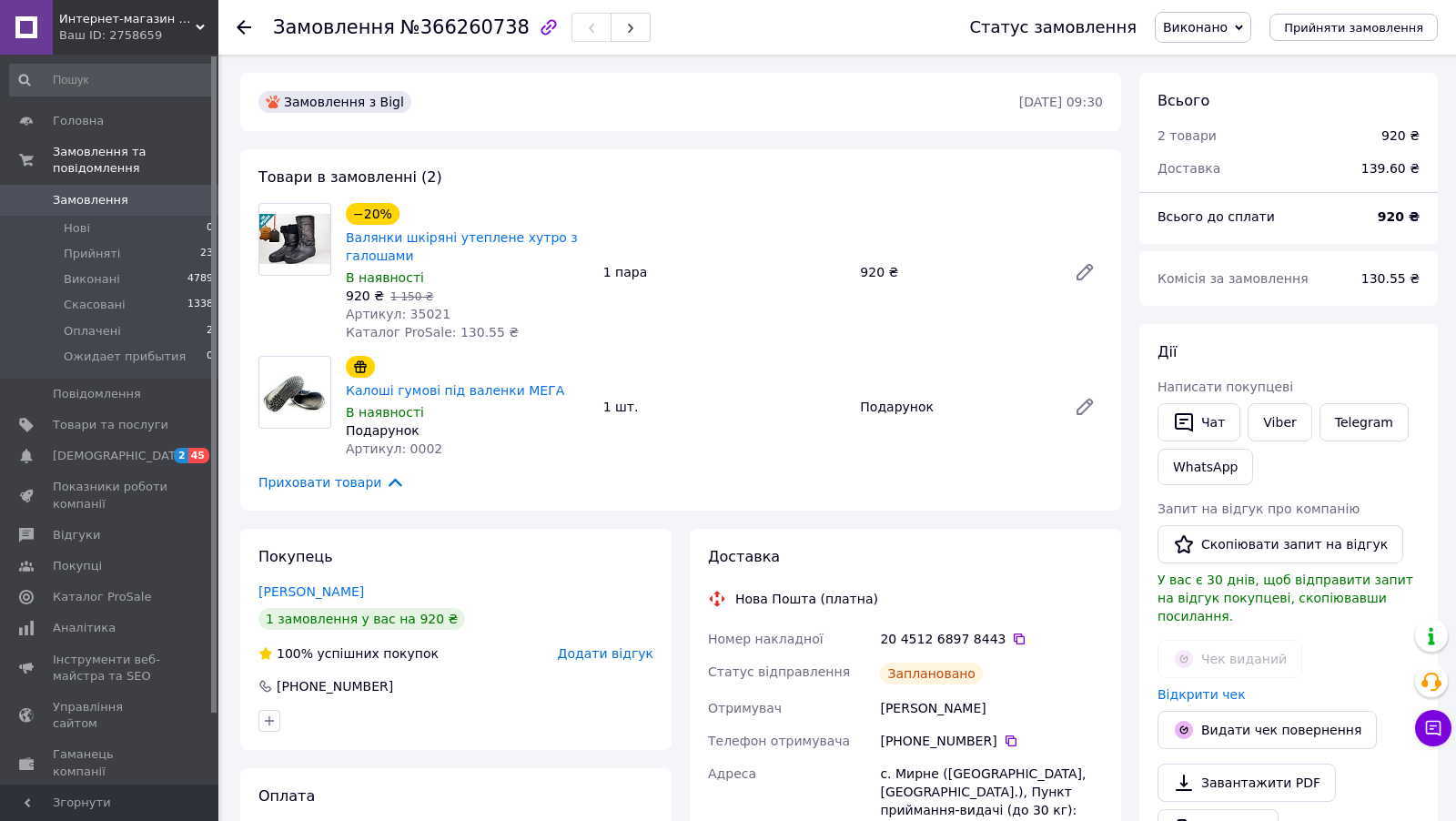
click at [138, 200] on span "Замовлення" at bounding box center [110, 200] width 115 height 17
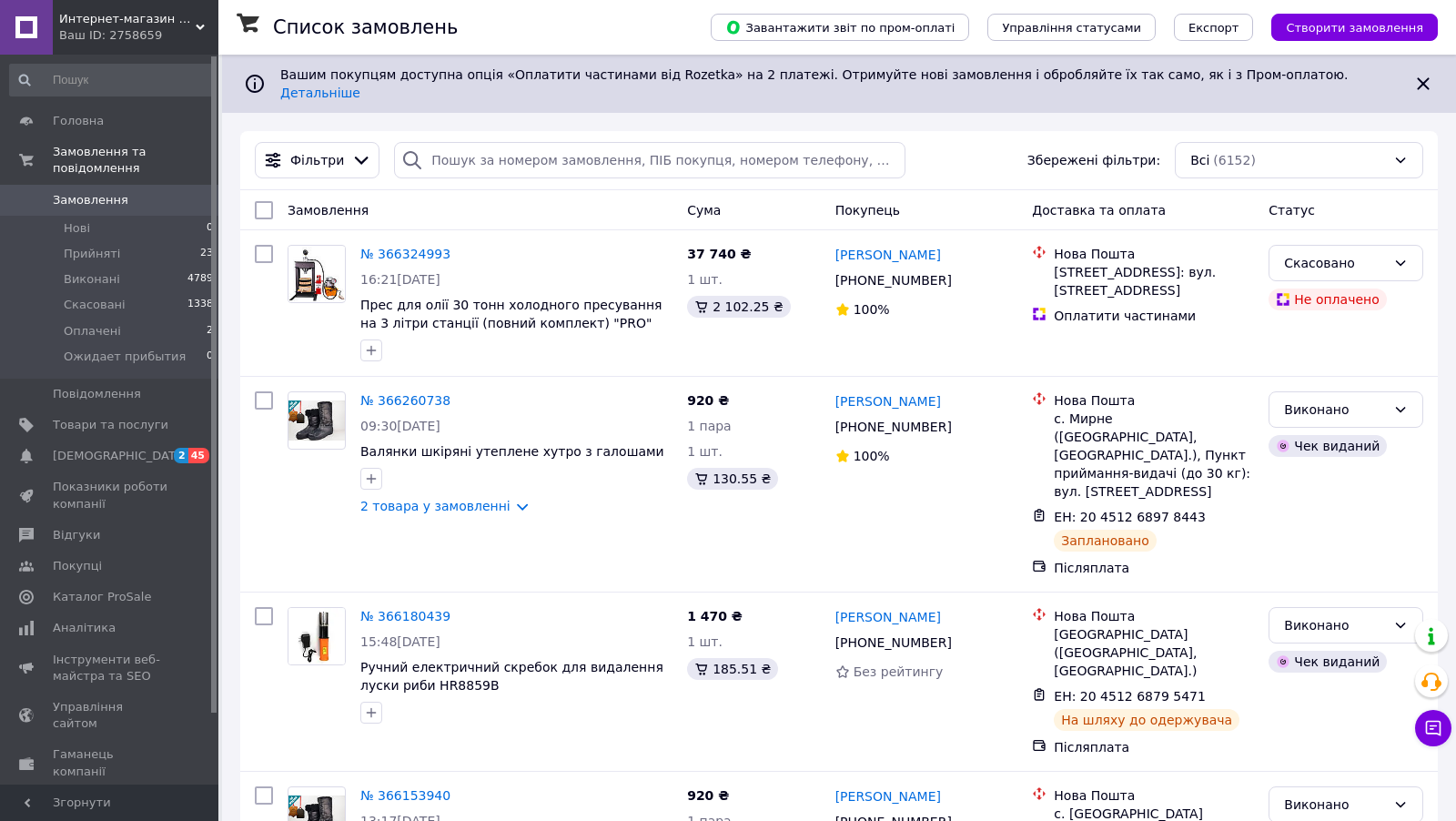
click at [131, 11] on span "Интернет-магазин AGRO-CLIMAT Сельхозтехники и оборудования" at bounding box center [127, 19] width 136 height 17
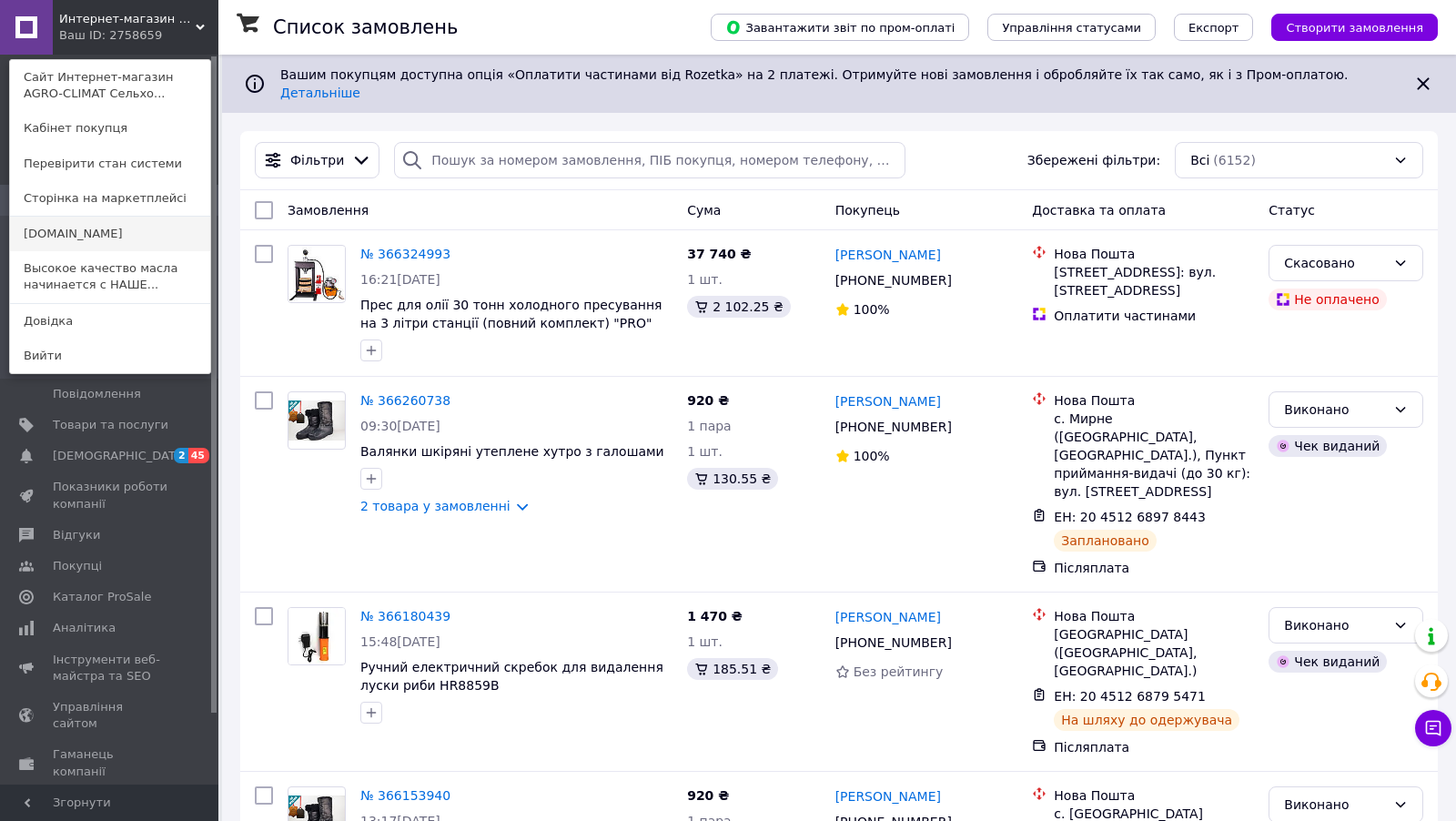
click at [114, 230] on link "[DOMAIN_NAME]" at bounding box center [110, 234] width 200 height 35
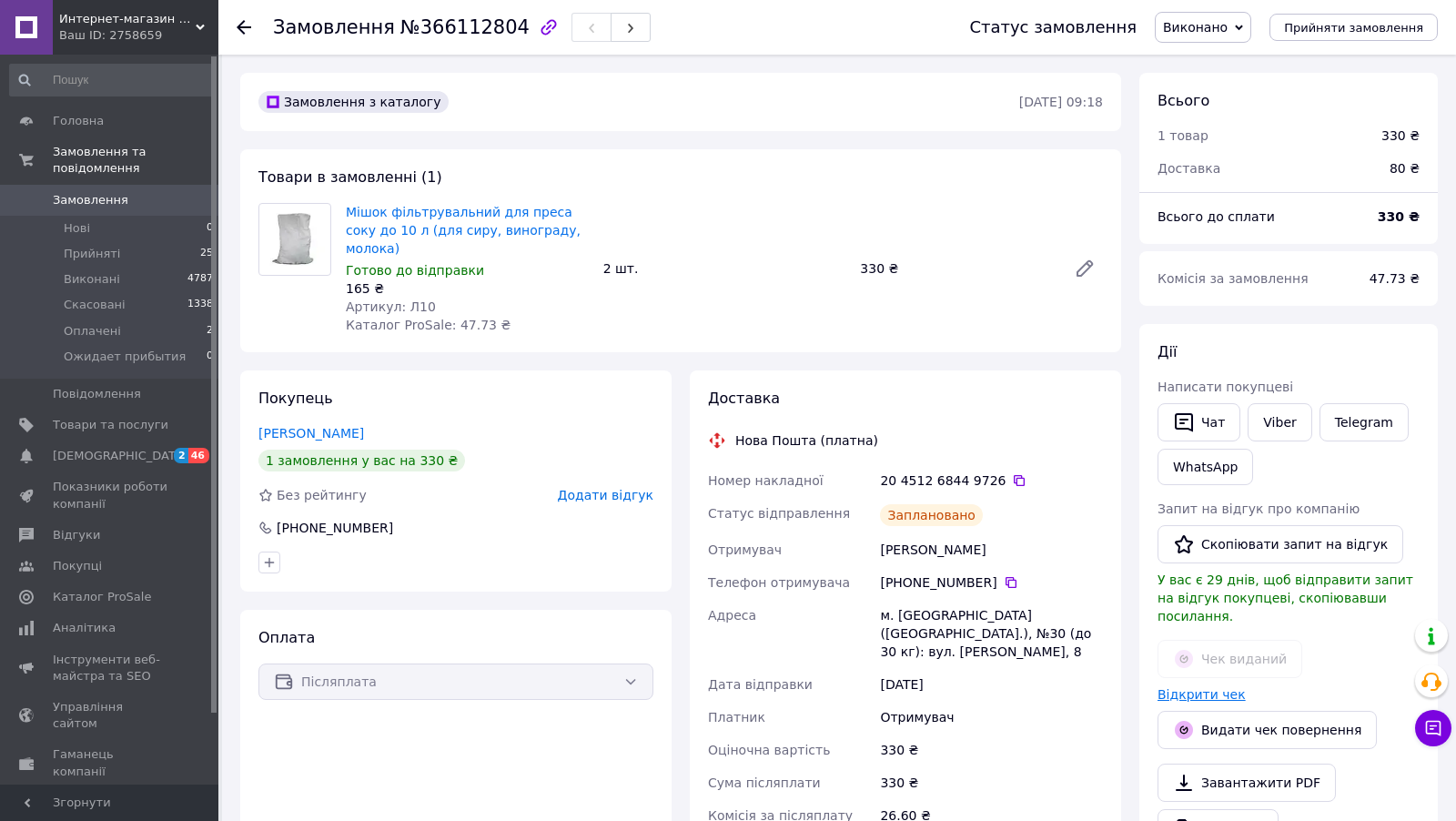
click at [1171, 686] on link "Відкрити чек" at bounding box center [1202, 694] width 88 height 15
click at [1286, 430] on link "Viber" at bounding box center [1279, 421] width 64 height 38
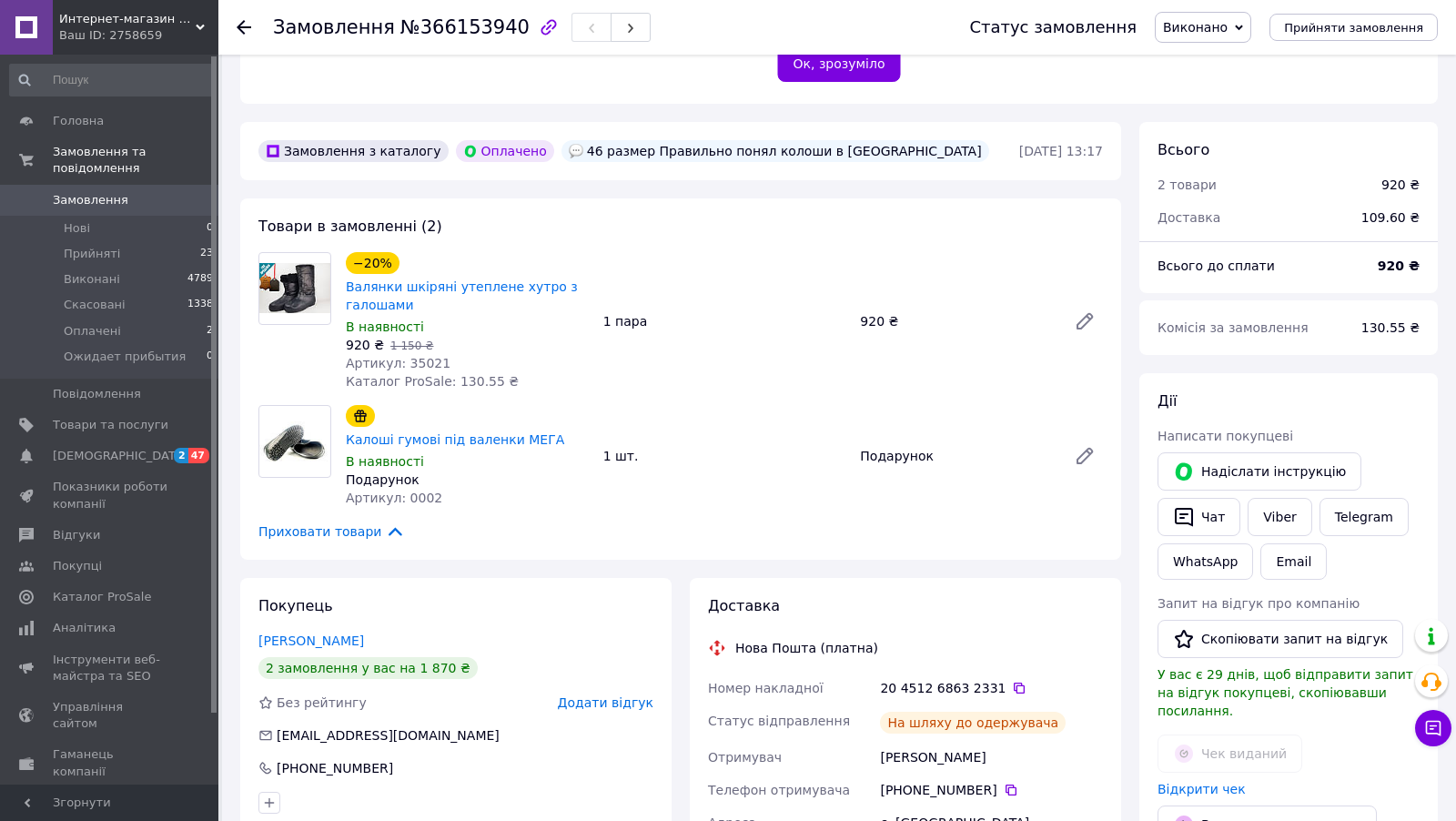
scroll to position [485, 0]
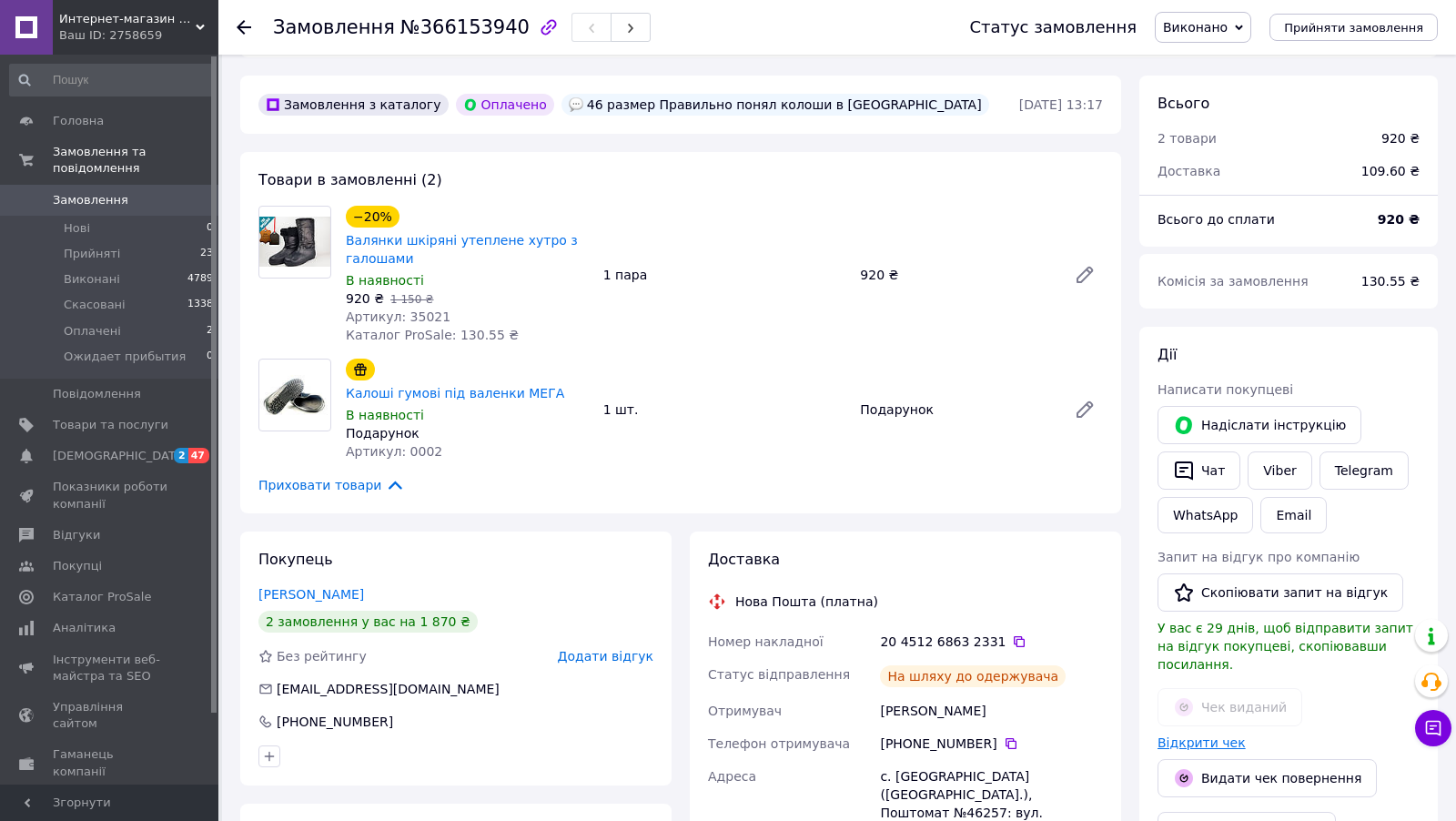
click at [1212, 735] on link "Відкрити чек" at bounding box center [1202, 743] width 88 height 15
click at [1286, 474] on link "Viber" at bounding box center [1279, 470] width 64 height 38
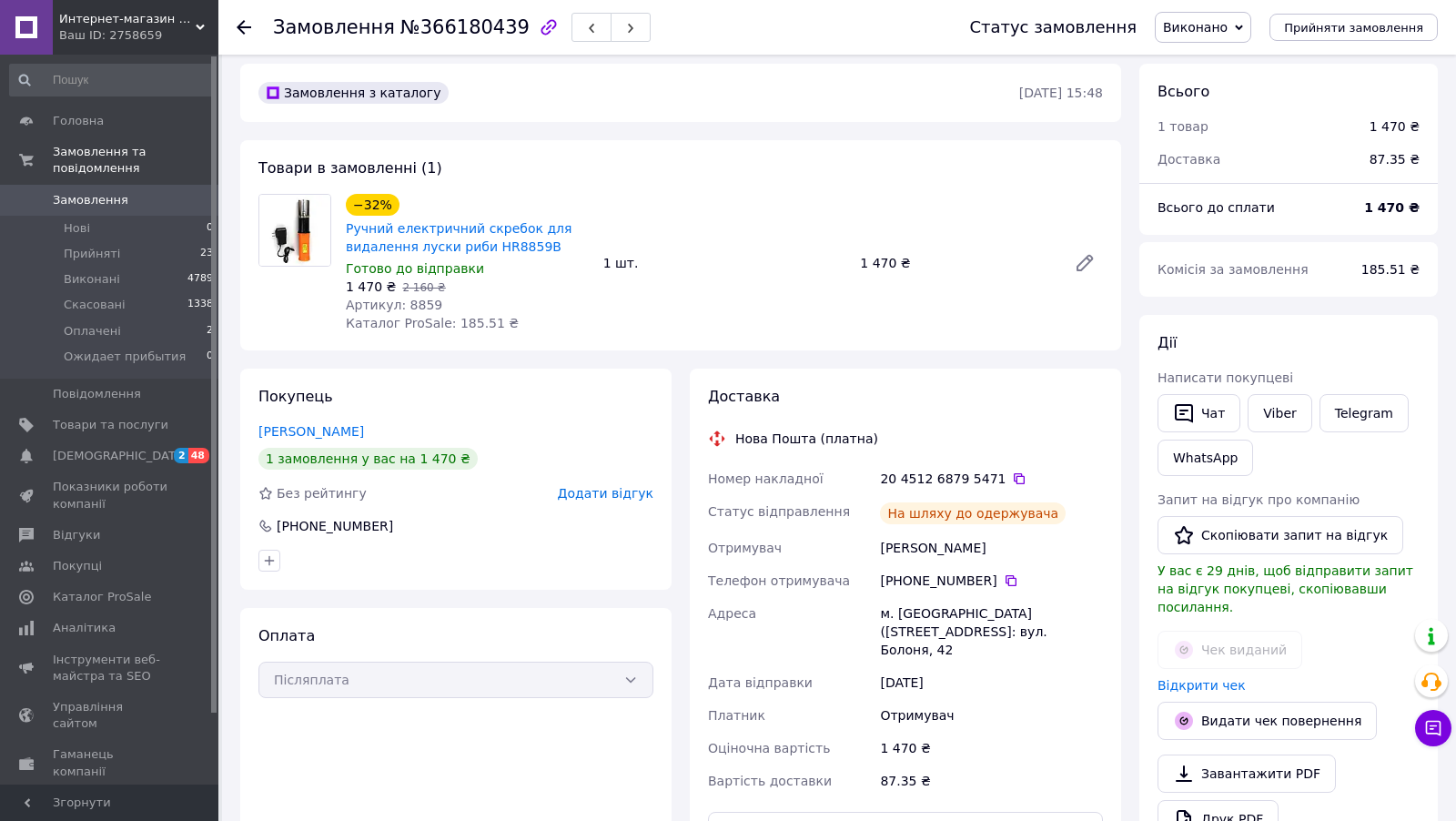
scroll to position [297, 0]
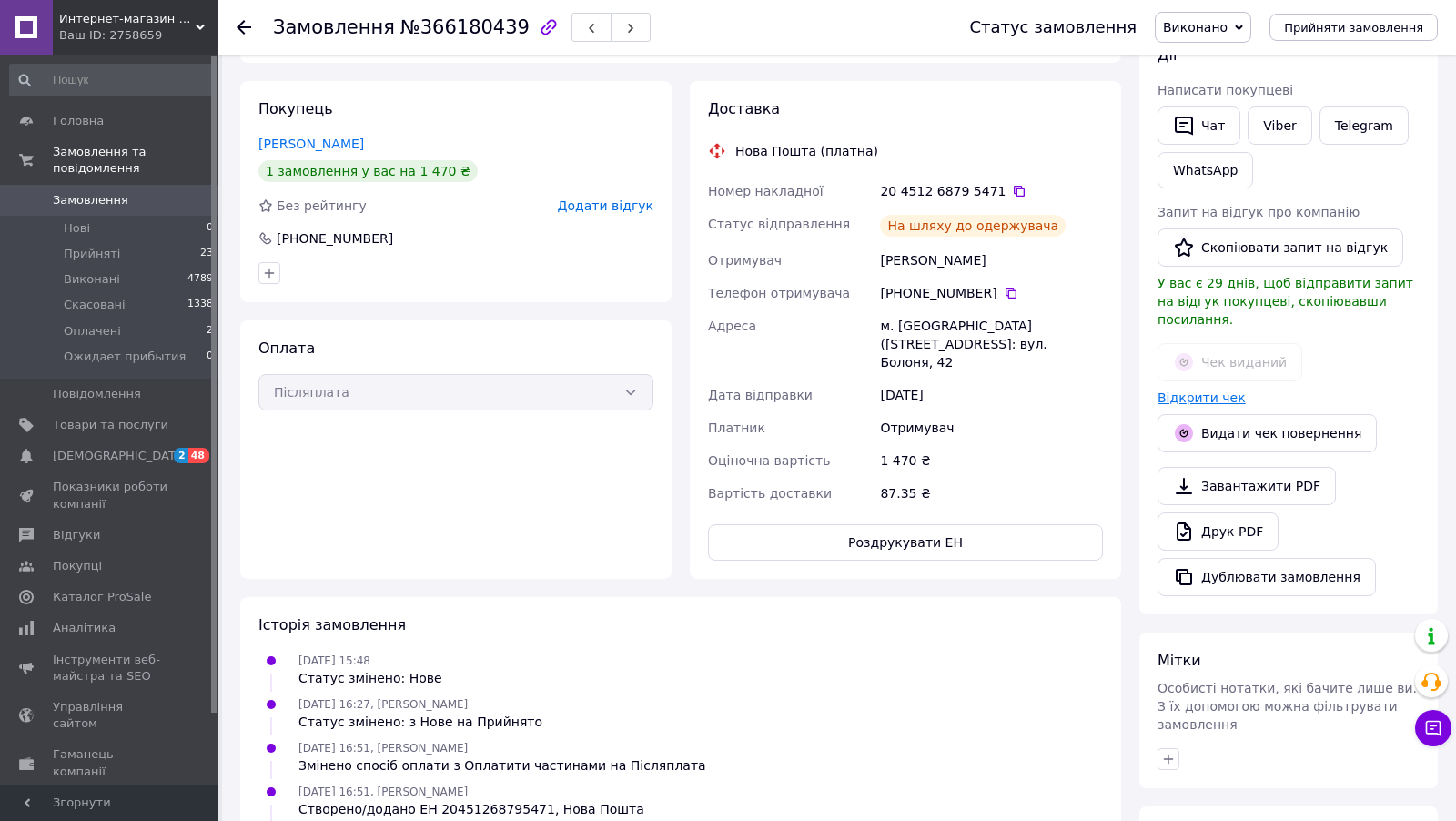
click at [1214, 391] on link "Відкрити чек" at bounding box center [1202, 398] width 88 height 15
click at [1279, 103] on div "Viber" at bounding box center [1279, 125] width 71 height 45
click at [1279, 124] on link "Viber" at bounding box center [1279, 125] width 64 height 38
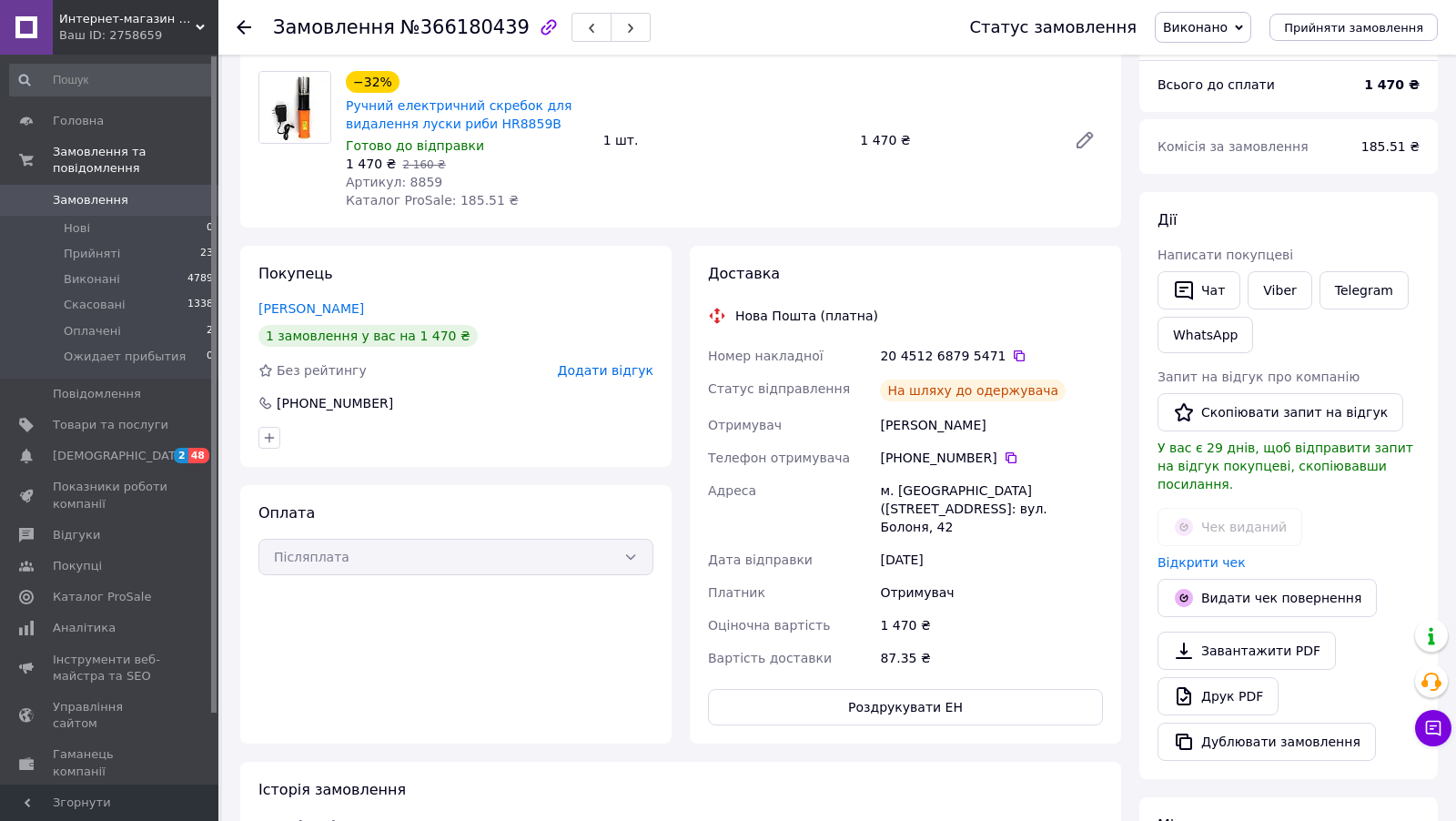
scroll to position [0, 0]
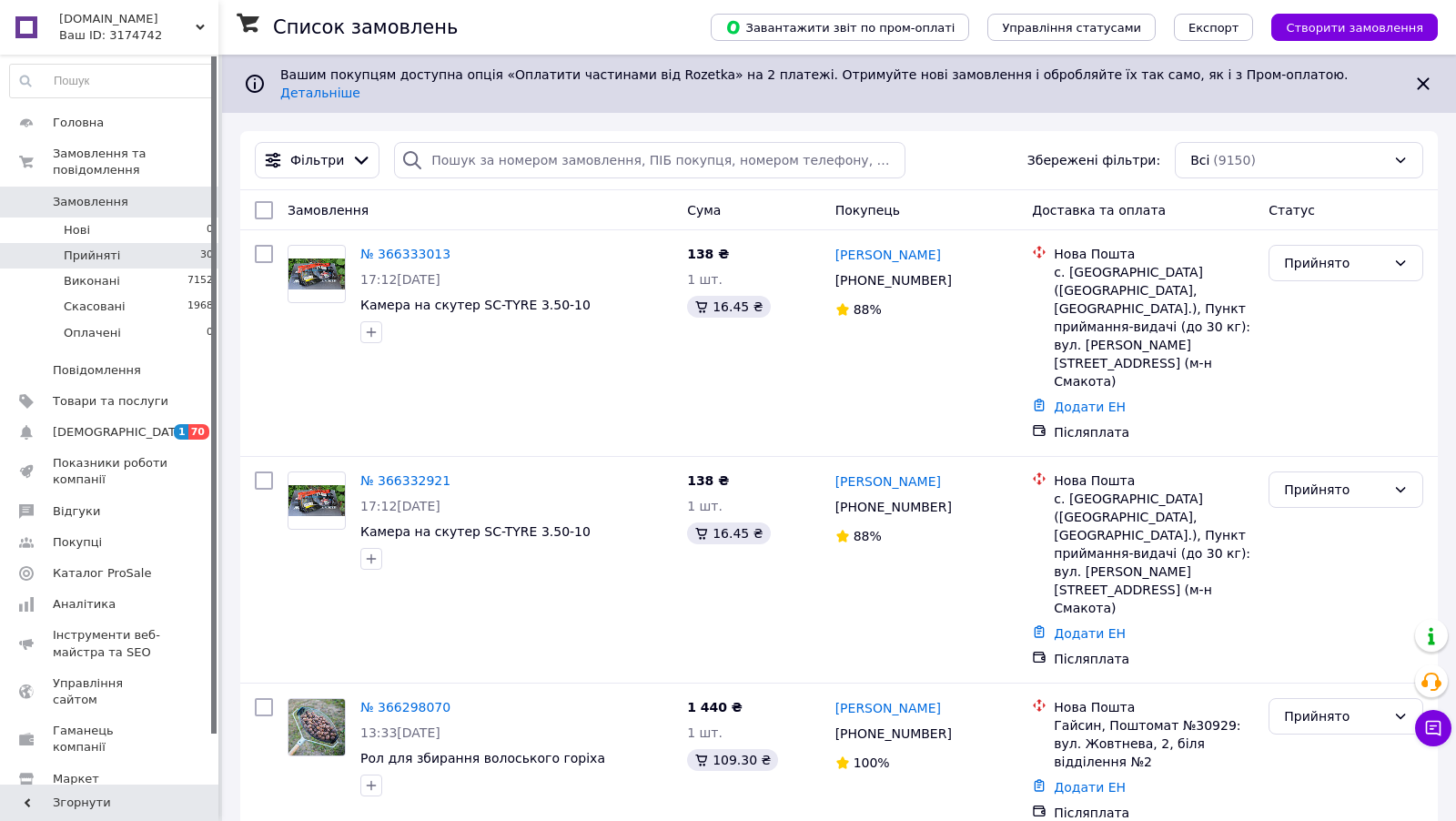
click at [117, 260] on li "Прийняті 30" at bounding box center [112, 256] width 224 height 26
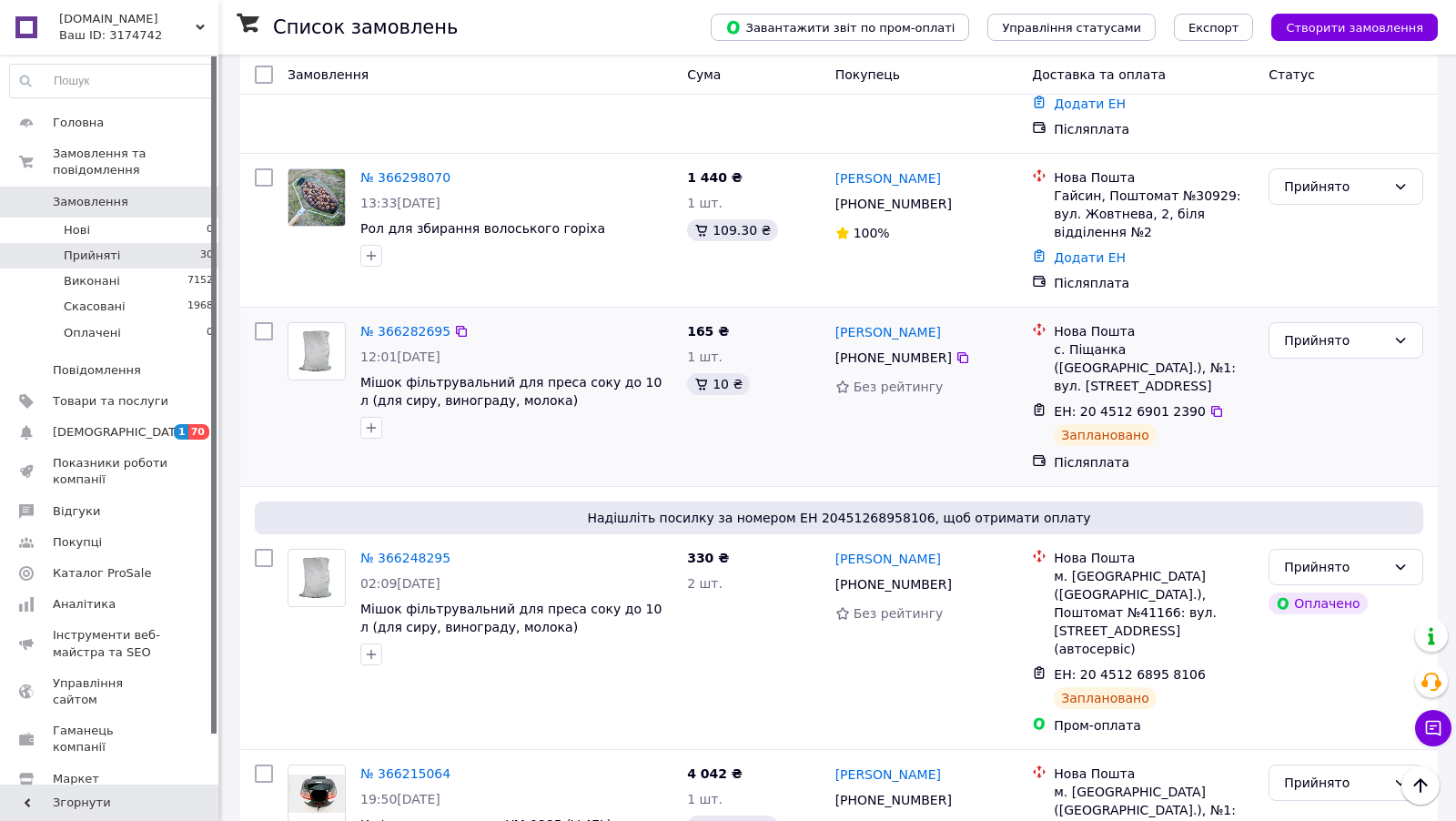
scroll to position [595, 0]
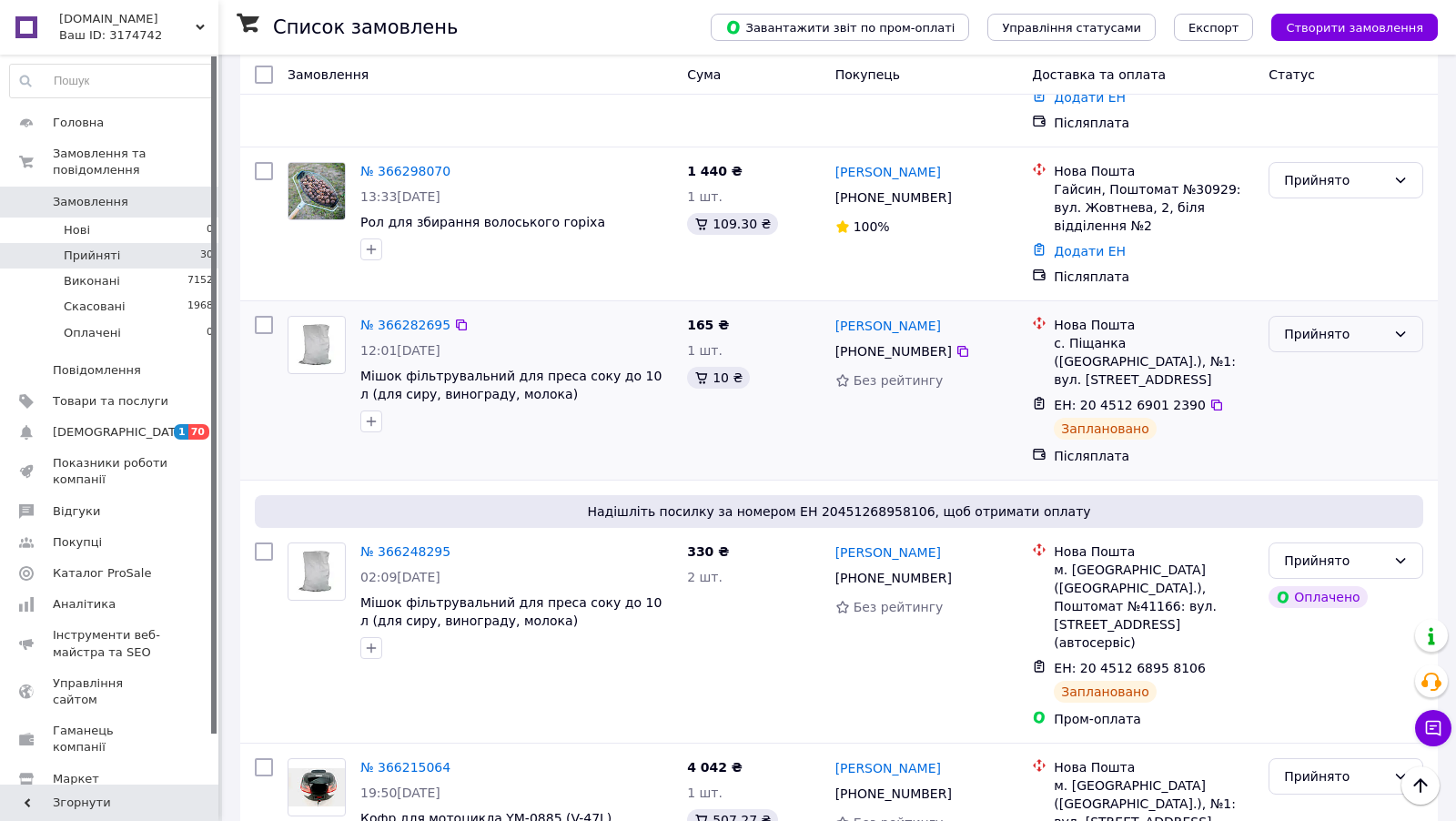
click at [1382, 316] on div "Прийнято" at bounding box center [1345, 334] width 155 height 36
click at [1343, 281] on li "Виконано" at bounding box center [1345, 281] width 153 height 33
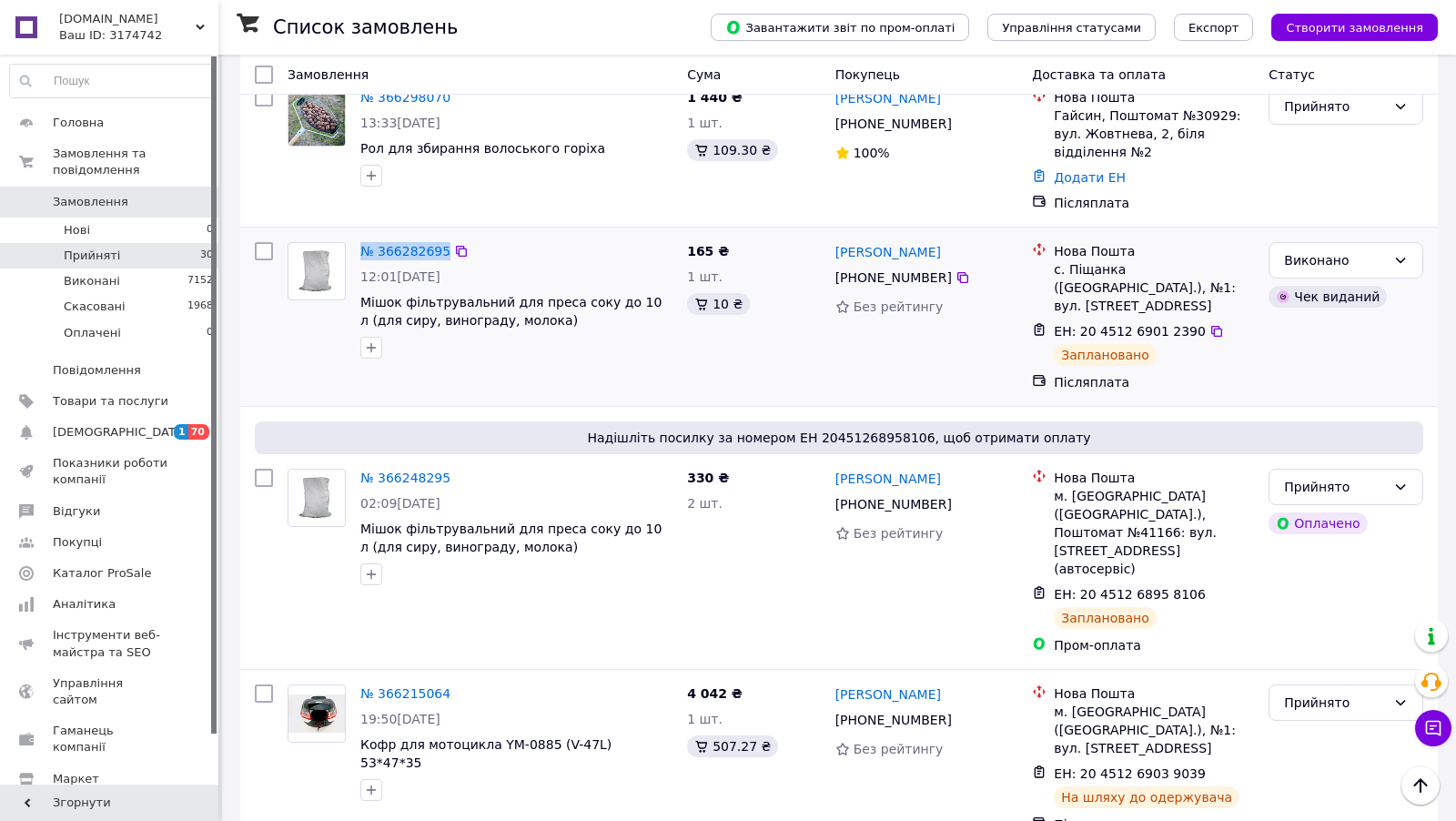
scroll to position [671, 0]
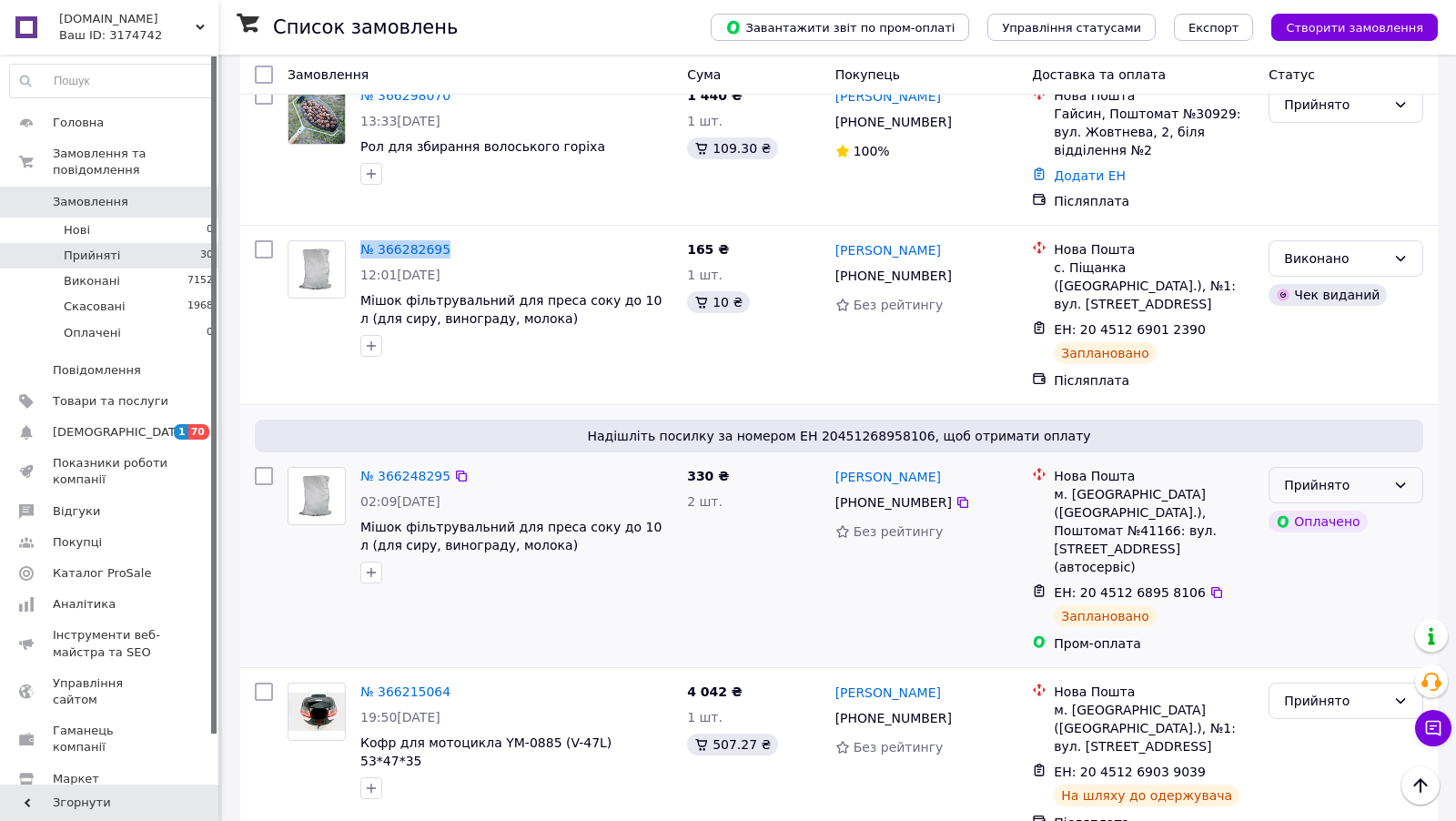
click at [1377, 475] on div "Прийнято" at bounding box center [1334, 485] width 102 height 20
click at [1349, 402] on li "Виконано" at bounding box center [1345, 413] width 153 height 33
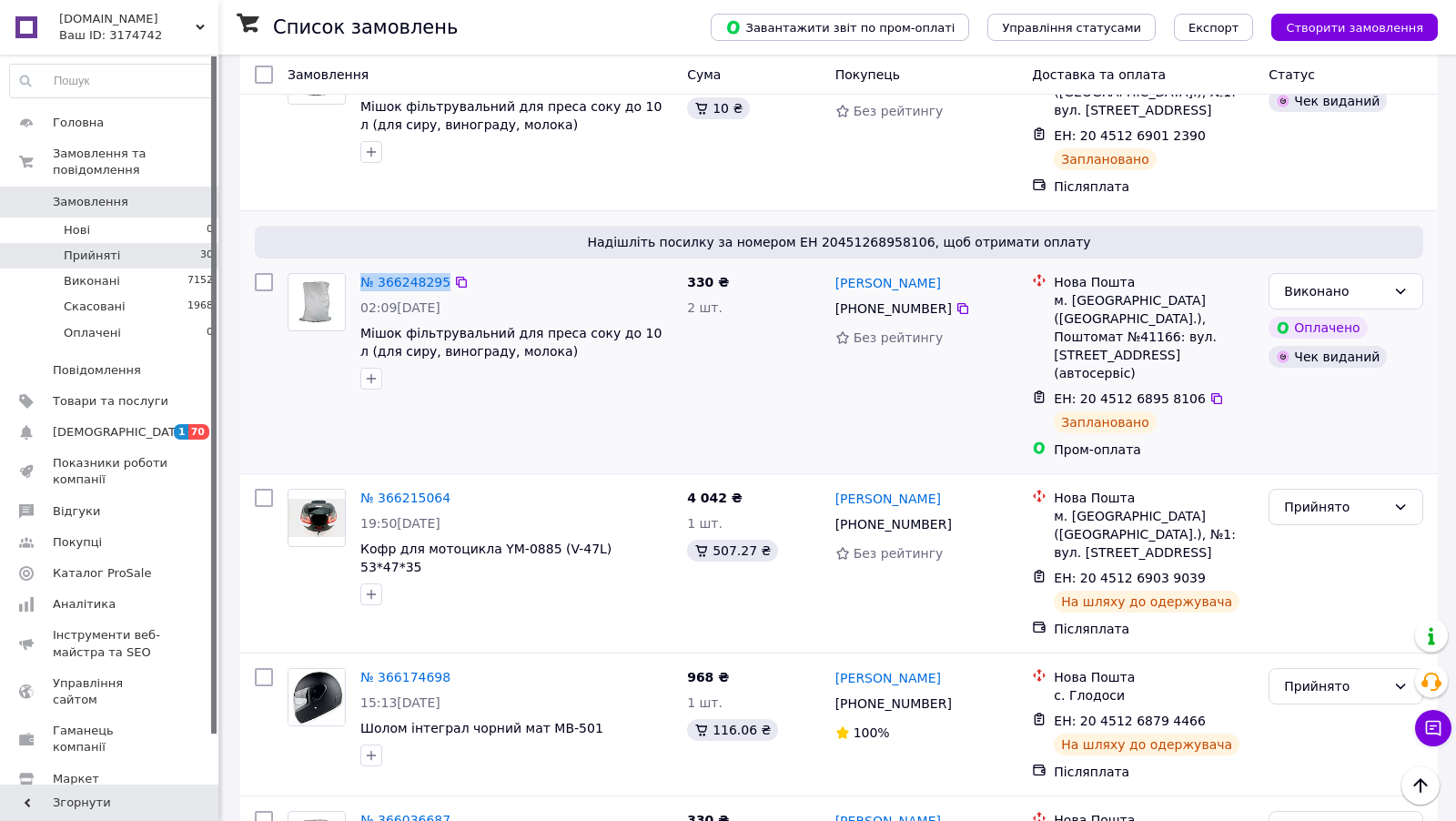
scroll to position [877, 0]
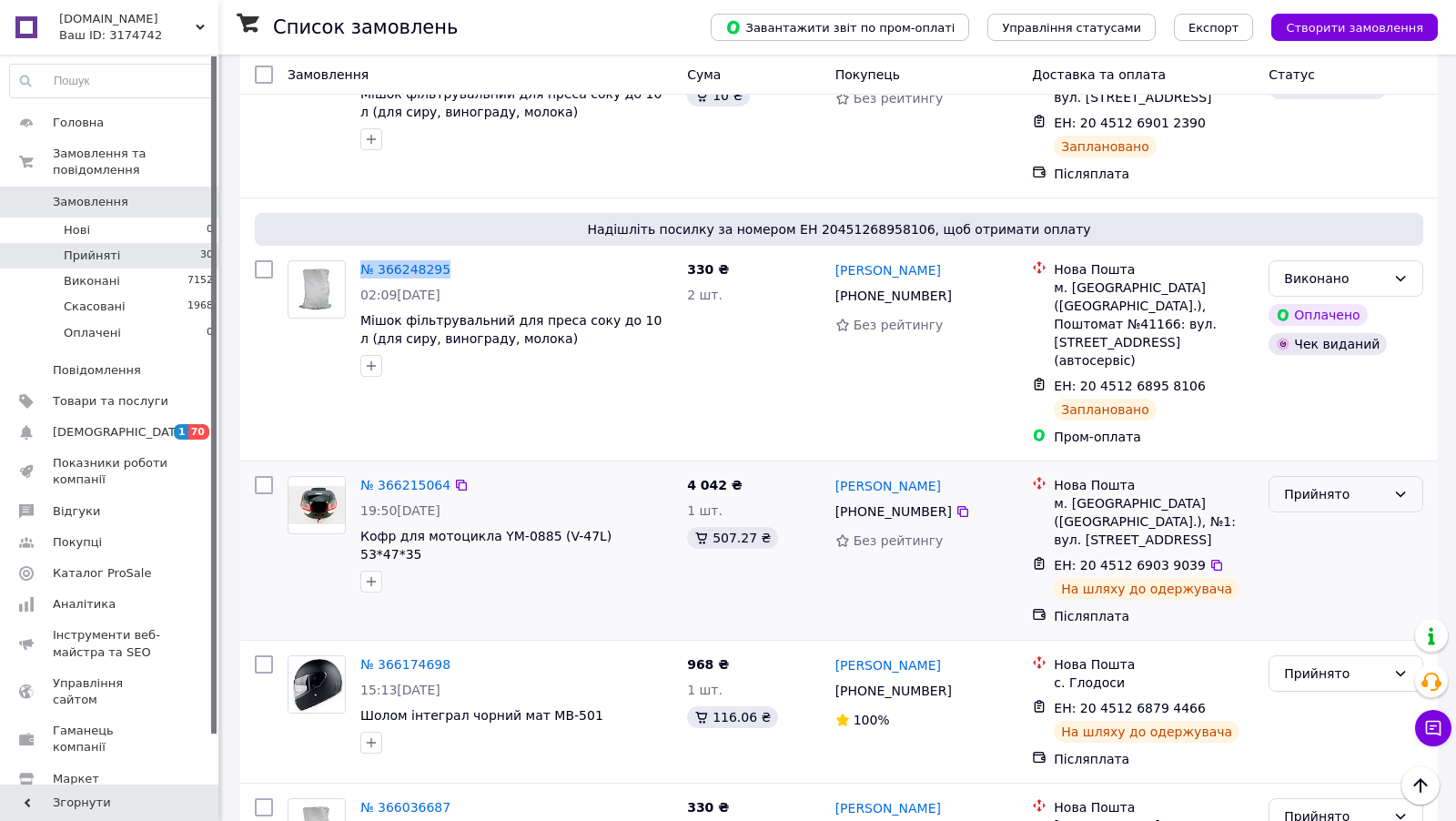
click at [1341, 484] on div "Прийнято" at bounding box center [1334, 494] width 102 height 20
click at [1337, 385] on li "Виконано" at bounding box center [1345, 386] width 153 height 33
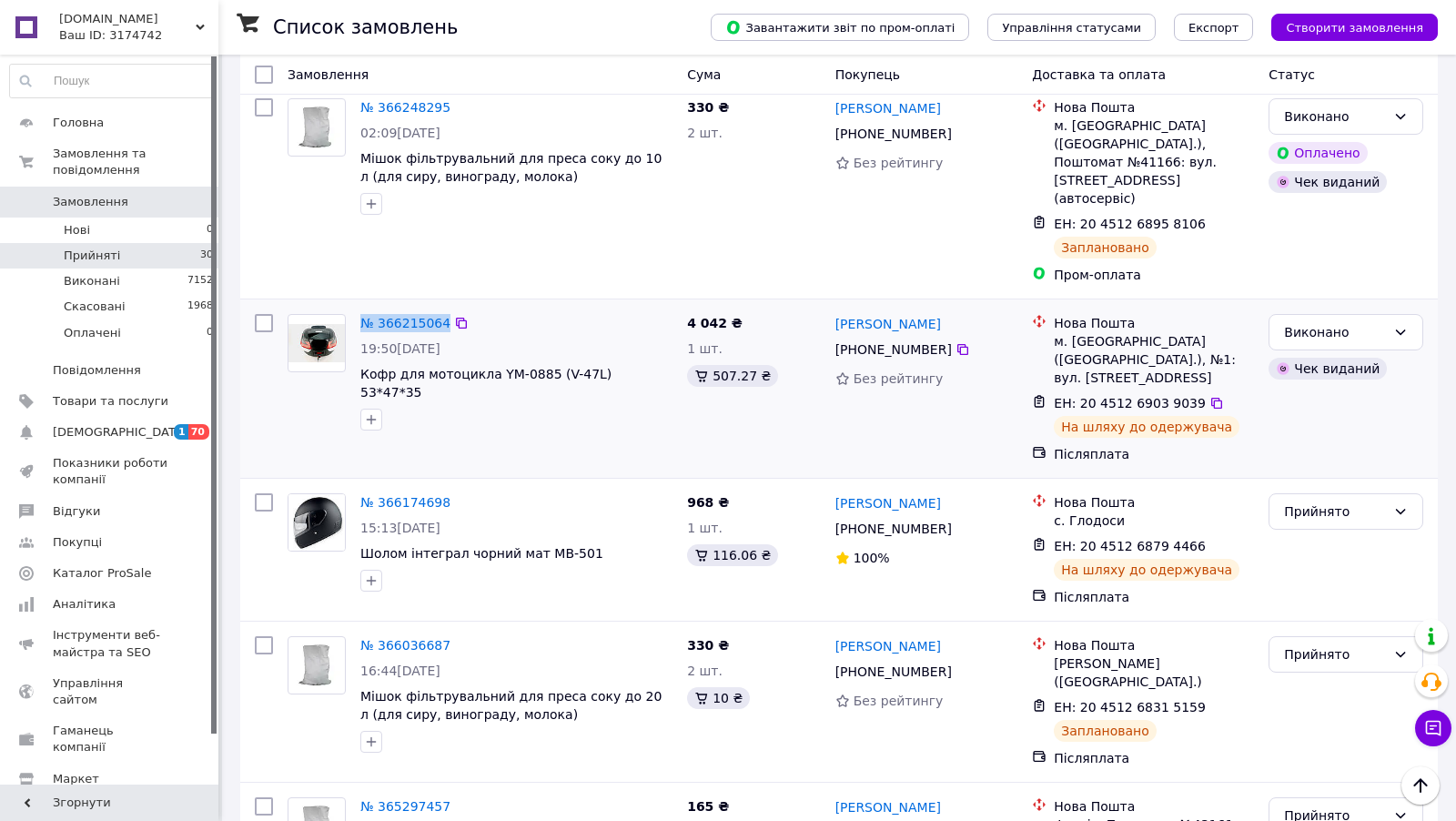
scroll to position [1048, 0]
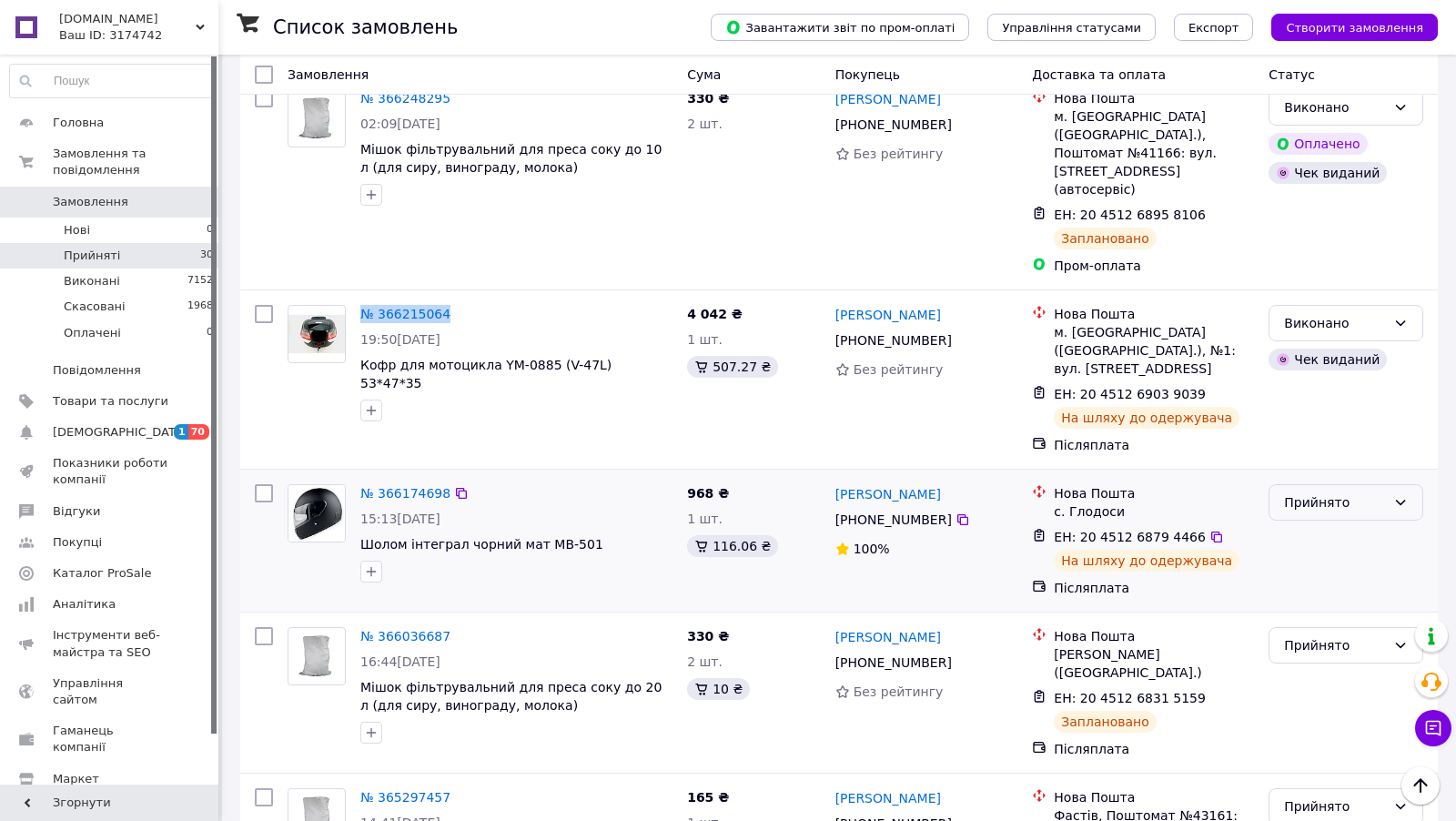
click at [1368, 492] on div "Прийнято" at bounding box center [1334, 502] width 102 height 20
click at [1344, 375] on li "Виконано" at bounding box center [1345, 376] width 153 height 33
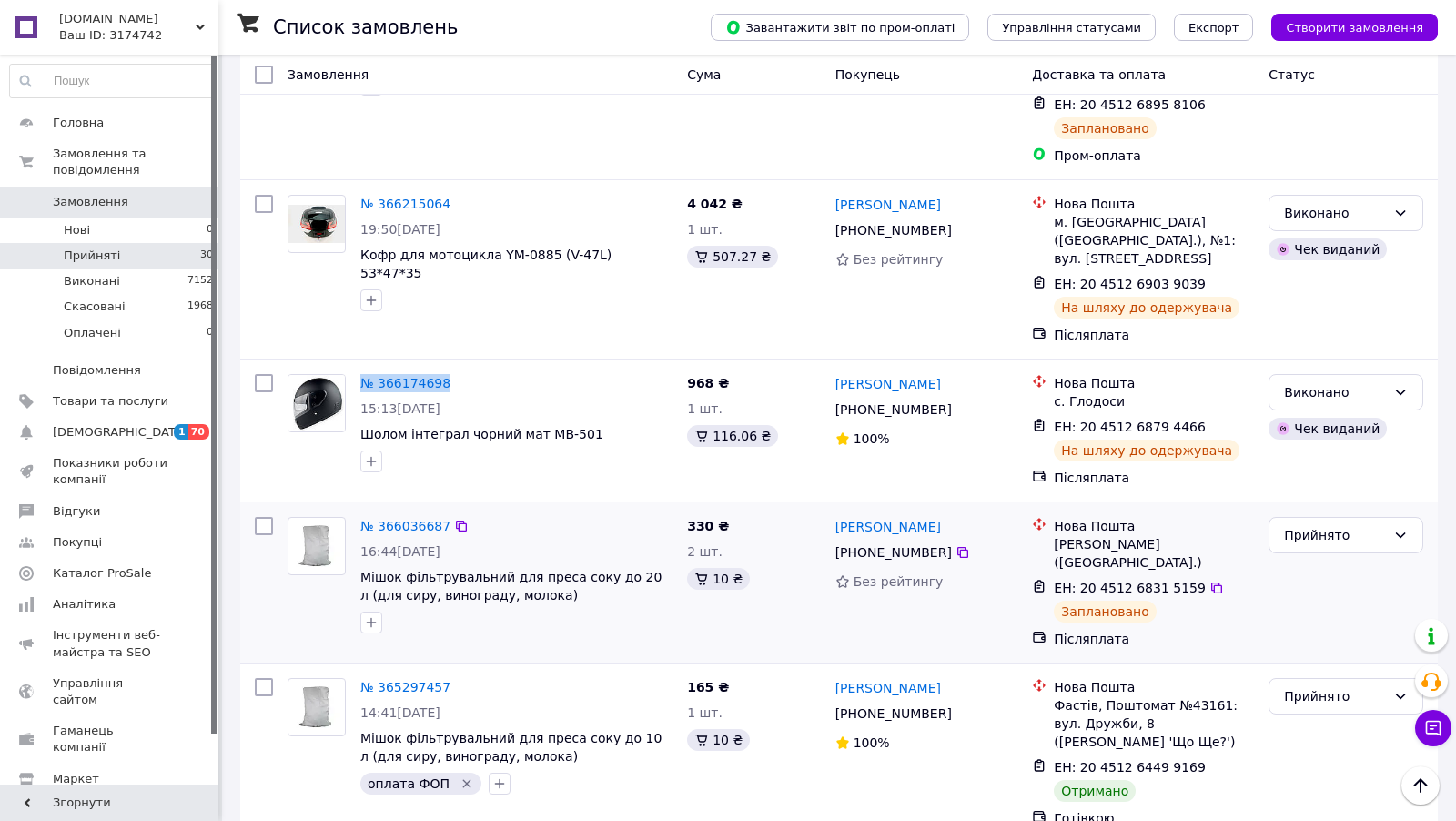
scroll to position [1159, 0]
click at [1349, 524] on div "Прийнято" at bounding box center [1334, 534] width 102 height 20
click at [1361, 406] on li "Виконано" at bounding box center [1345, 407] width 153 height 33
click at [415, 518] on link "№ 366036687" at bounding box center [405, 525] width 90 height 15
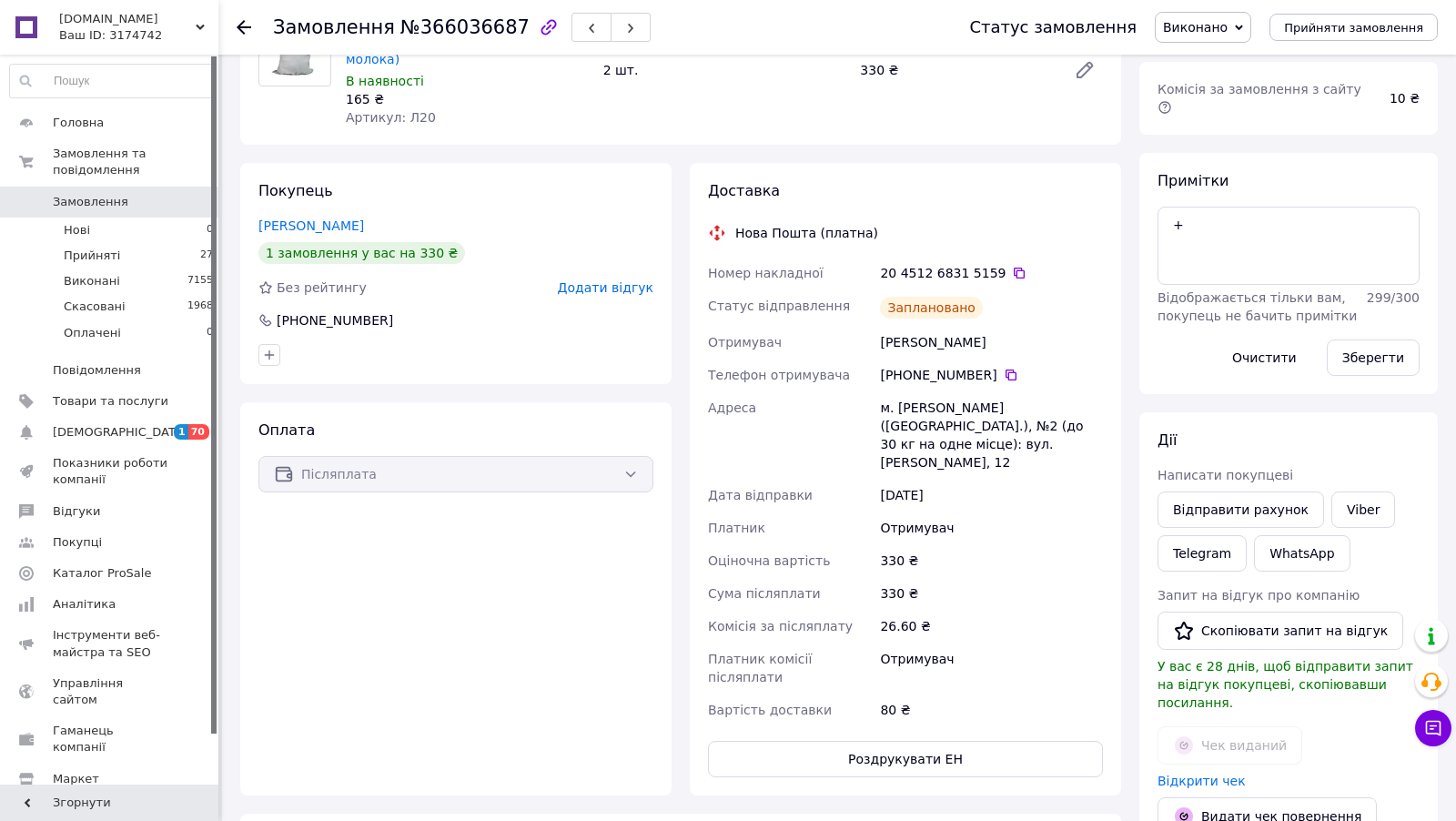
scroll to position [194, 0]
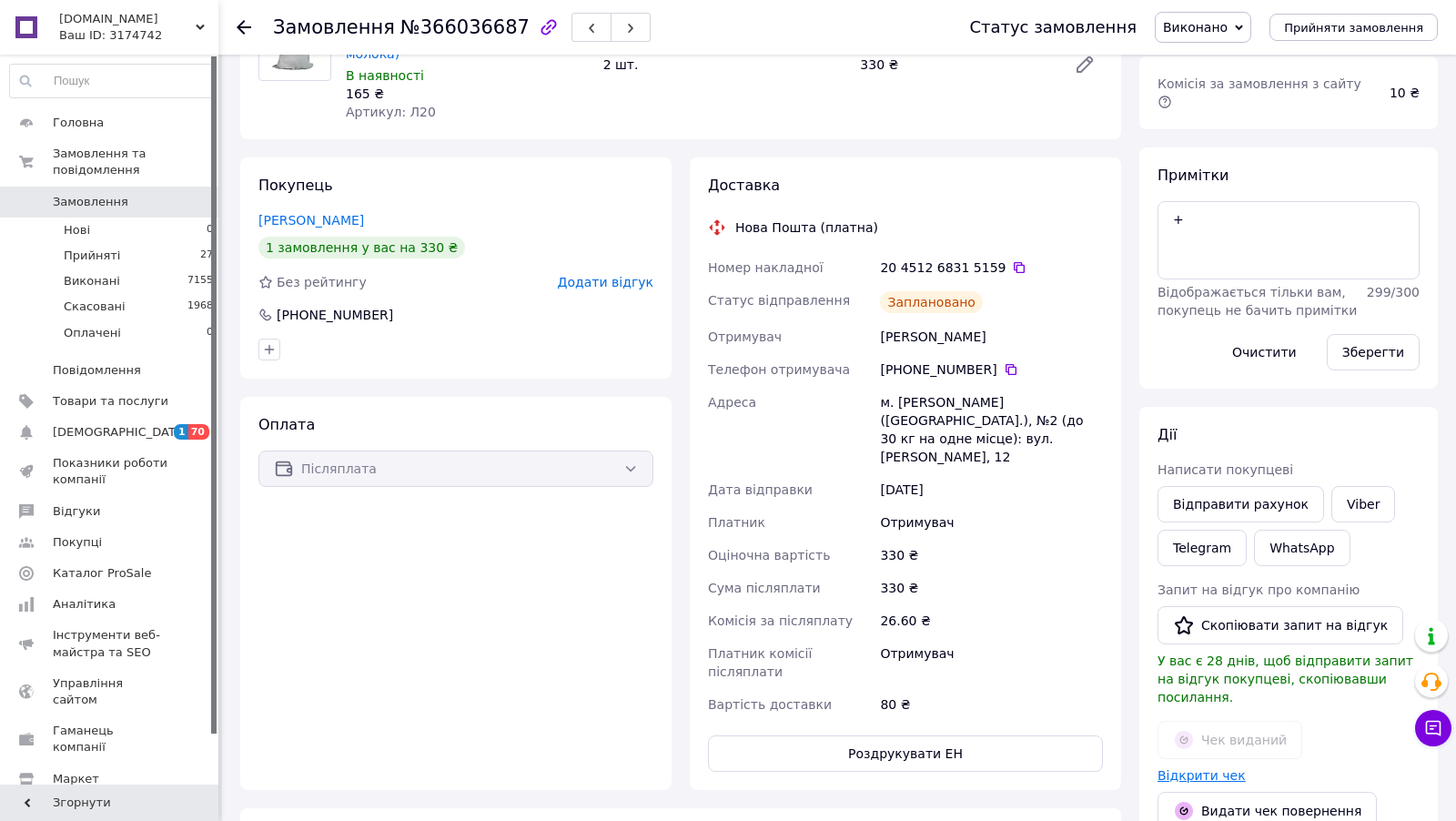
click at [1204, 768] on link "Відкрити чек" at bounding box center [1202, 775] width 88 height 15
click at [1352, 489] on link "Viber" at bounding box center [1363, 503] width 64 height 36
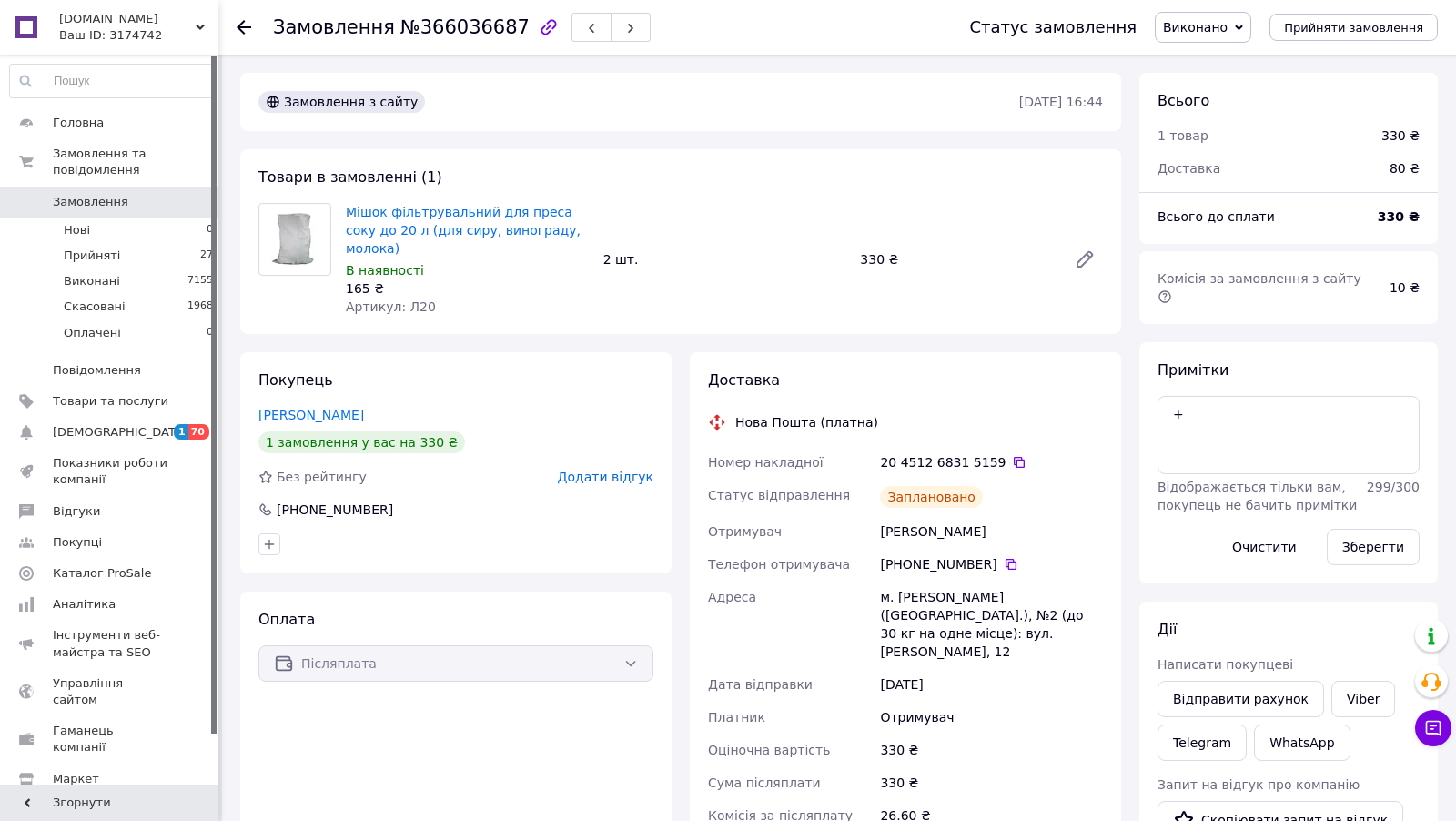
click at [80, 200] on span "Замовлення" at bounding box center [90, 202] width 76 height 17
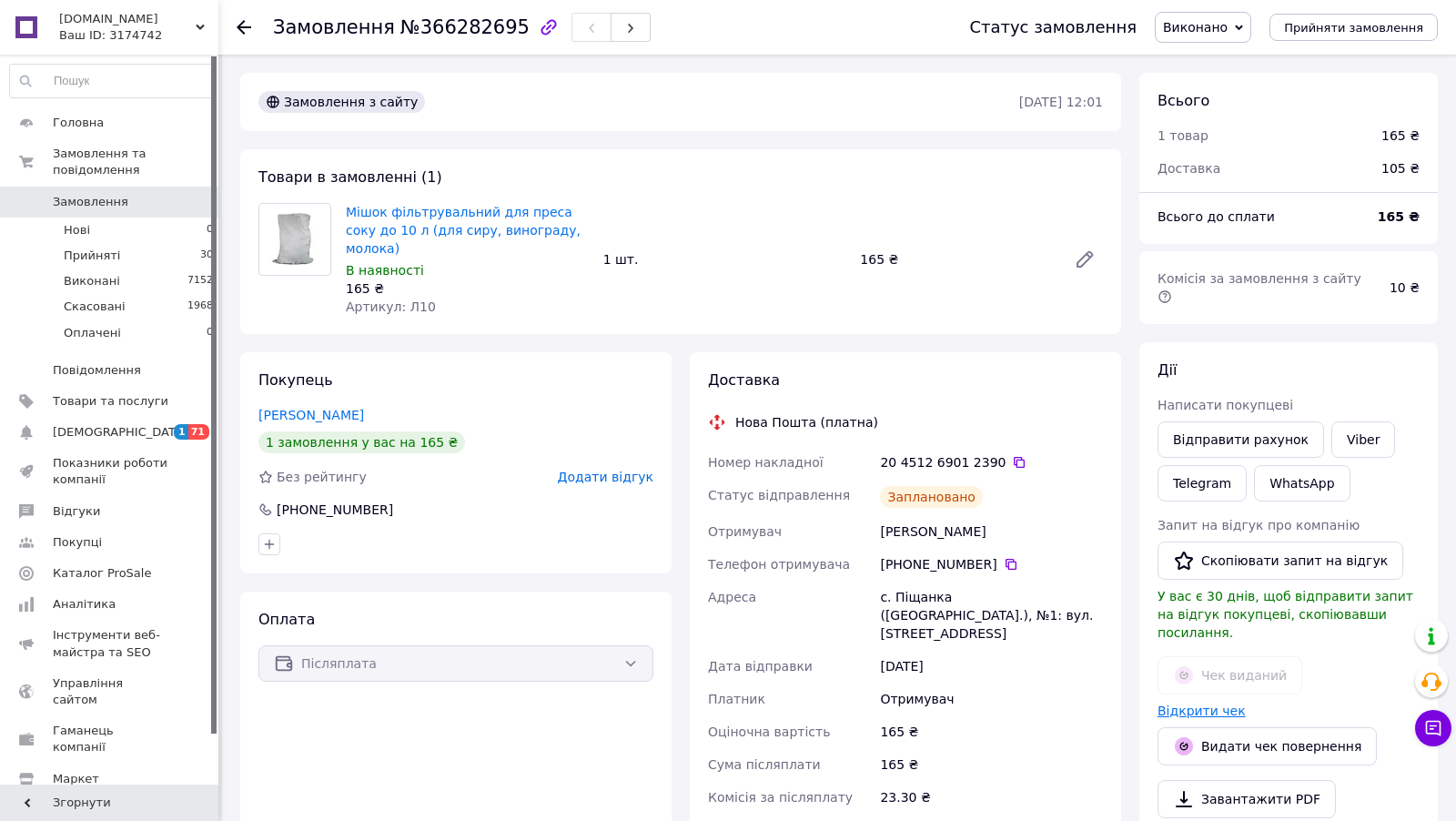
click at [1179, 703] on link "Відкрити чек" at bounding box center [1202, 710] width 88 height 15
click at [1336, 421] on link "Viber" at bounding box center [1363, 439] width 64 height 36
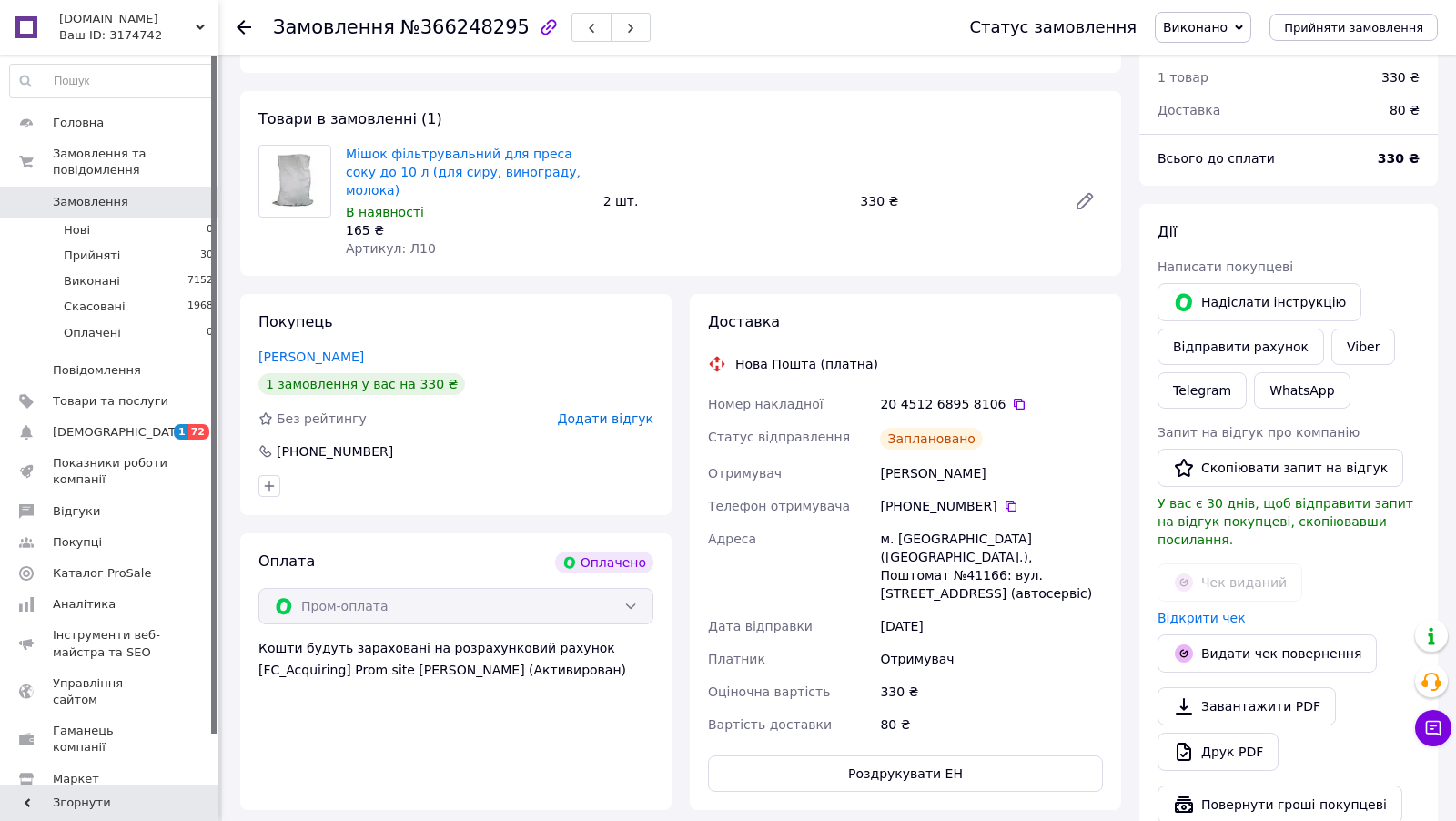
scroll to position [664, 0]
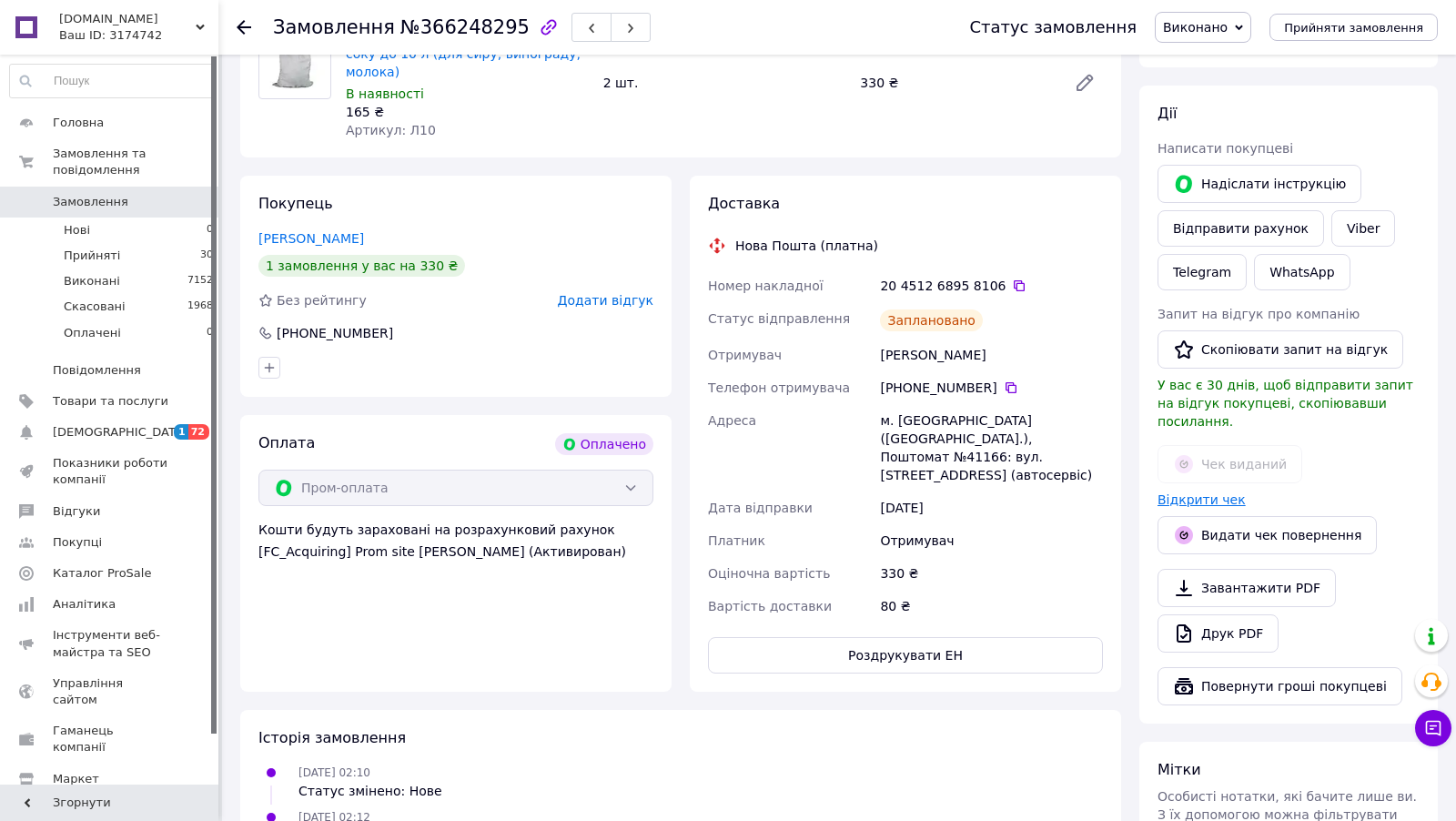
click at [1216, 492] on link "Відкрити чек" at bounding box center [1202, 499] width 88 height 15
click at [1354, 216] on link "Viber" at bounding box center [1363, 228] width 64 height 36
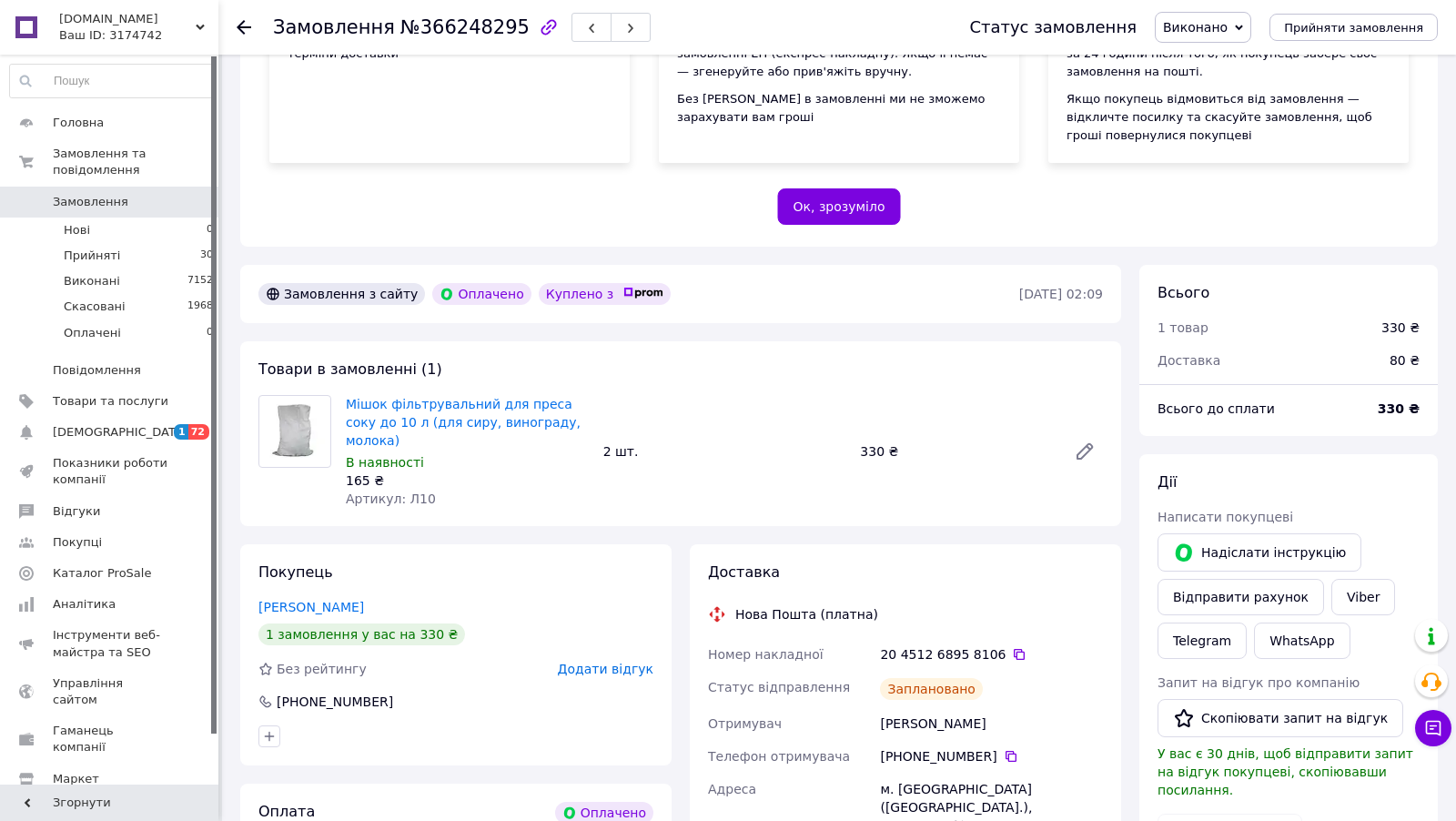
scroll to position [246, 0]
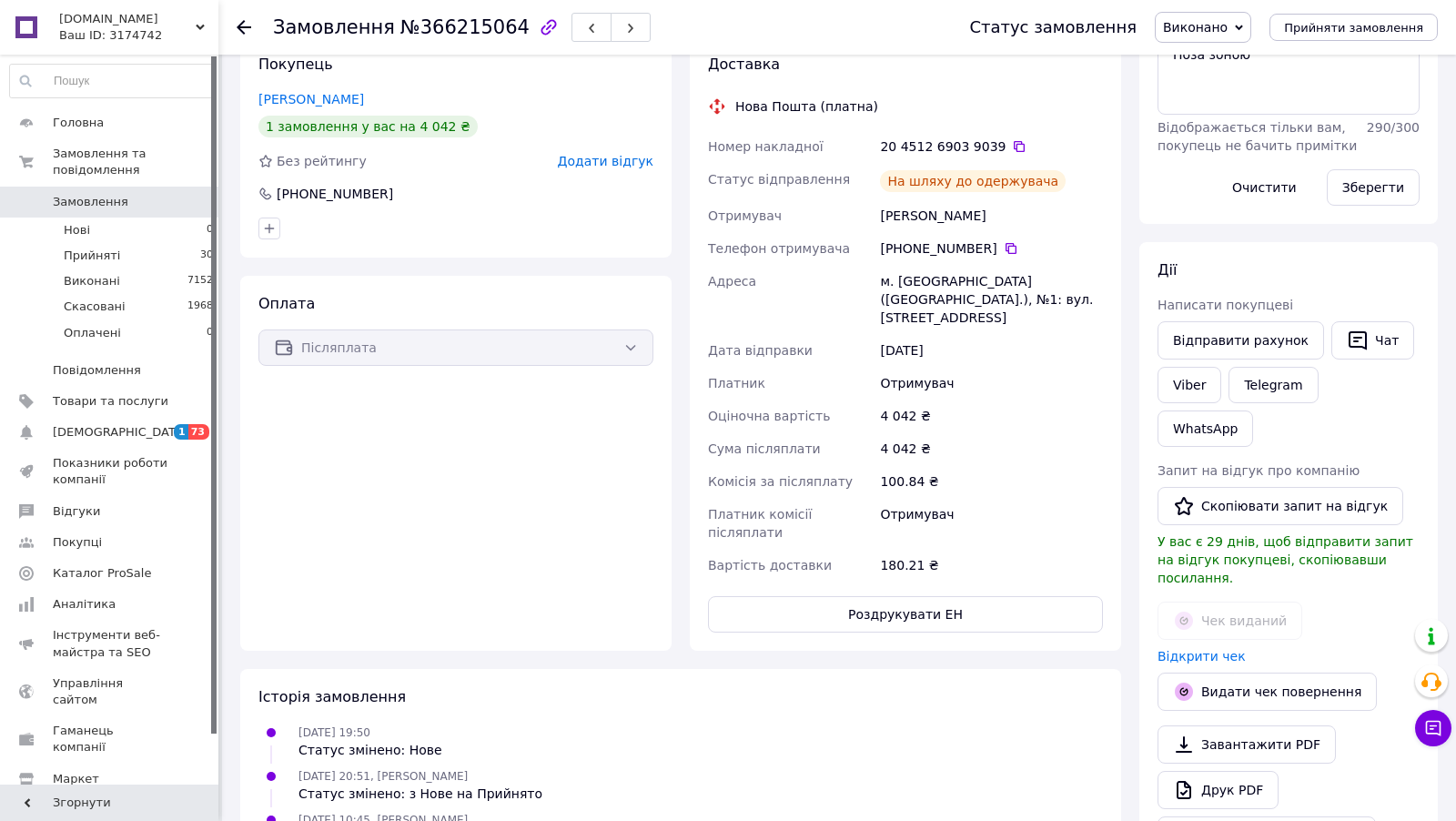
scroll to position [377, 0]
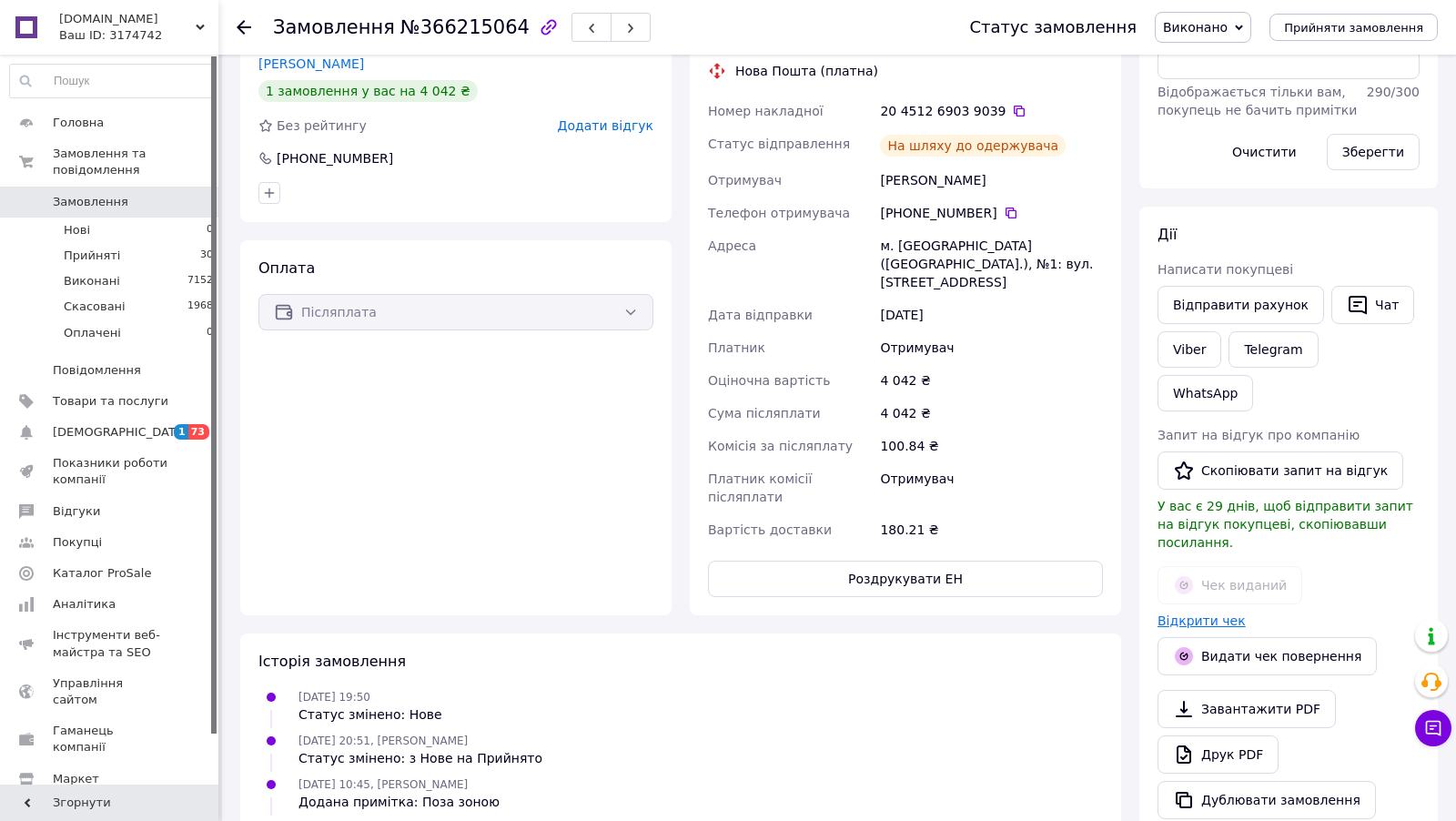
click at [1204, 613] on link "Відкрити чек" at bounding box center [1202, 620] width 88 height 15
click at [1166, 342] on link "Viber" at bounding box center [1189, 348] width 64 height 36
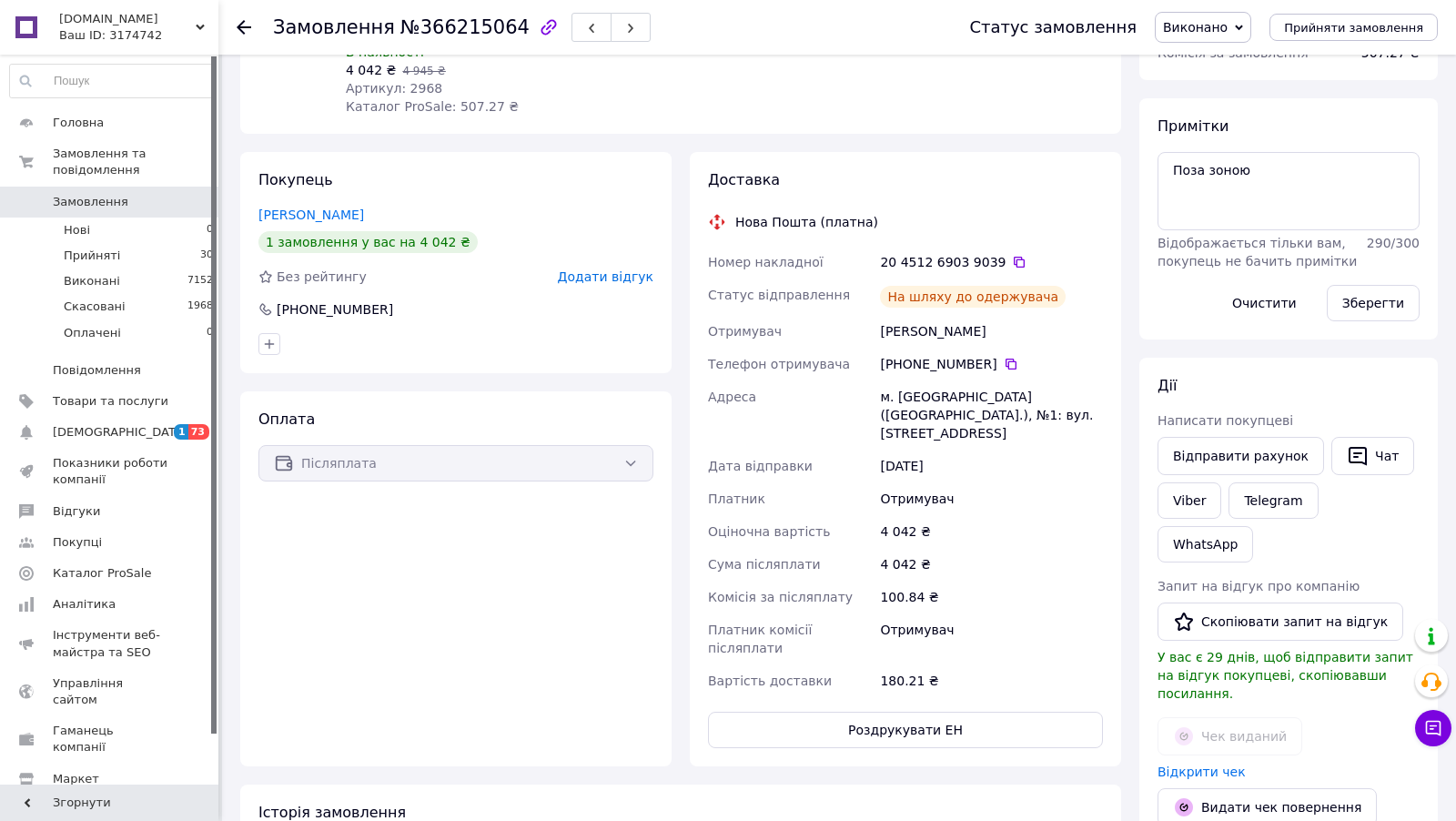
scroll to position [0, 0]
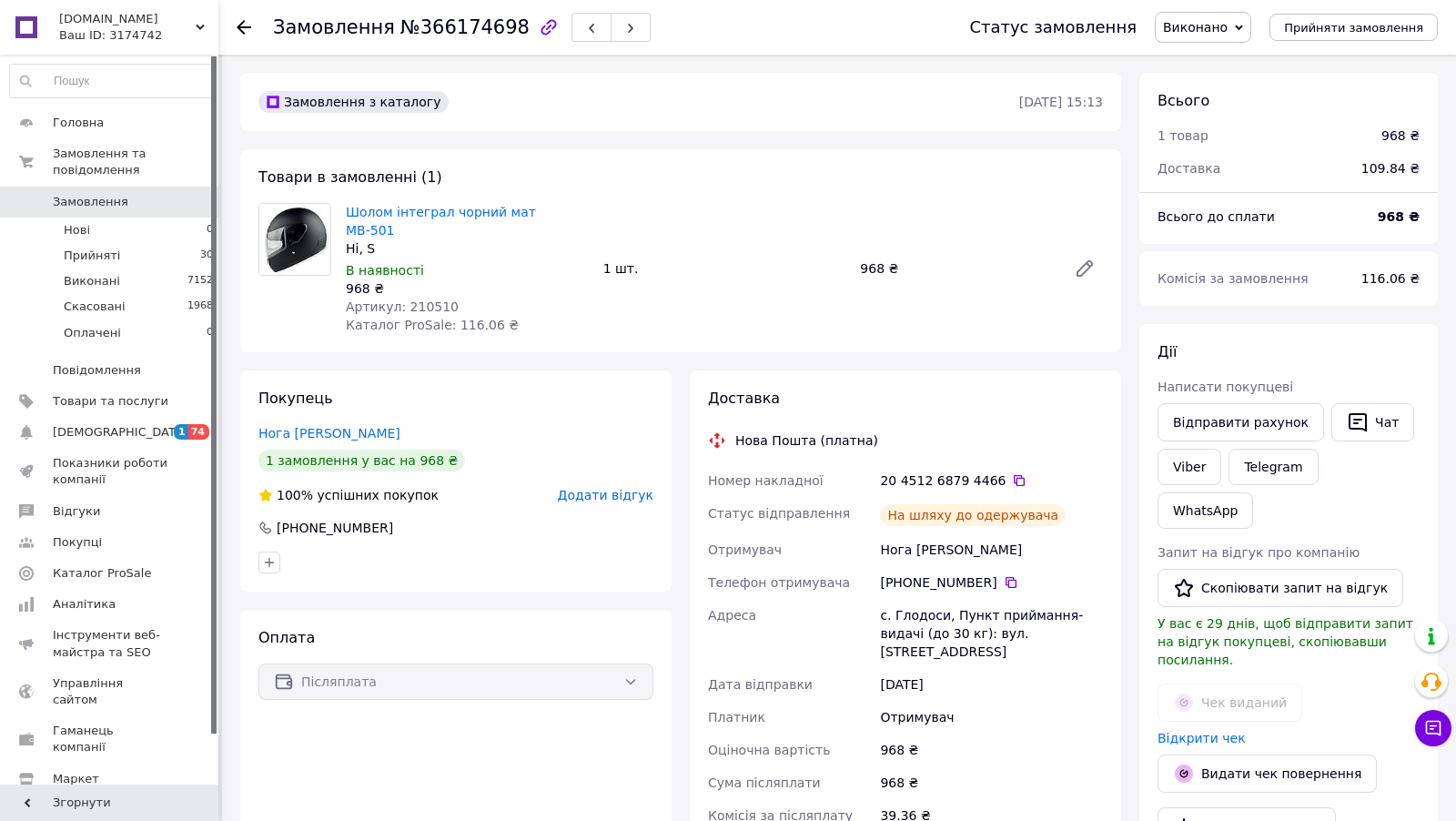
scroll to position [393, 0]
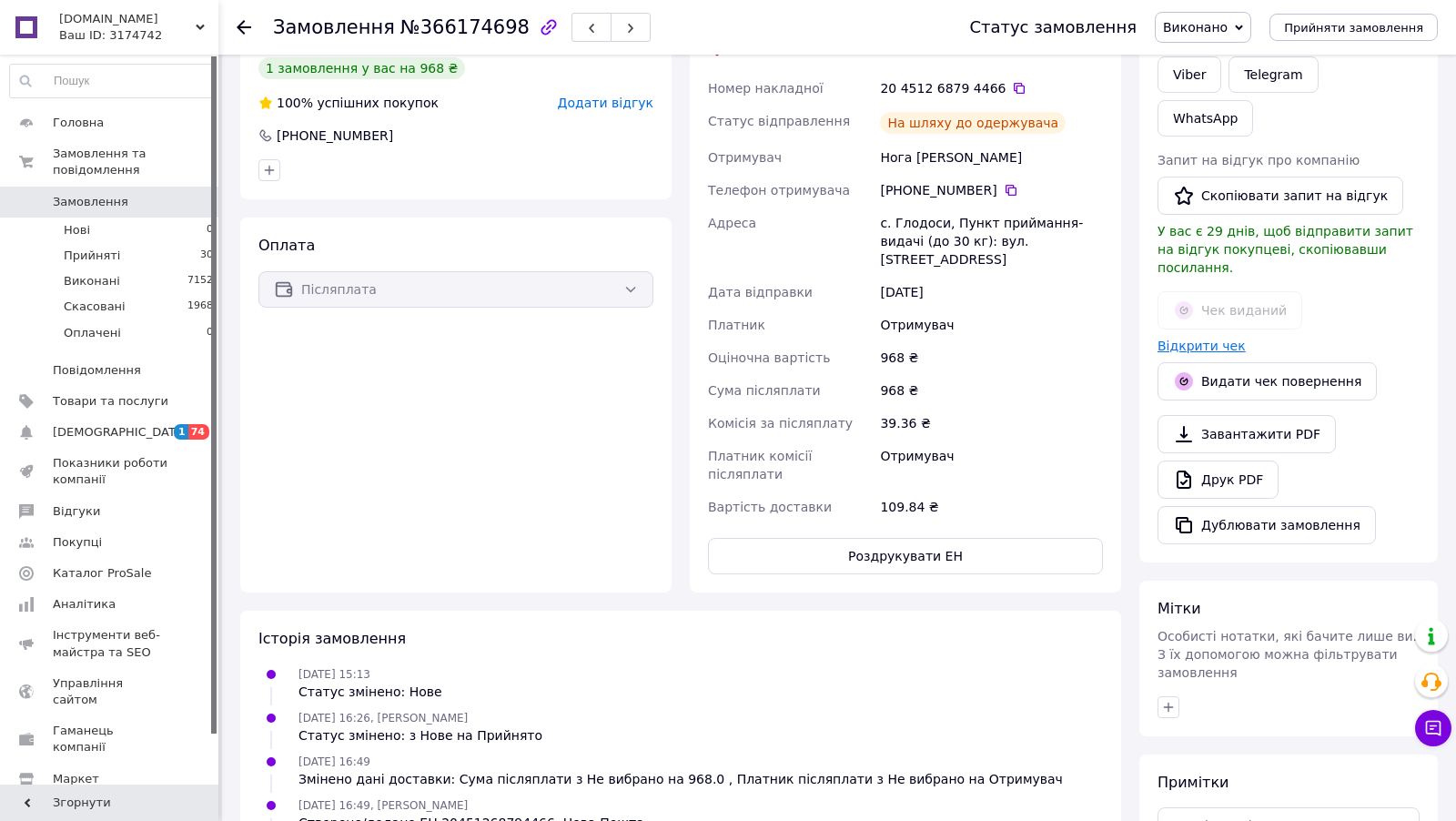
click at [1221, 338] on link "Відкрити чек" at bounding box center [1202, 346] width 88 height 15
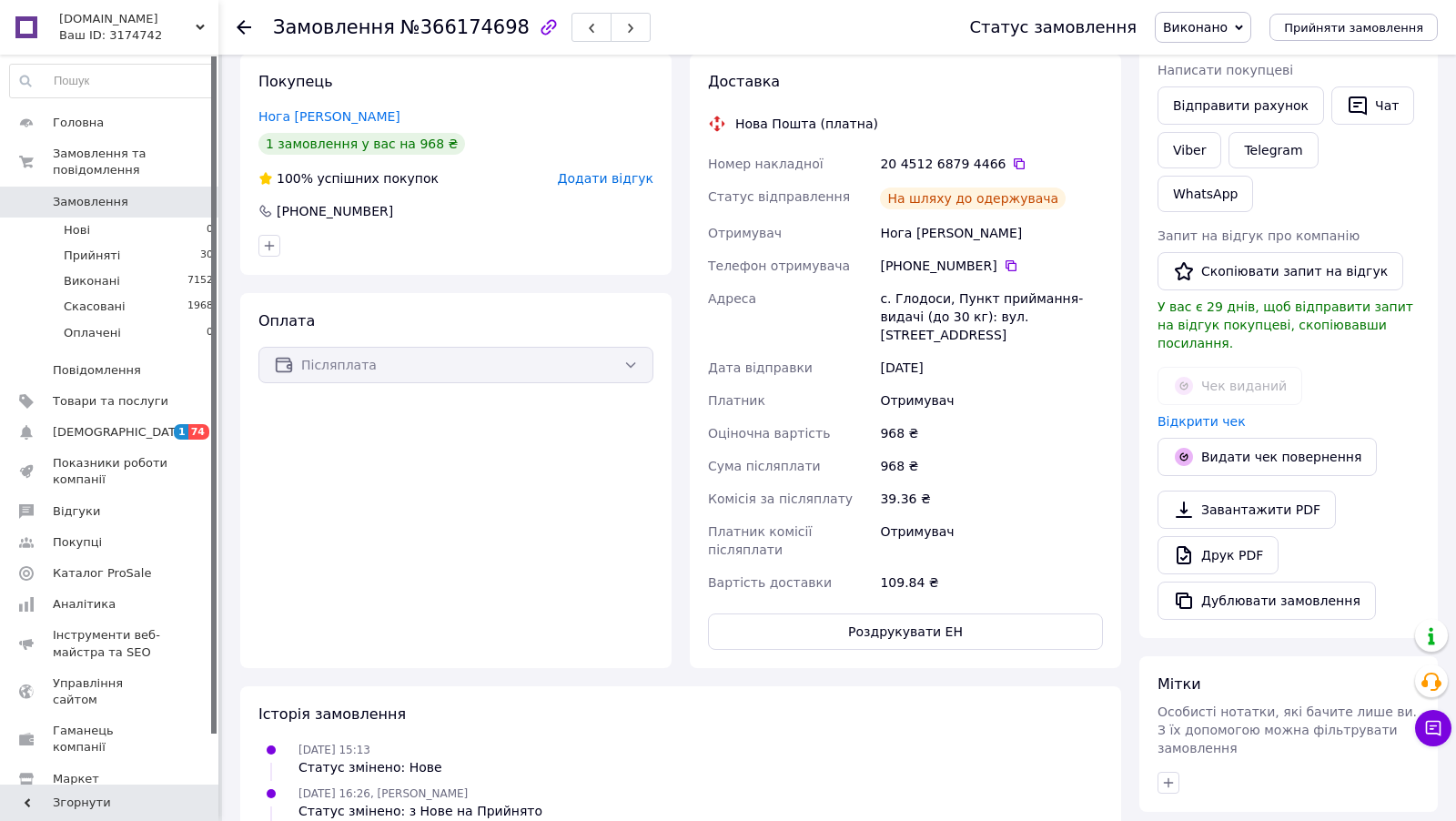
scroll to position [299, 0]
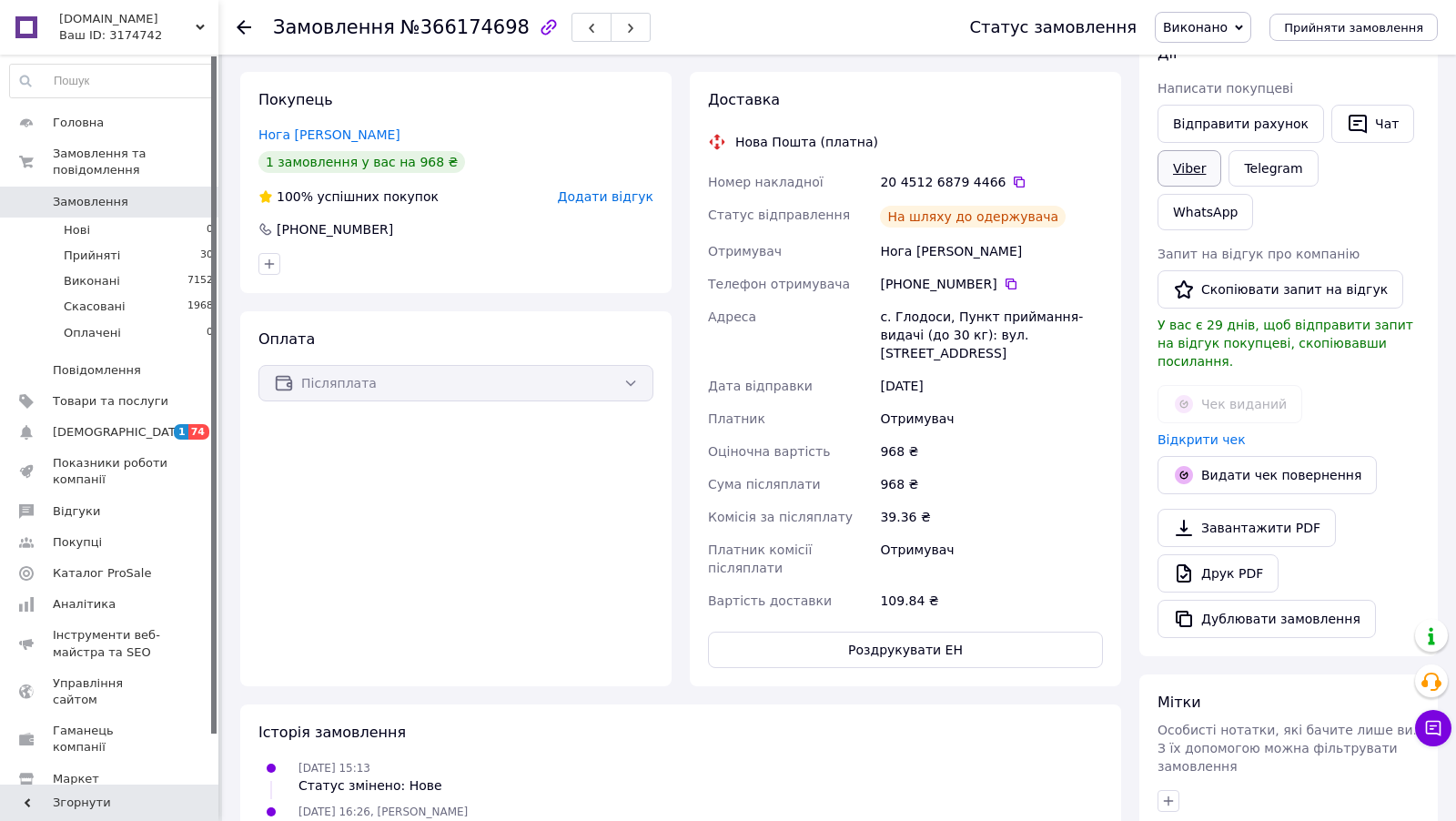
click at [1196, 165] on link "Viber" at bounding box center [1189, 168] width 64 height 36
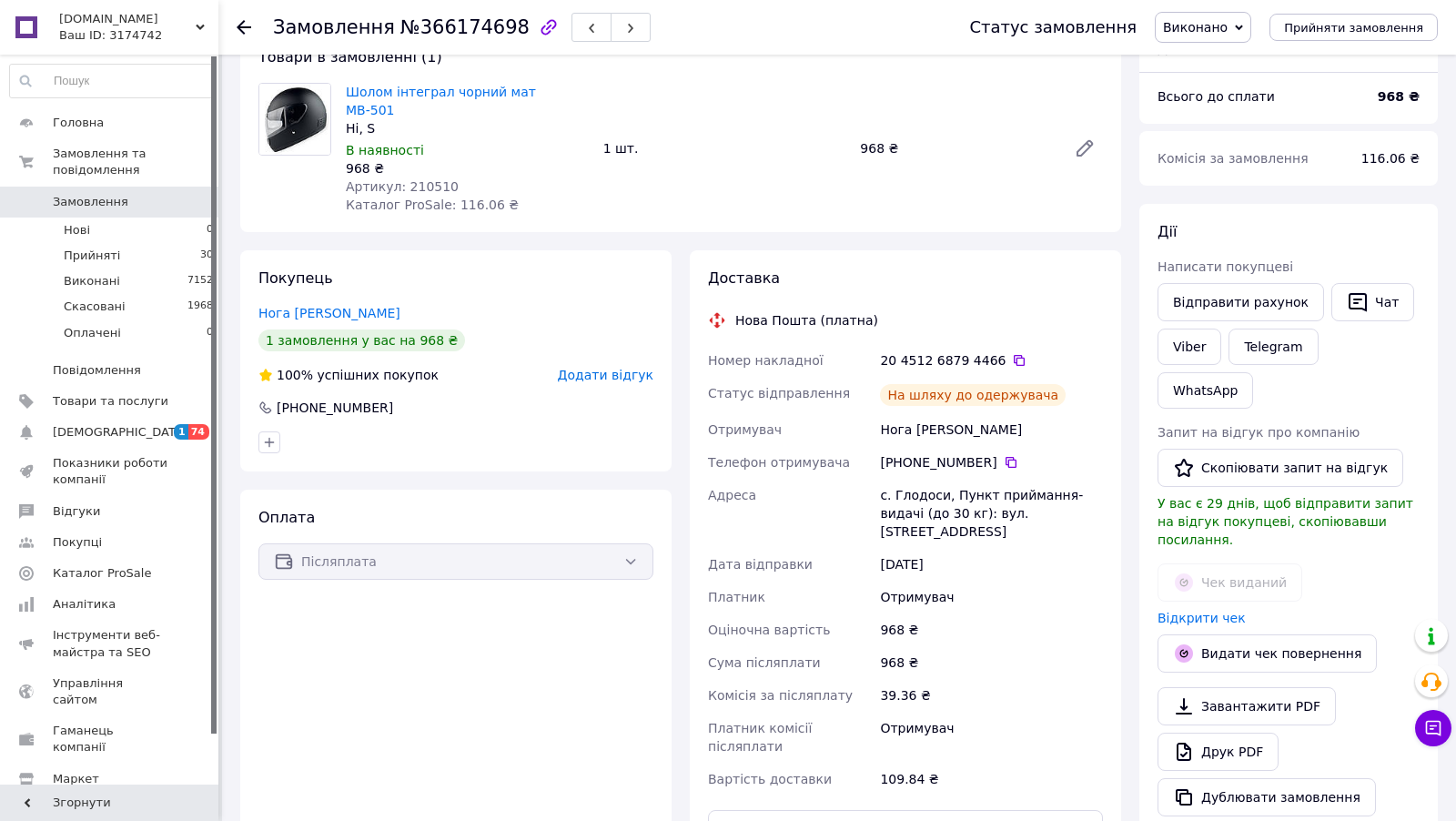
scroll to position [0, 0]
